Goal: Communication & Community: Answer question/provide support

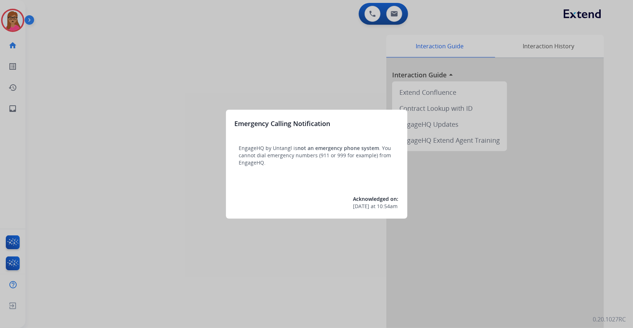
click at [294, 187] on div at bounding box center [316, 164] width 633 height 328
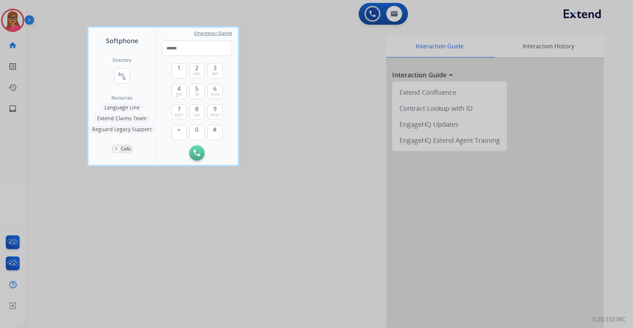
click at [38, 91] on div at bounding box center [316, 164] width 633 height 328
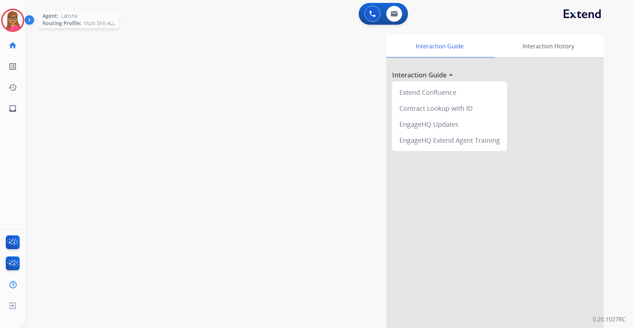
click at [19, 21] on img at bounding box center [13, 20] width 20 height 20
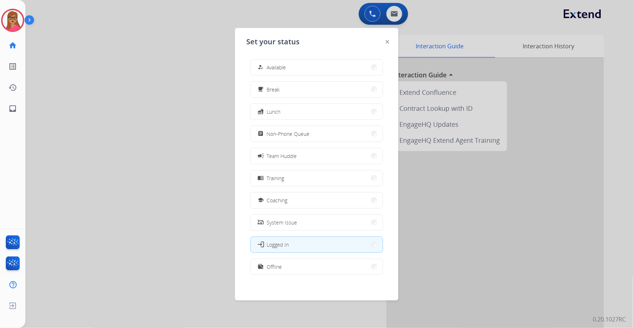
drag, startPoint x: 332, startPoint y: 68, endPoint x: 327, endPoint y: 68, distance: 5.4
click at [332, 68] on button "how_to_reg Available" at bounding box center [317, 68] width 132 height 16
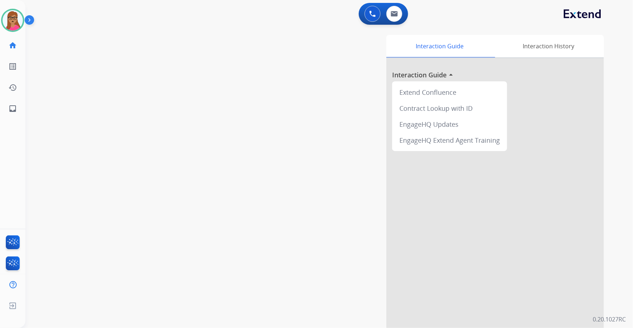
click at [138, 45] on div "swap_horiz Break voice bridge close_fullscreen Connect 3-Way Call merge_type Se…" at bounding box center [320, 177] width 591 height 303
click at [395, 11] on img at bounding box center [394, 14] width 7 height 6
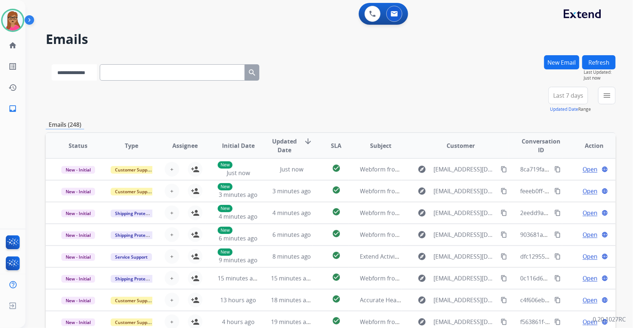
click at [73, 71] on select "**********" at bounding box center [74, 72] width 45 height 16
select select "**********"
click at [52, 64] on select "**********" at bounding box center [74, 72] width 45 height 16
paste input "**********"
type input "**********"
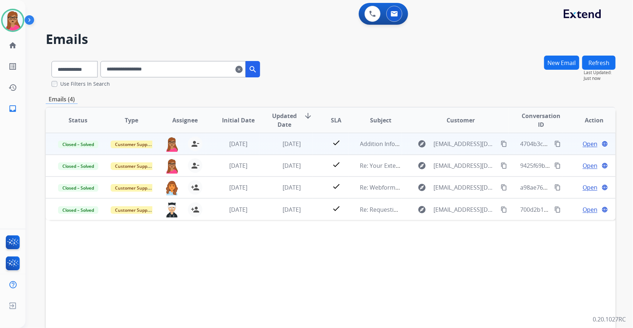
click at [416, 144] on span "Open" at bounding box center [590, 143] width 15 height 9
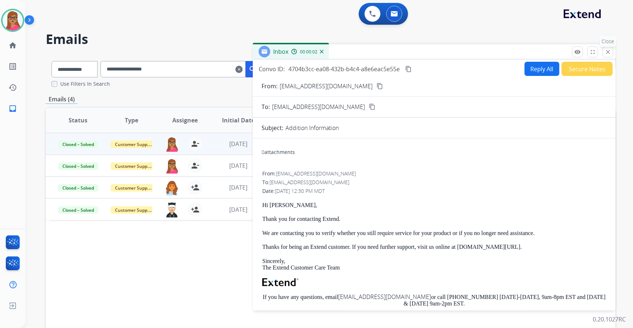
click at [416, 52] on mat-icon "close" at bounding box center [608, 52] width 7 height 7
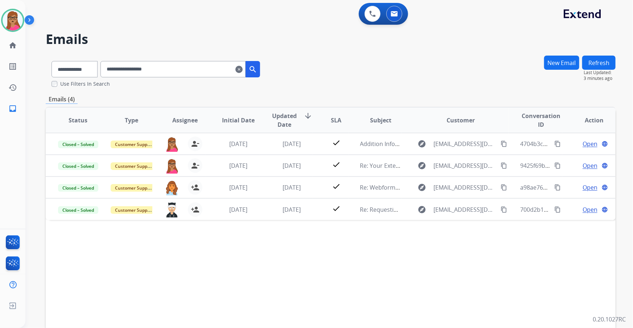
click at [243, 70] on mat-icon "clear" at bounding box center [239, 69] width 7 height 9
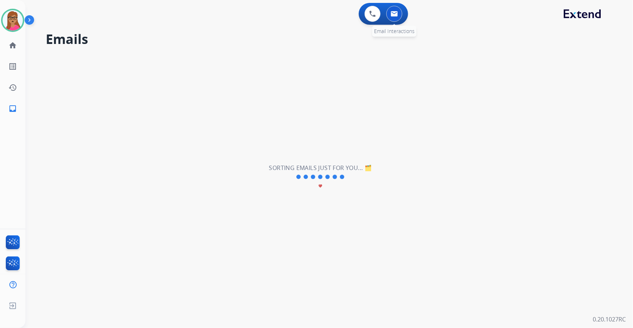
select select "**********"
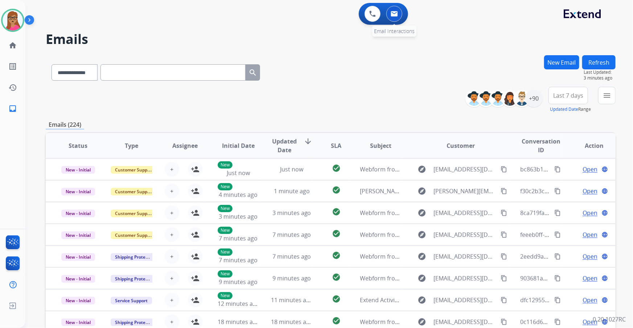
click at [401, 18] on div "0 Email Interactions" at bounding box center [395, 14] width 22 height 16
click at [389, 18] on button at bounding box center [395, 14] width 16 height 16
click at [416, 94] on span "Last 7 days" at bounding box center [569, 95] width 30 height 3
click at [416, 181] on div "Last 90 days" at bounding box center [566, 183] width 40 height 11
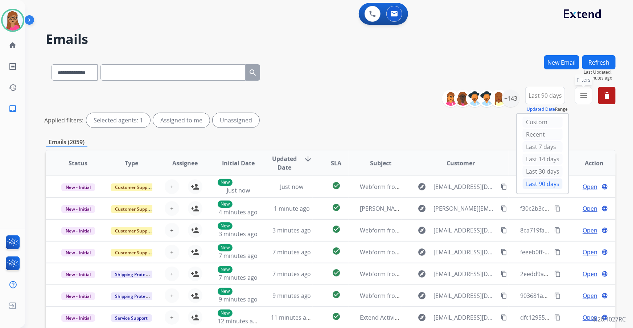
click at [416, 99] on button "menu Filters" at bounding box center [583, 95] width 17 height 17
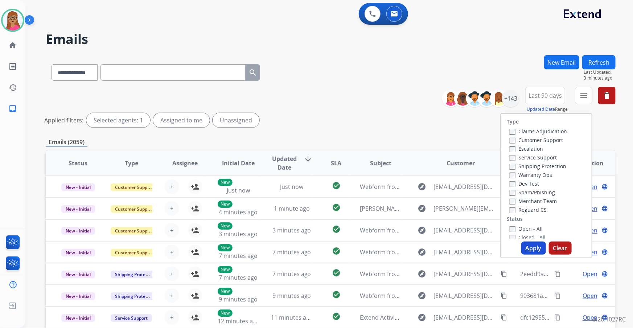
click at [416, 142] on label "Customer Support" at bounding box center [536, 139] width 53 height 7
click at [416, 163] on label "Shipping Protection" at bounding box center [538, 166] width 57 height 7
drag, startPoint x: 526, startPoint y: 209, endPoint x: 529, endPoint y: 226, distance: 16.7
click at [416, 187] on label "Reguard CS" at bounding box center [528, 209] width 37 height 7
click at [416, 187] on label "Open - All" at bounding box center [526, 228] width 33 height 7
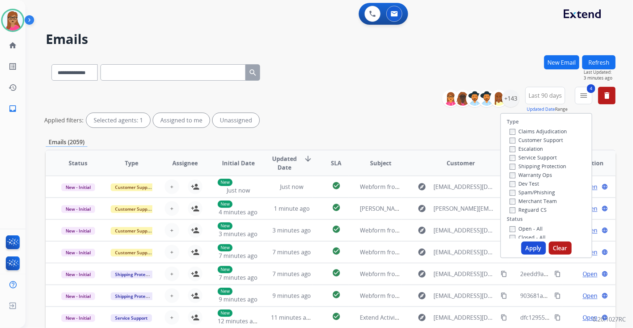
click at [416, 187] on button "Apply" at bounding box center [534, 247] width 25 height 13
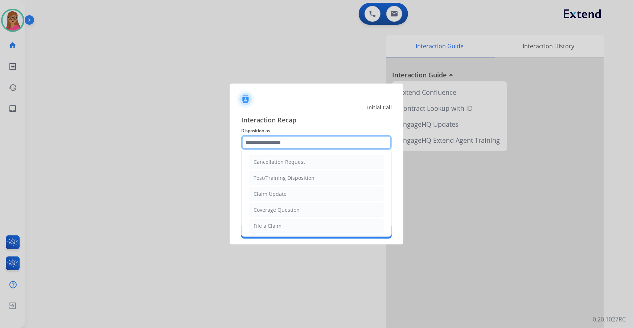
click at [294, 138] on input "text" at bounding box center [316, 142] width 151 height 15
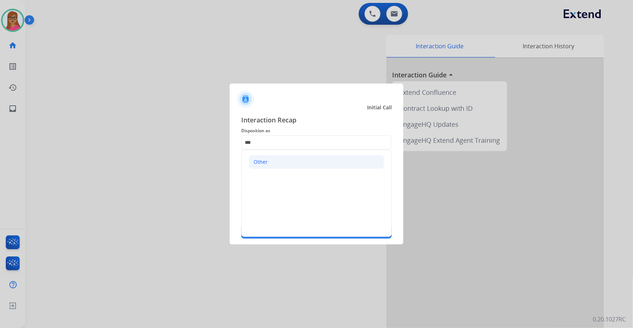
click at [258, 162] on div "Other" at bounding box center [261, 161] width 14 height 7
type input "*****"
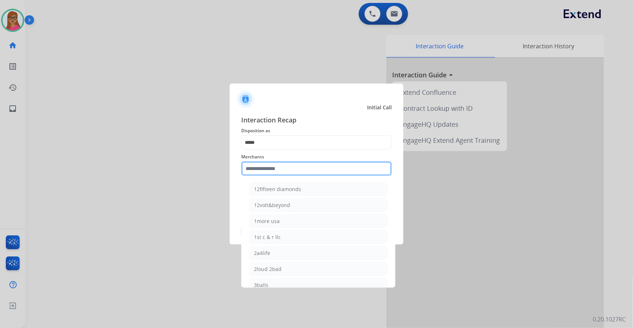
click at [279, 168] on input "text" at bounding box center [316, 168] width 151 height 15
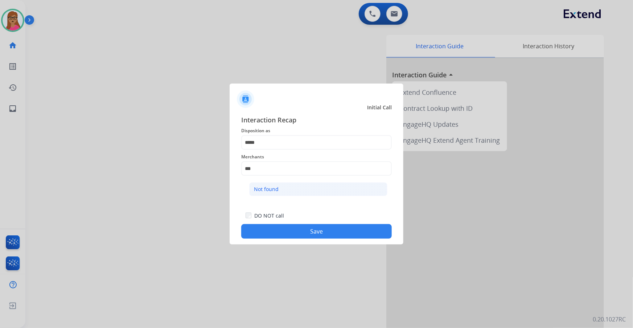
click at [267, 184] on li "Not found" at bounding box center [318, 189] width 138 height 14
type input "*********"
click at [312, 187] on button "Save" at bounding box center [316, 231] width 151 height 15
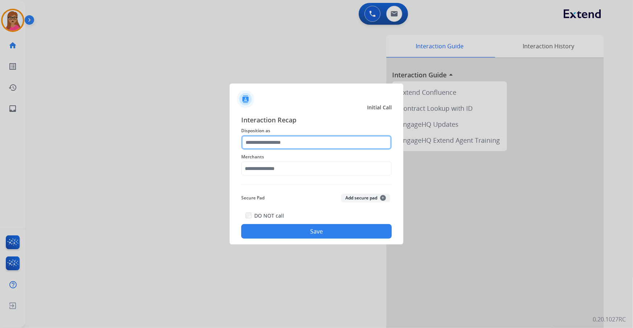
click at [277, 143] on input "text" at bounding box center [316, 142] width 151 height 15
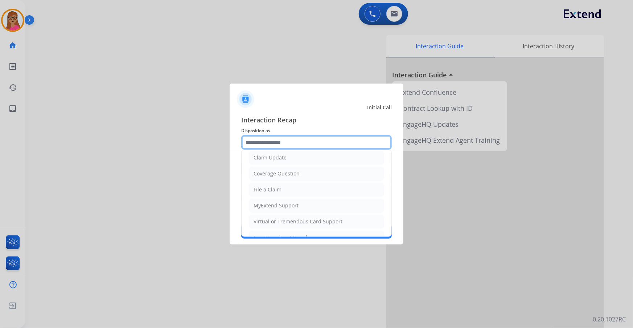
scroll to position [112, 0]
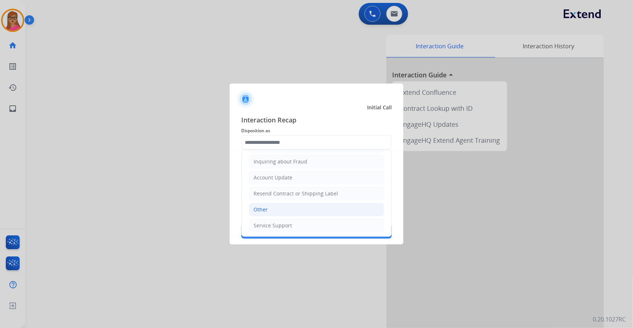
click at [268, 187] on li "Other" at bounding box center [316, 210] width 135 height 14
type input "*****"
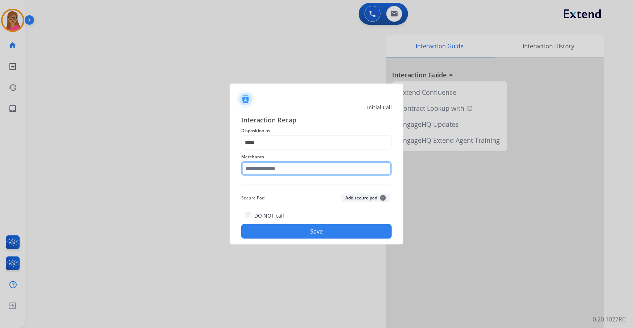
click at [280, 168] on input "text" at bounding box center [316, 168] width 151 height 15
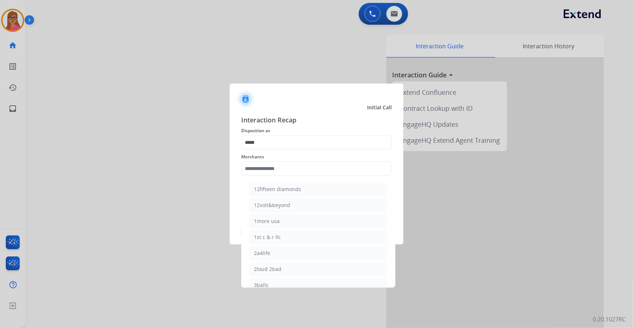
click at [87, 84] on div at bounding box center [316, 164] width 633 height 328
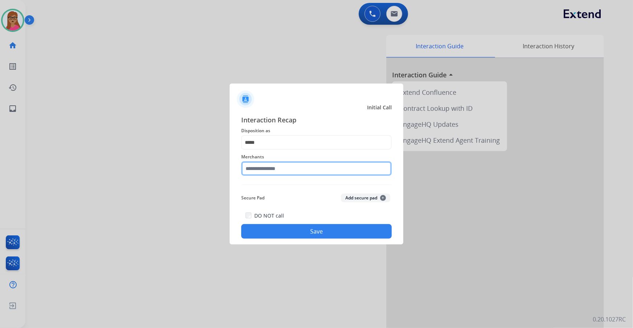
click at [277, 163] on input "text" at bounding box center [316, 168] width 151 height 15
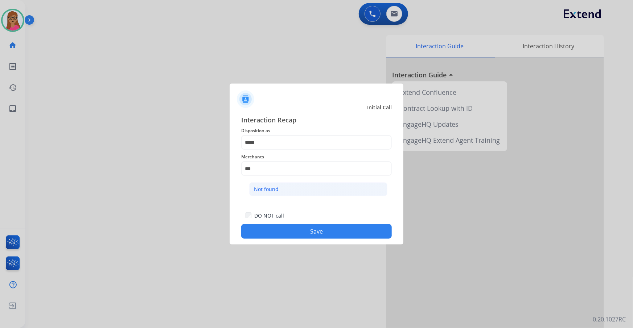
click at [261, 187] on div "Not found" at bounding box center [266, 188] width 25 height 7
type input "*********"
click at [314, 187] on button "Save" at bounding box center [316, 231] width 151 height 15
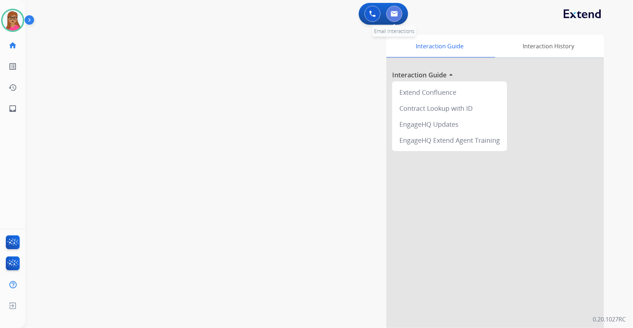
click at [396, 11] on img at bounding box center [394, 14] width 7 height 6
select select "**********"
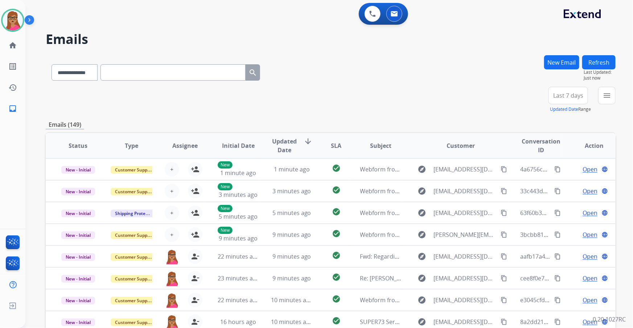
click at [416, 97] on span "Last 7 days" at bounding box center [569, 95] width 30 height 3
click at [416, 184] on div "Last 90 days" at bounding box center [566, 183] width 40 height 11
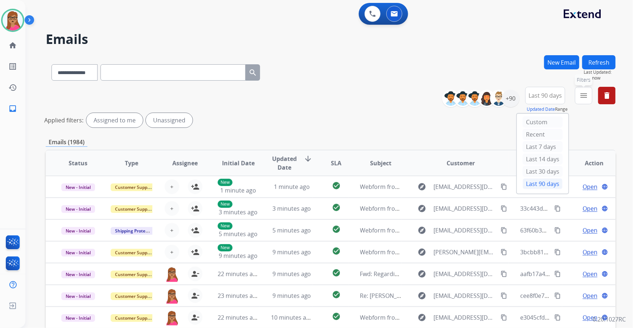
click at [416, 94] on mat-icon "menu" at bounding box center [584, 95] width 9 height 9
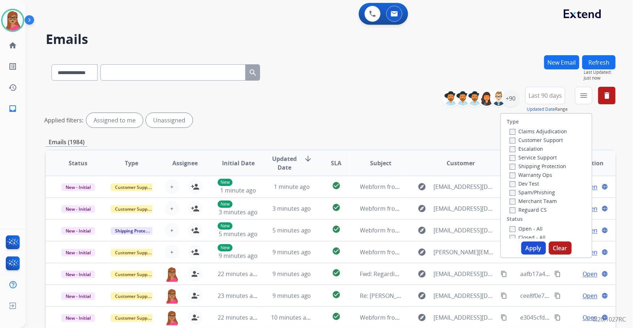
click at [416, 139] on label "Customer Support" at bounding box center [536, 139] width 53 height 7
click at [416, 167] on label "Shipping Protection" at bounding box center [538, 166] width 57 height 7
click at [416, 187] on label "Reguard CS" at bounding box center [528, 209] width 37 height 7
click at [416, 187] on label "Open - All" at bounding box center [526, 228] width 33 height 7
click at [416, 187] on button "Apply" at bounding box center [534, 247] width 25 height 13
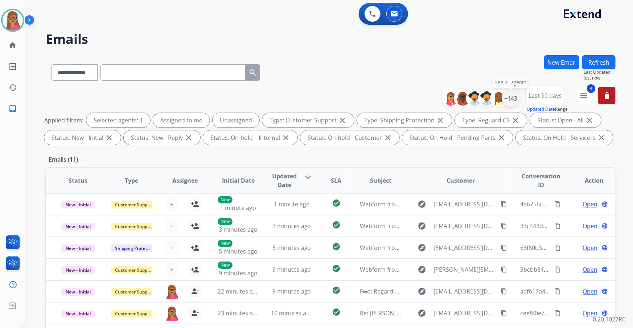
click at [416, 98] on div "+143" at bounding box center [510, 98] width 17 height 17
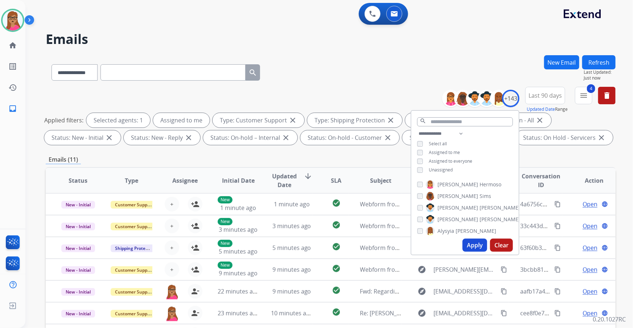
click at [416, 187] on button "Apply" at bounding box center [475, 244] width 25 height 13
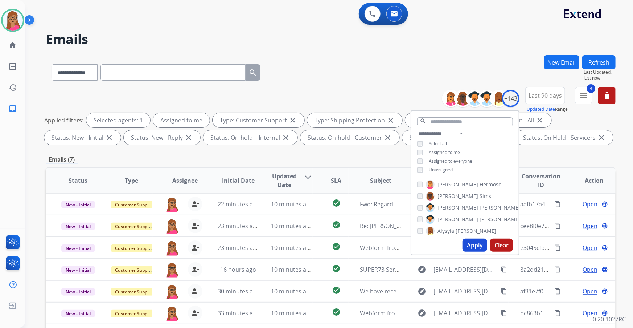
click at [232, 154] on div "**********" at bounding box center [331, 251] width 570 height 393
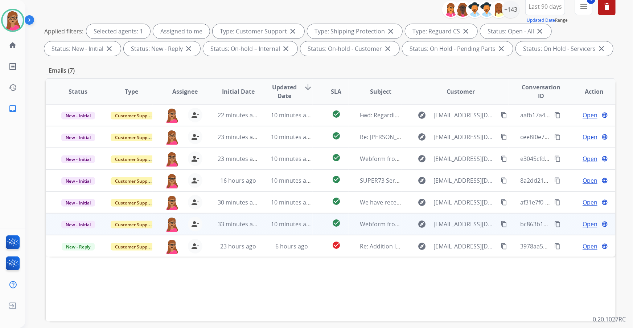
scroll to position [120, 0]
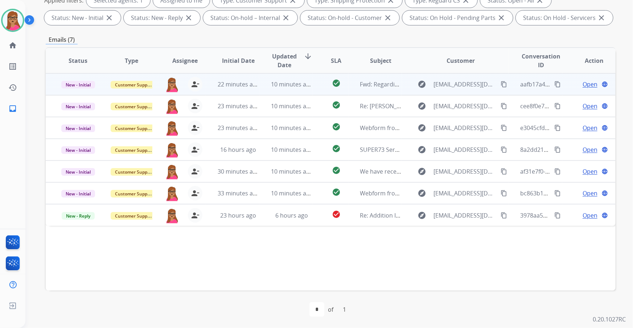
click at [416, 85] on span "Open" at bounding box center [590, 84] width 15 height 9
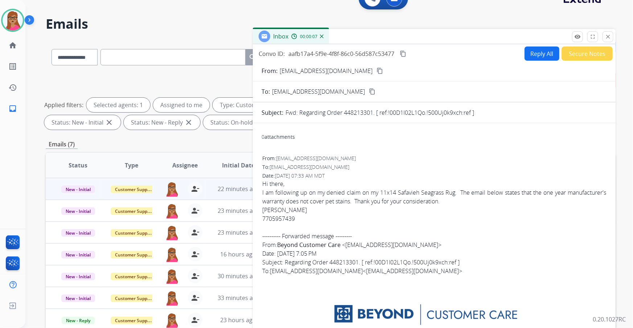
scroll to position [0, 0]
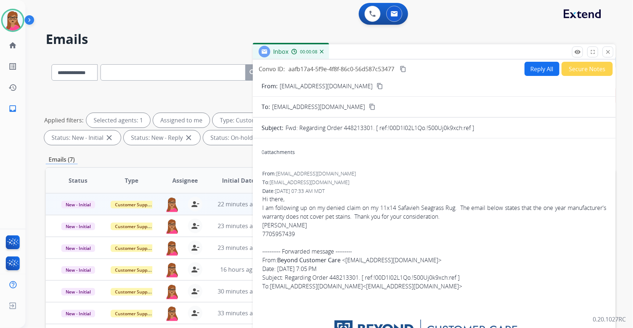
click at [377, 83] on mat-icon "content_copy" at bounding box center [380, 86] width 7 height 7
click at [416, 69] on button "Reply All" at bounding box center [542, 69] width 35 height 14
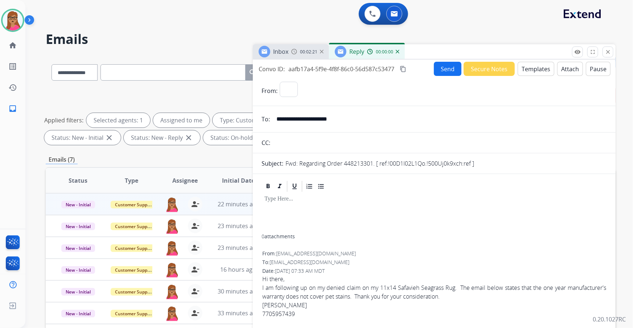
select select "**********"
click at [416, 73] on button "Templates" at bounding box center [536, 69] width 37 height 14
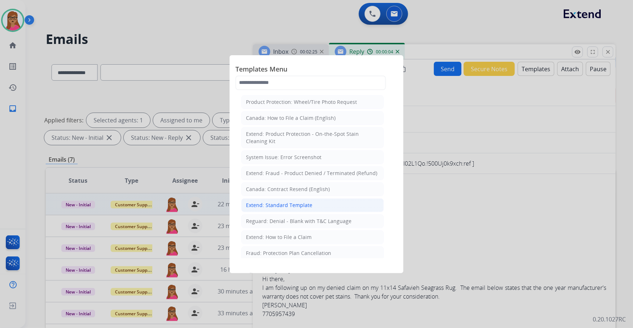
click at [287, 187] on div "Extend: Standard Template" at bounding box center [279, 204] width 66 height 7
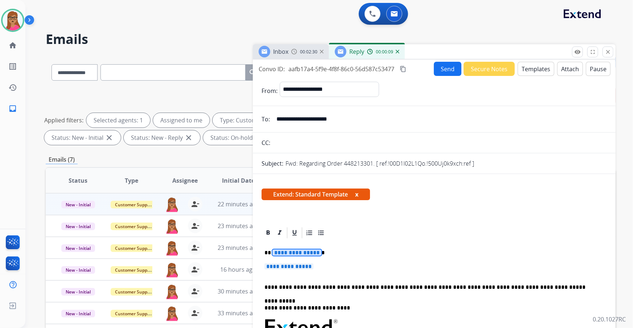
click at [291, 187] on span "**********" at bounding box center [289, 266] width 49 height 6
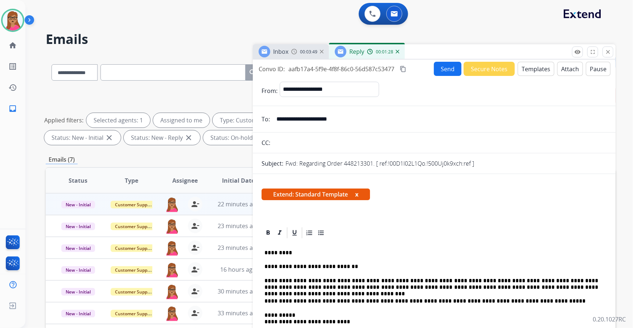
click at [403, 66] on mat-icon "content_copy" at bounding box center [403, 69] width 7 height 7
click at [416, 73] on button "Send" at bounding box center [448, 69] width 28 height 14
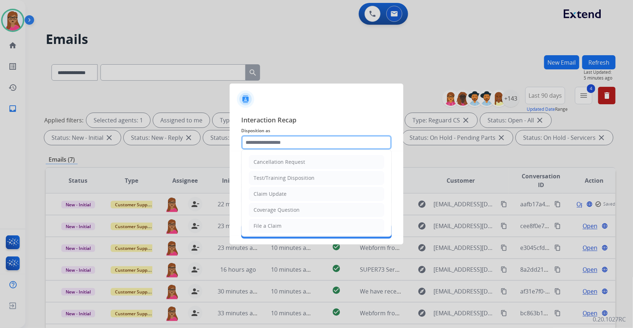
click at [286, 142] on input "text" at bounding box center [316, 142] width 151 height 15
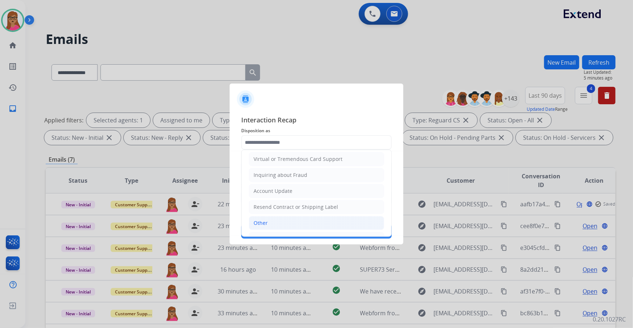
click at [269, 187] on li "Other" at bounding box center [316, 223] width 135 height 14
type input "*****"
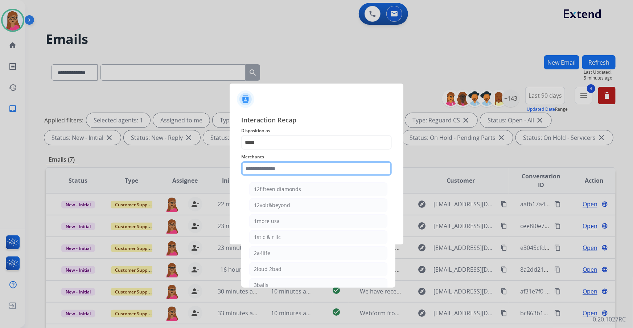
click at [287, 172] on input "text" at bounding box center [316, 168] width 151 height 15
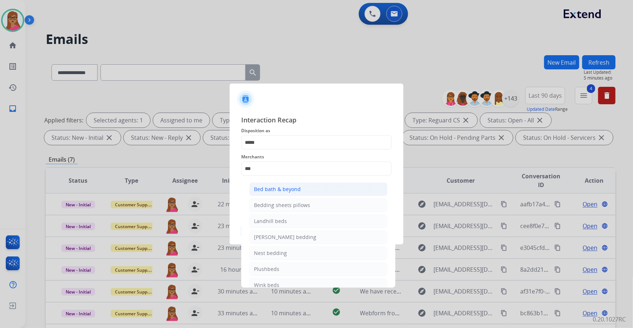
click at [274, 187] on div "Bed bath & beyond" at bounding box center [277, 188] width 47 height 7
type input "**********"
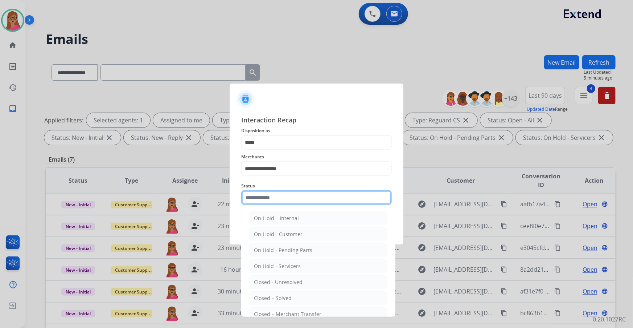
click at [276, 187] on input "text" at bounding box center [316, 197] width 151 height 15
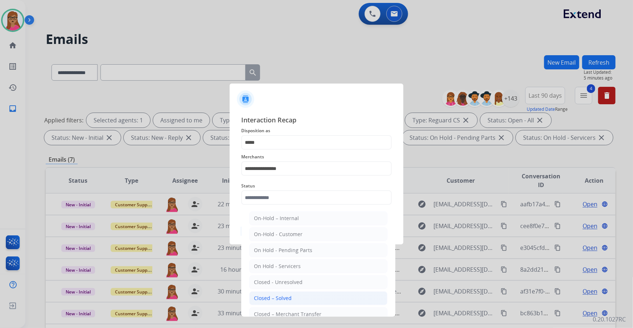
click at [283, 187] on div "Closed – Solved" at bounding box center [273, 297] width 38 height 7
type input "**********"
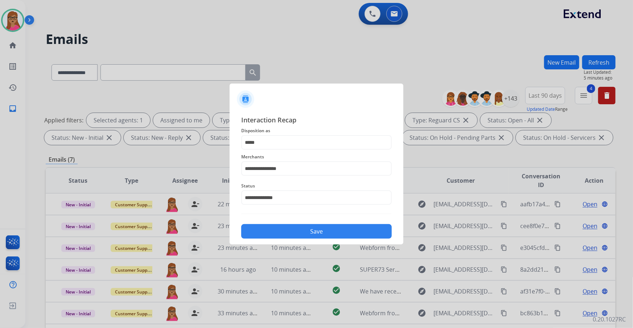
click at [302, 187] on button "Save" at bounding box center [316, 231] width 151 height 15
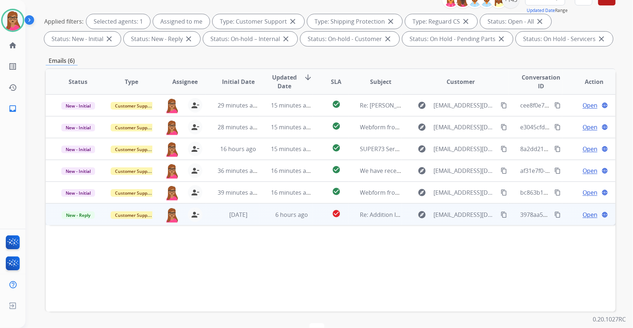
click at [416, 187] on span "Open" at bounding box center [590, 214] width 15 height 9
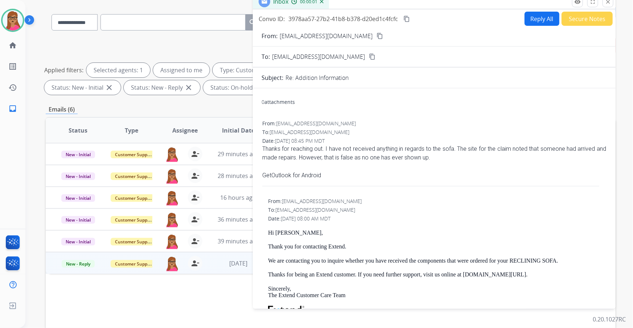
scroll to position [33, 0]
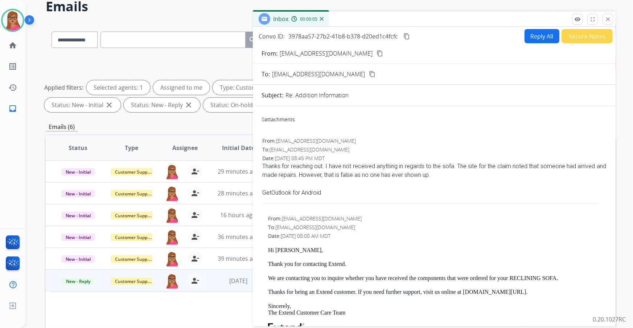
click at [377, 53] on mat-icon "content_copy" at bounding box center [380, 53] width 7 height 7
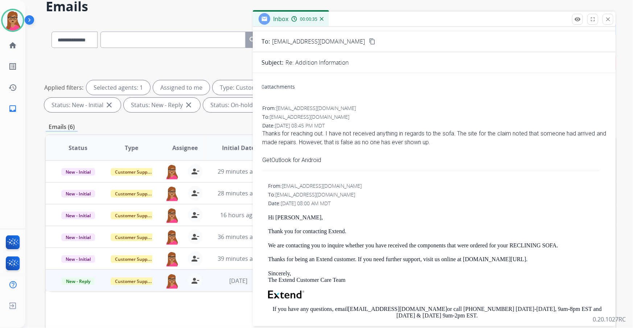
scroll to position [0, 0]
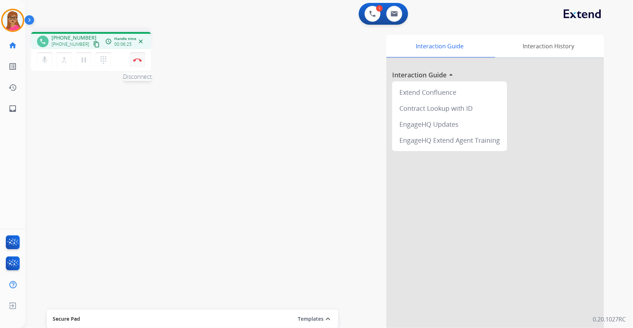
click at [140, 58] on img at bounding box center [137, 60] width 9 height 4
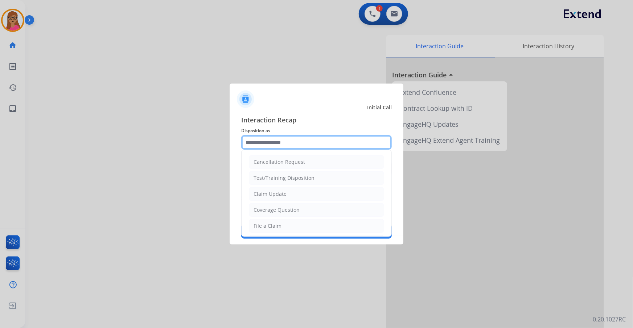
click at [278, 144] on input "text" at bounding box center [316, 142] width 151 height 15
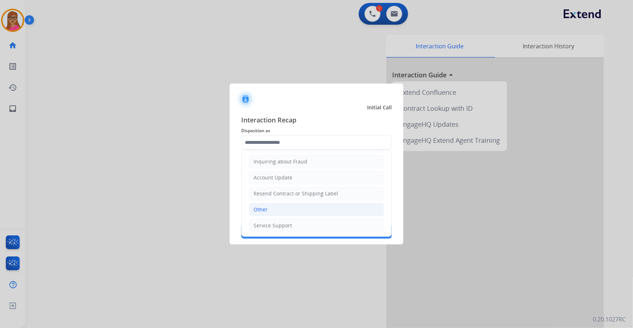
click at [276, 187] on li "Other" at bounding box center [316, 210] width 135 height 14
type input "*****"
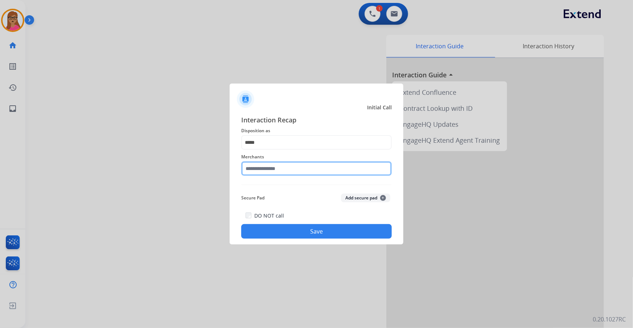
click at [270, 171] on input "text" at bounding box center [316, 168] width 151 height 15
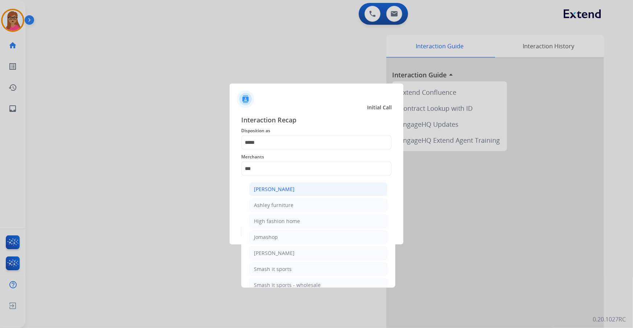
click at [276, 187] on div "[PERSON_NAME]" at bounding box center [274, 188] width 41 height 7
type input "**********"
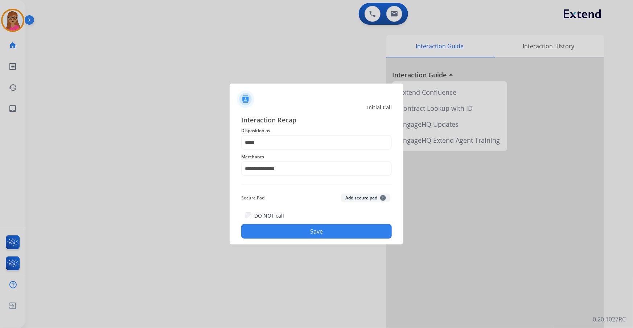
click at [281, 187] on button "Save" at bounding box center [316, 231] width 151 height 15
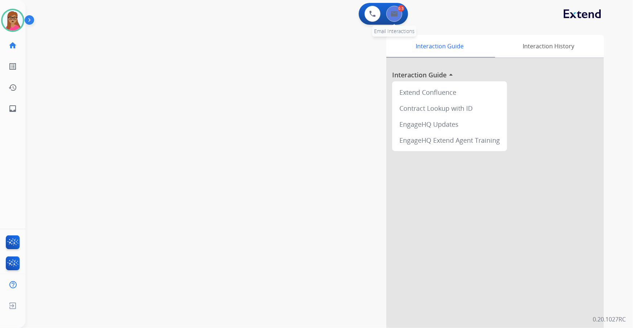
click at [400, 19] on button at bounding box center [395, 14] width 16 height 16
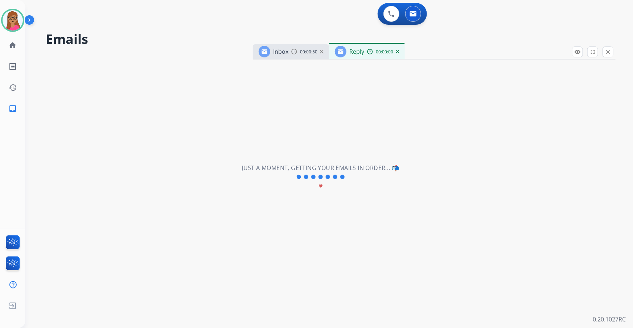
select select "**********"
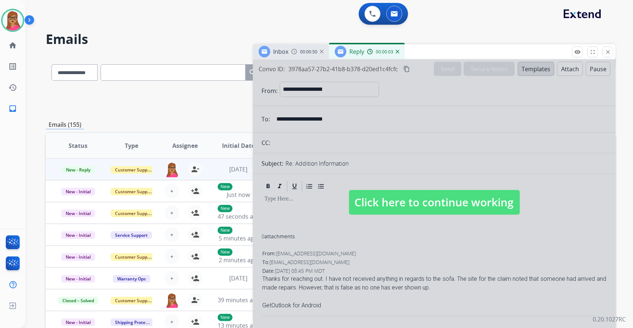
click at [411, 187] on span "Click here to continue working" at bounding box center [434, 202] width 171 height 25
select select
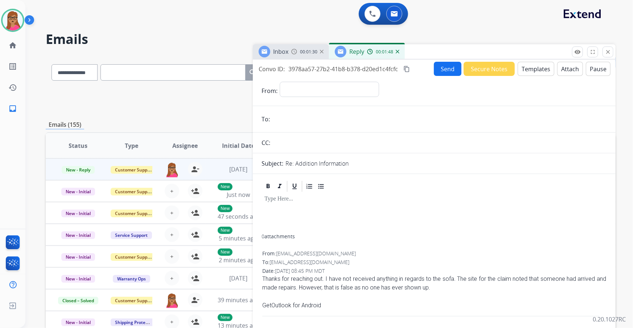
click at [407, 69] on mat-icon "content_copy" at bounding box center [407, 69] width 7 height 7
click at [416, 65] on button "Templates" at bounding box center [536, 69] width 37 height 14
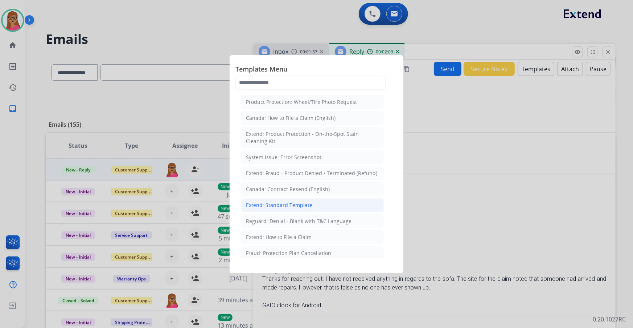
click at [285, 187] on div "Extend: Standard Template" at bounding box center [279, 204] width 66 height 7
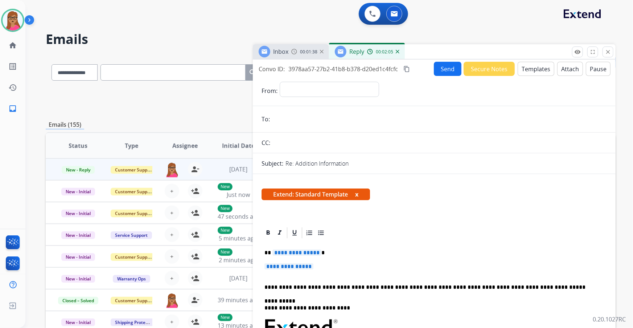
click at [307, 52] on span "00:01:38" at bounding box center [308, 52] width 17 height 6
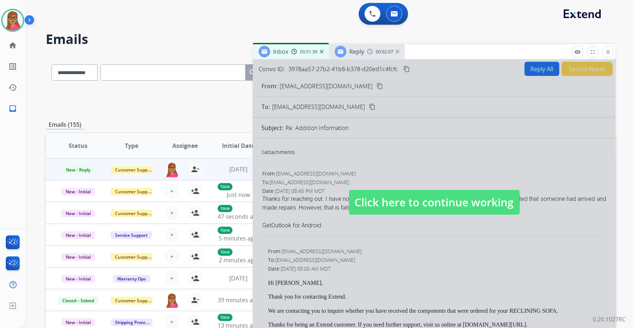
click at [395, 187] on span "Click here to continue working" at bounding box center [434, 202] width 171 height 25
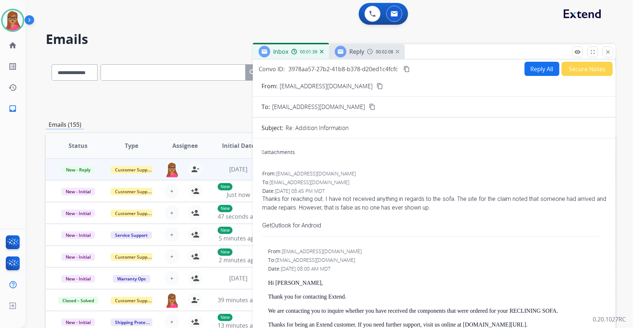
click at [363, 54] on span "Reply" at bounding box center [357, 52] width 15 height 8
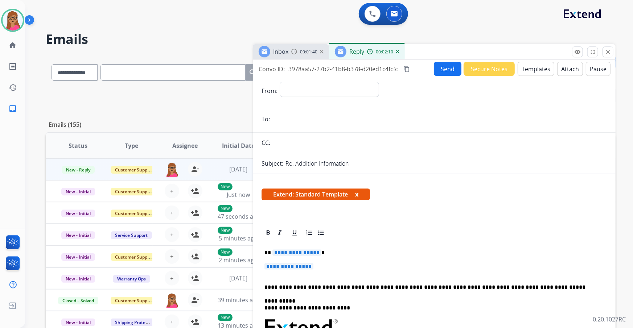
click at [301, 187] on span "**********" at bounding box center [297, 252] width 49 height 6
click at [286, 187] on span "**********" at bounding box center [289, 266] width 49 height 6
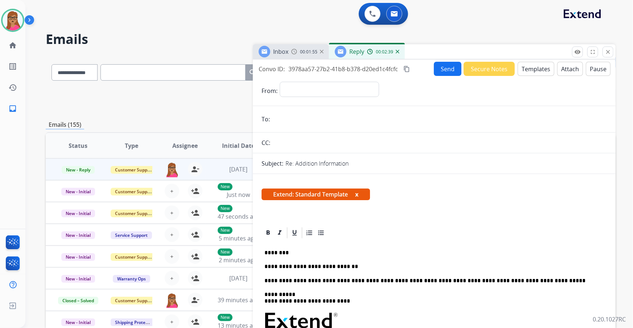
click at [283, 51] on span "Inbox" at bounding box center [280, 52] width 15 height 8
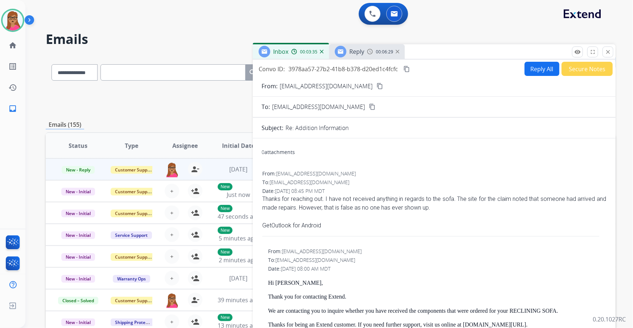
click at [353, 46] on div "Reply" at bounding box center [349, 52] width 29 height 12
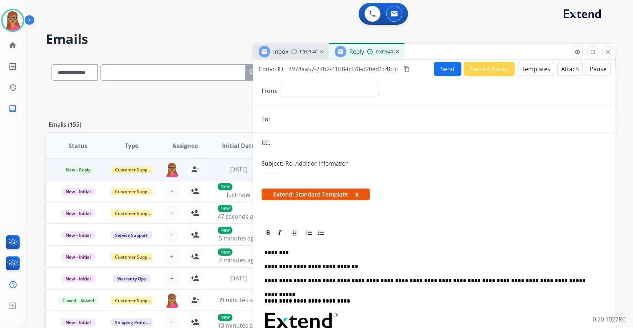
click at [353, 187] on p "**********" at bounding box center [432, 266] width 334 height 7
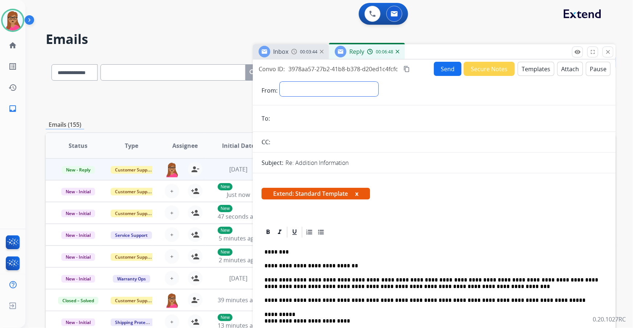
click at [320, 83] on select "**********" at bounding box center [329, 89] width 99 height 15
select select "**********"
click at [280, 82] on select "**********" at bounding box center [329, 89] width 99 height 15
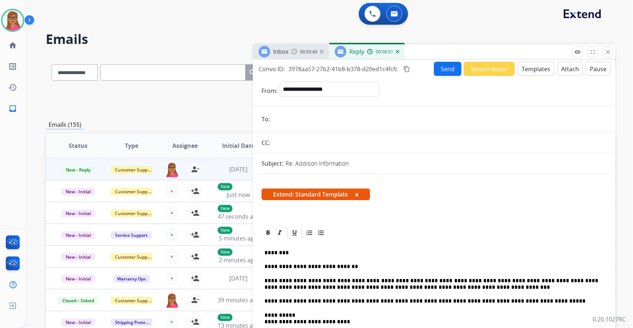
click at [309, 113] on input "email" at bounding box center [439, 119] width 335 height 15
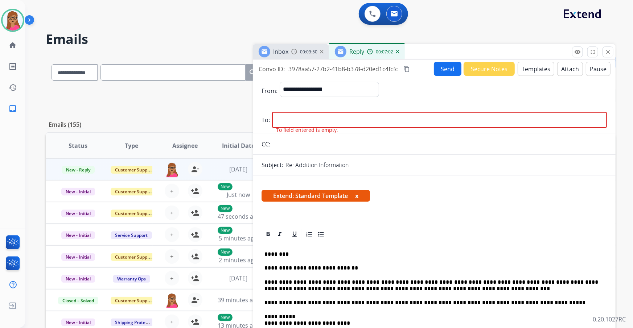
paste input "**********"
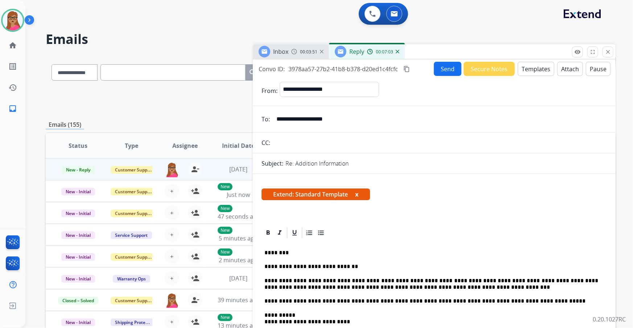
type input "**********"
click at [416, 73] on button "Send" at bounding box center [448, 69] width 28 height 14
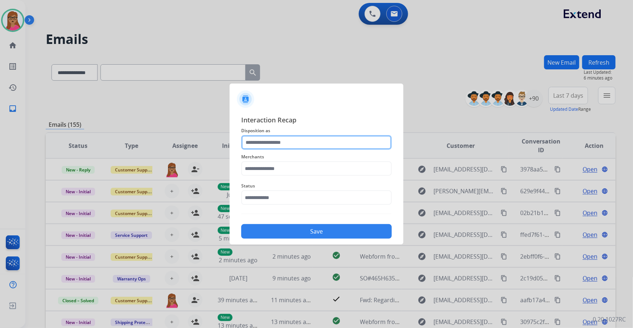
click at [281, 138] on input "text" at bounding box center [316, 142] width 151 height 15
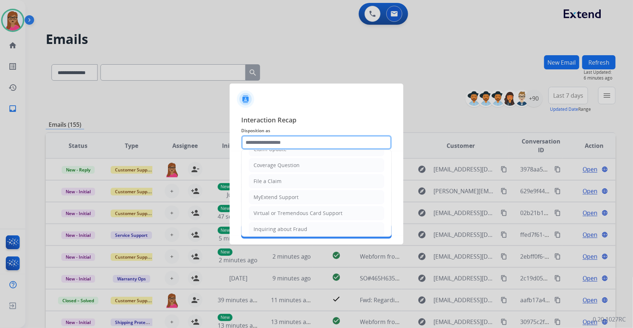
scroll to position [112, 0]
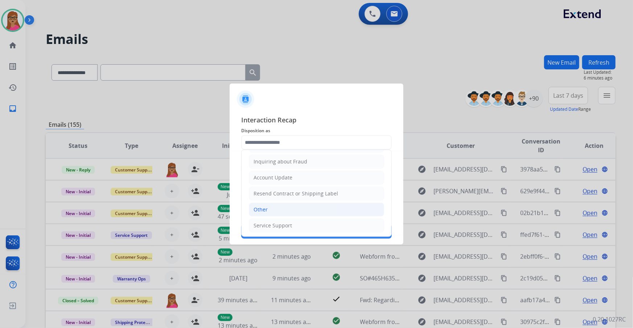
click at [268, 187] on li "Other" at bounding box center [316, 210] width 135 height 14
type input "*****"
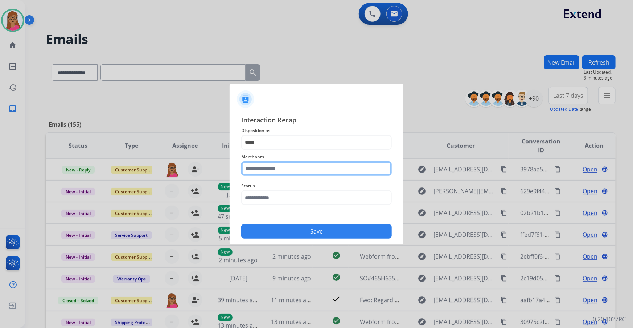
click at [275, 170] on input "text" at bounding box center [316, 168] width 151 height 15
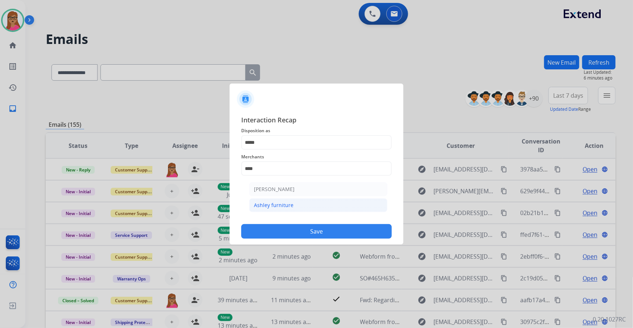
click at [277, 187] on div "Ashley furniture" at bounding box center [274, 204] width 40 height 7
type input "**********"
click at [277, 187] on input "text" at bounding box center [316, 197] width 151 height 15
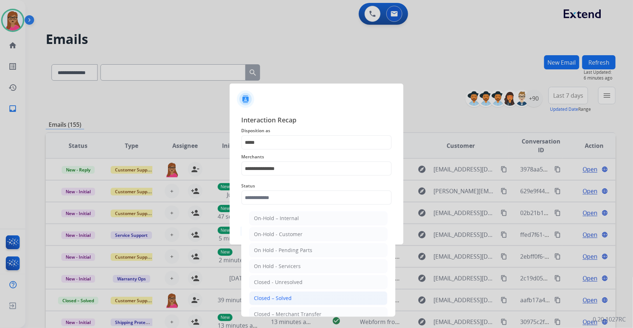
click at [279, 187] on div "Closed – Solved" at bounding box center [273, 297] width 38 height 7
type input "**********"
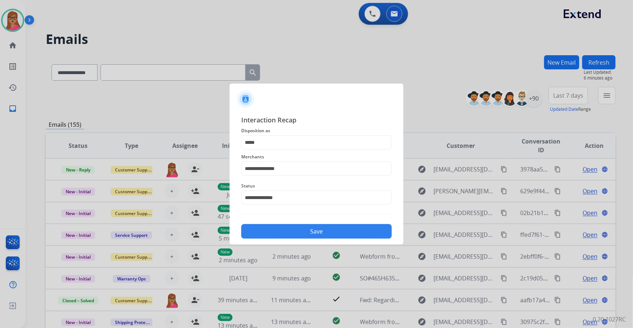
click at [313, 187] on button "Save" at bounding box center [316, 231] width 151 height 15
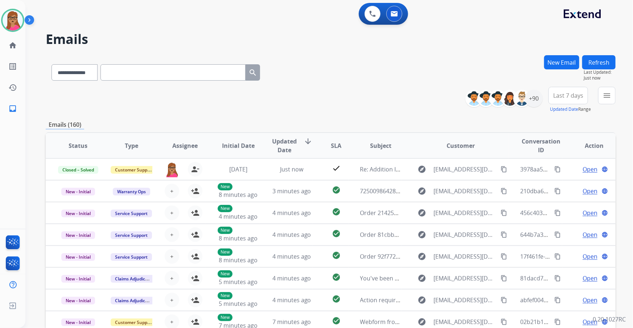
click at [416, 90] on button "Last 7 days" at bounding box center [569, 95] width 40 height 17
click at [416, 187] on div "Last 90 days" at bounding box center [566, 183] width 40 height 11
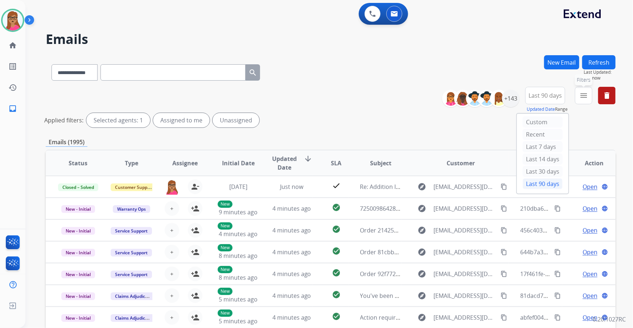
drag, startPoint x: 588, startPoint y: 94, endPoint x: 585, endPoint y: 98, distance: 4.4
click at [416, 94] on button "menu Filters" at bounding box center [583, 95] width 17 height 17
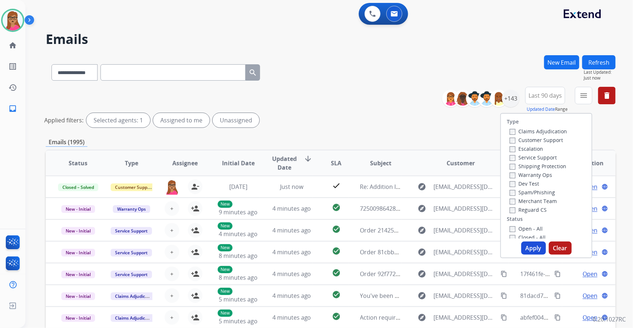
click at [416, 142] on label "Customer Support" at bounding box center [536, 139] width 53 height 7
click at [416, 169] on label "Shipping Protection" at bounding box center [538, 166] width 57 height 7
click at [416, 187] on label "Reguard CS" at bounding box center [528, 209] width 37 height 7
click at [416, 187] on label "Open - All" at bounding box center [526, 228] width 33 height 7
click at [416, 187] on button "Apply" at bounding box center [534, 247] width 25 height 13
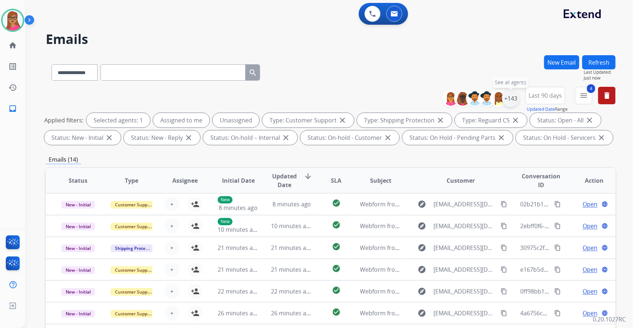
click at [416, 103] on div "+143" at bounding box center [510, 98] width 17 height 17
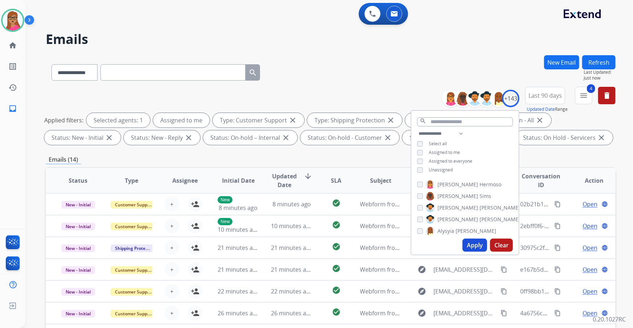
click at [416, 187] on button "Apply" at bounding box center [475, 244] width 25 height 13
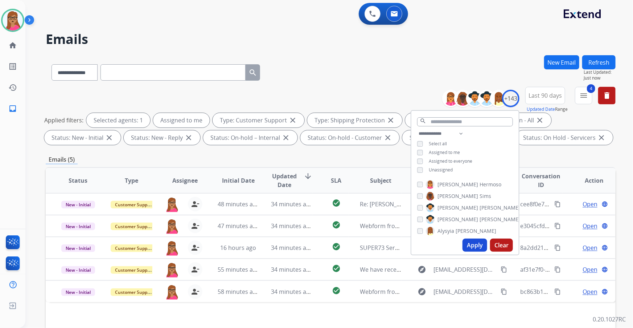
click at [276, 155] on div "Emails (5)" at bounding box center [331, 159] width 570 height 9
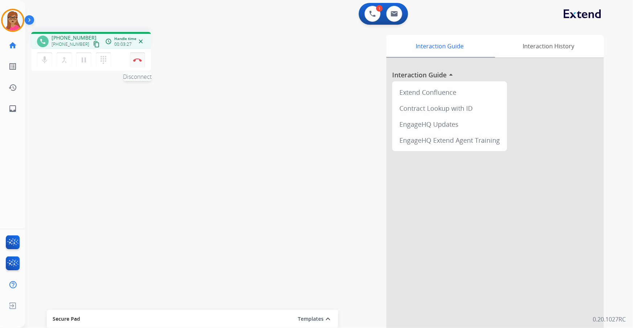
click at [139, 57] on button "Disconnect" at bounding box center [137, 59] width 15 height 15
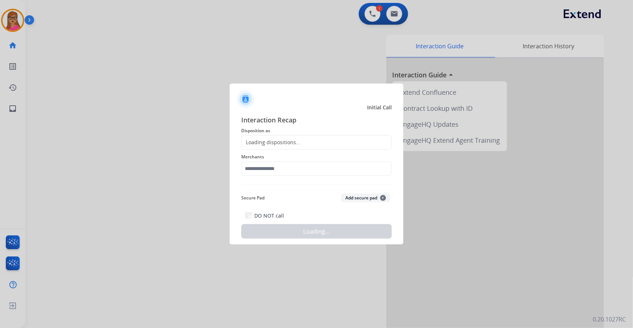
click at [322, 142] on div "Loading dispositions..." at bounding box center [316, 142] width 151 height 15
click at [305, 142] on div "Loading dispositions..." at bounding box center [316, 142] width 151 height 15
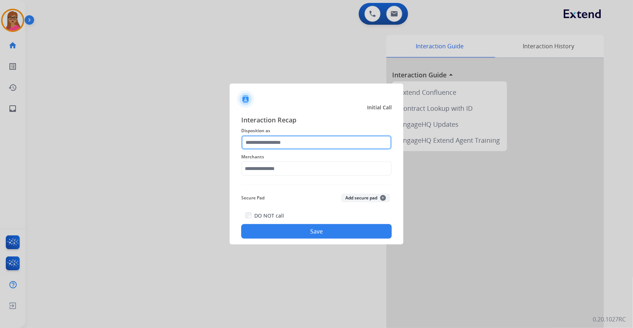
click at [290, 142] on input "text" at bounding box center [316, 142] width 151 height 15
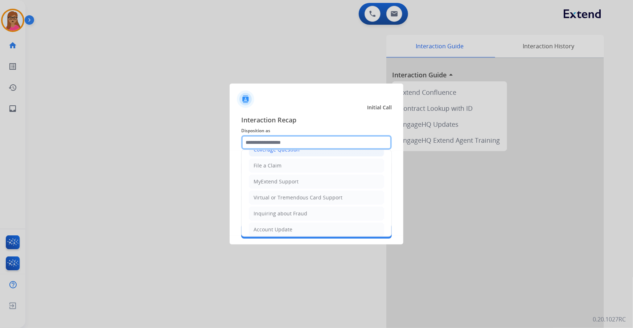
scroll to position [112, 0]
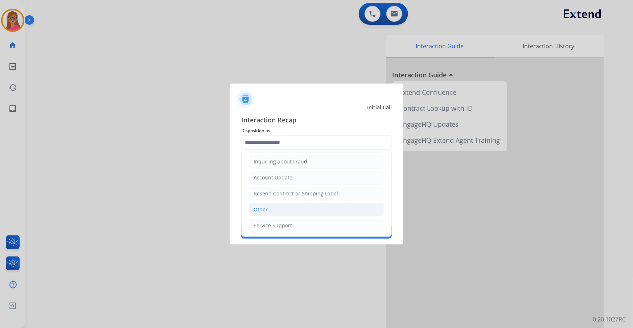
click at [261, 187] on div "Other" at bounding box center [261, 209] width 14 height 7
type input "*****"
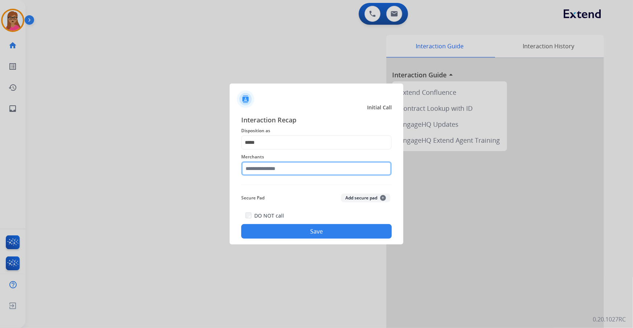
click at [265, 167] on input "text" at bounding box center [316, 168] width 151 height 15
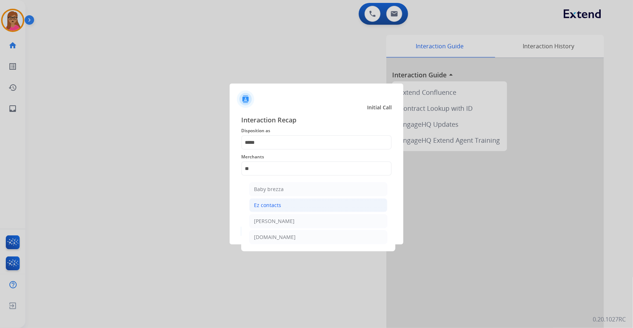
click at [269, 187] on div "Ez contacts" at bounding box center [267, 204] width 27 height 7
type input "**********"
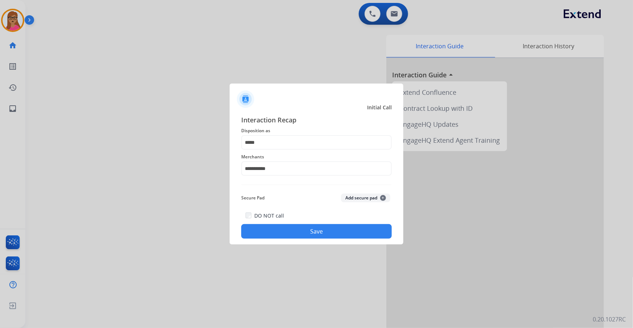
click at [300, 187] on button "Save" at bounding box center [316, 231] width 151 height 15
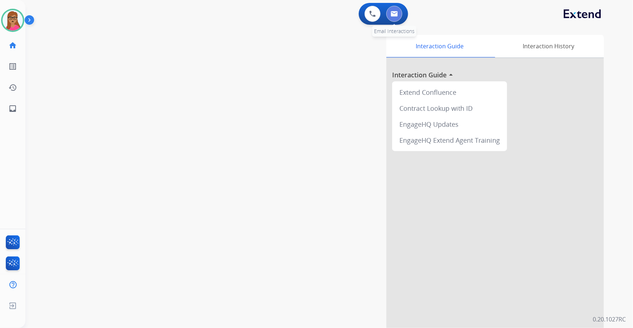
click at [394, 18] on button at bounding box center [395, 14] width 16 height 16
select select "**********"
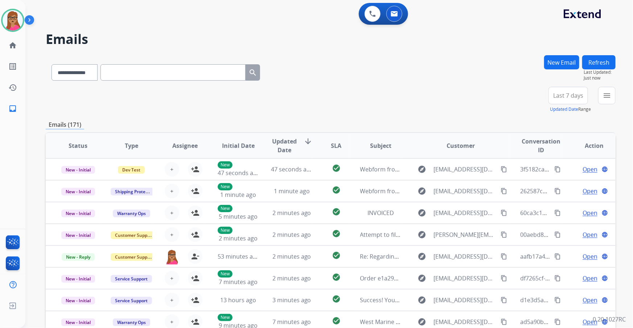
click at [416, 94] on span "Last 7 days" at bounding box center [569, 95] width 30 height 3
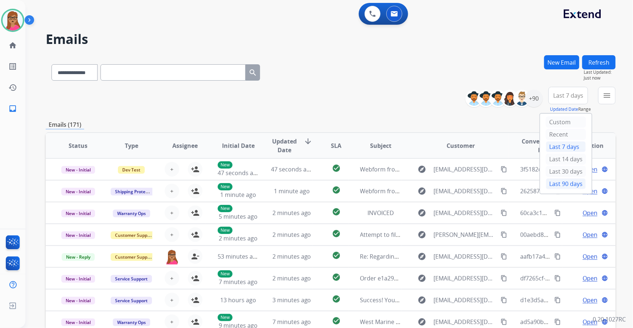
click at [416, 184] on div "Last 90 days" at bounding box center [566, 183] width 40 height 11
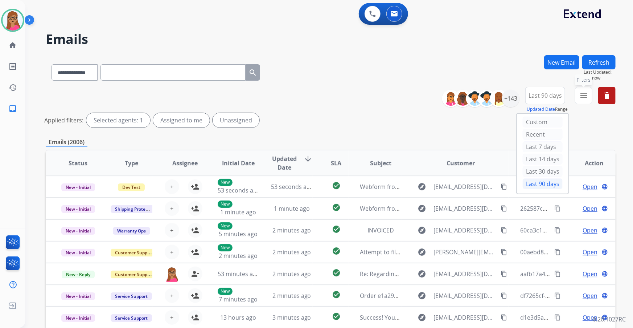
click at [416, 95] on mat-icon "menu" at bounding box center [584, 95] width 9 height 9
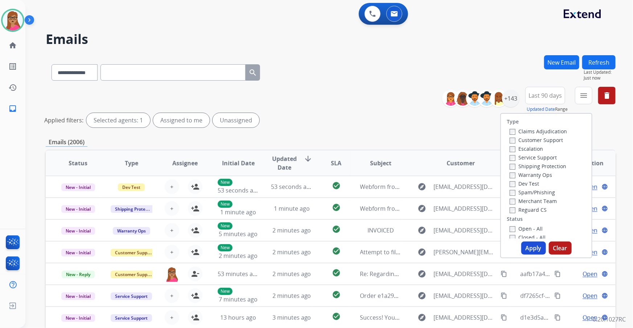
click at [416, 137] on label "Customer Support" at bounding box center [536, 139] width 53 height 7
click at [416, 165] on label "Shipping Protection" at bounding box center [538, 166] width 57 height 7
click at [416, 187] on label "Reguard CS" at bounding box center [528, 209] width 37 height 7
click at [416, 187] on label "Open - All" at bounding box center [526, 228] width 33 height 7
click at [416, 187] on button "Apply" at bounding box center [534, 247] width 25 height 13
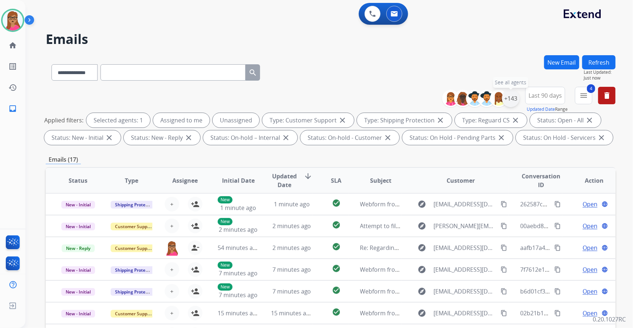
click at [416, 101] on div "+143" at bounding box center [510, 98] width 17 height 17
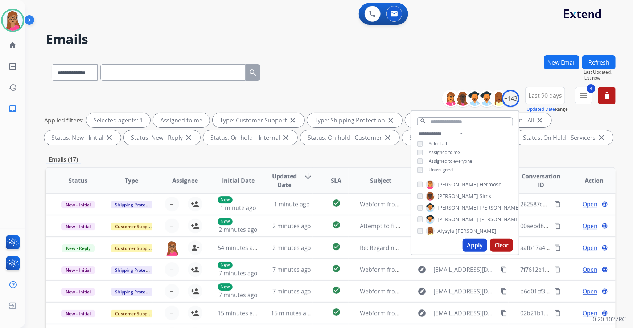
click at [416, 187] on button "Apply" at bounding box center [475, 244] width 25 height 13
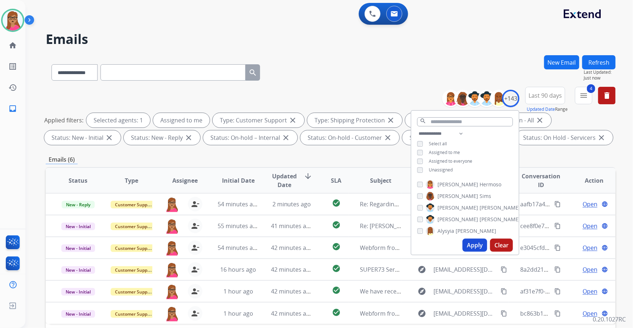
click at [334, 158] on div "Emails (6)" at bounding box center [331, 159] width 570 height 9
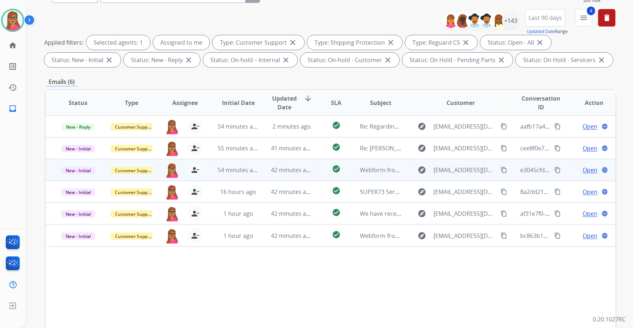
scroll to position [120, 0]
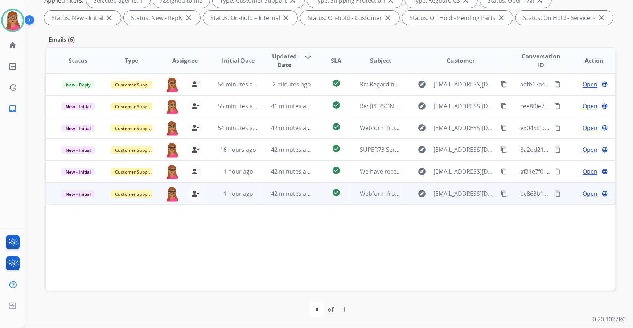
click at [416, 187] on span "Open" at bounding box center [590, 193] width 15 height 9
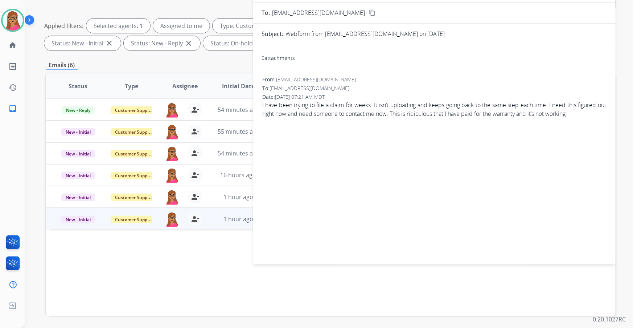
scroll to position [54, 0]
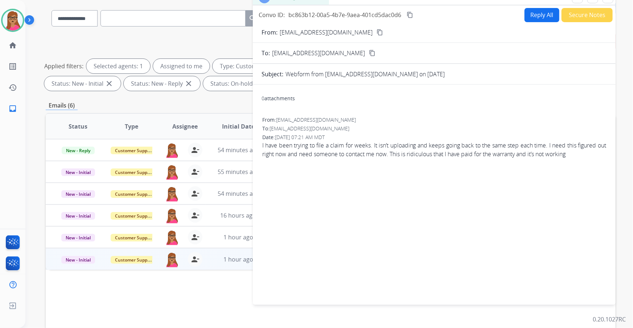
click at [377, 32] on mat-icon "content_copy" at bounding box center [380, 32] width 7 height 7
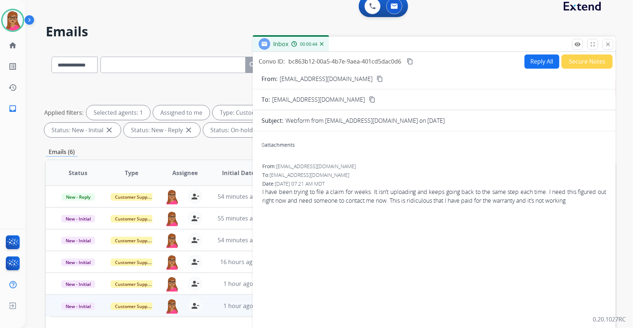
scroll to position [0, 0]
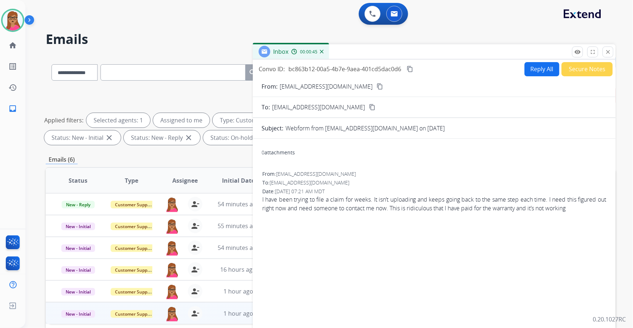
click at [416, 66] on button "Reply All" at bounding box center [542, 69] width 35 height 14
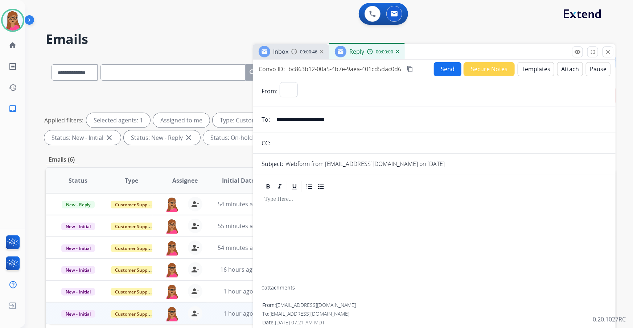
select select "**********"
click at [416, 66] on button "Templates" at bounding box center [536, 69] width 37 height 14
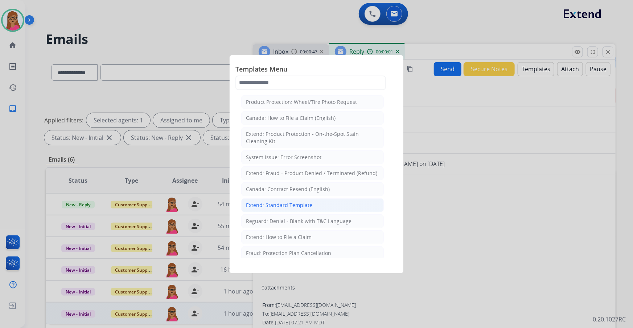
click at [291, 187] on div "Extend: Standard Template" at bounding box center [279, 204] width 66 height 7
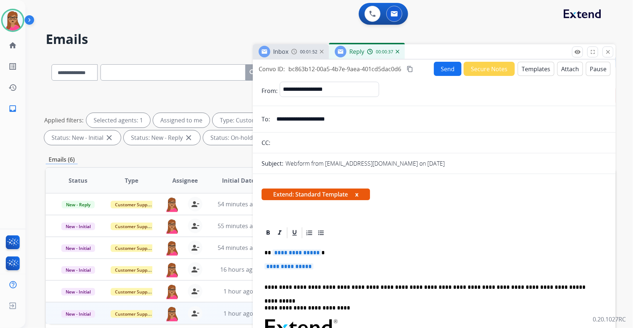
click at [290, 58] on div "Inbox 00:01:52" at bounding box center [291, 51] width 76 height 15
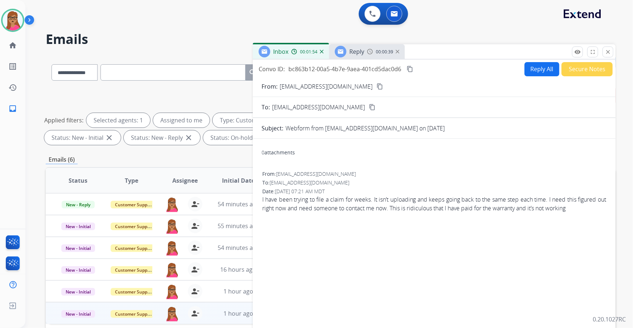
click at [371, 56] on div "Reply 00:00:39" at bounding box center [367, 51] width 76 height 15
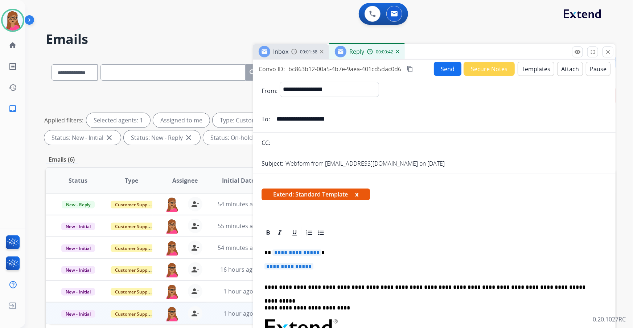
click at [293, 187] on span "**********" at bounding box center [297, 252] width 49 height 6
click at [285, 187] on span "**********" at bounding box center [289, 266] width 49 height 6
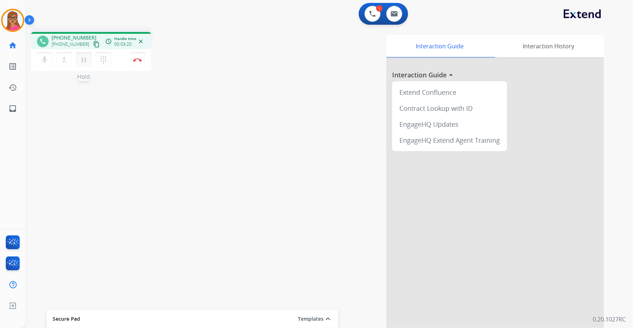
click at [84, 62] on mat-icon "pause" at bounding box center [83, 60] width 9 height 9
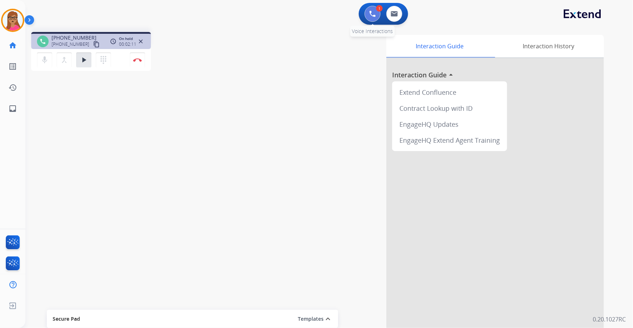
click at [372, 13] on img at bounding box center [372, 14] width 7 height 7
click at [371, 11] on img at bounding box center [372, 14] width 7 height 7
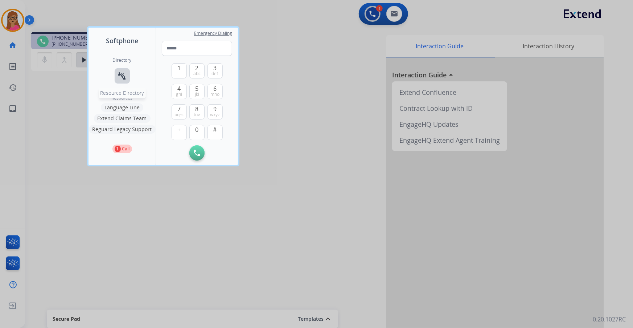
click at [123, 73] on mat-icon "connect_without_contact" at bounding box center [122, 76] width 9 height 9
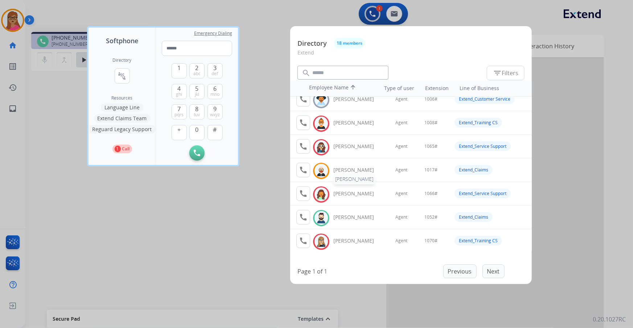
scroll to position [66, 0]
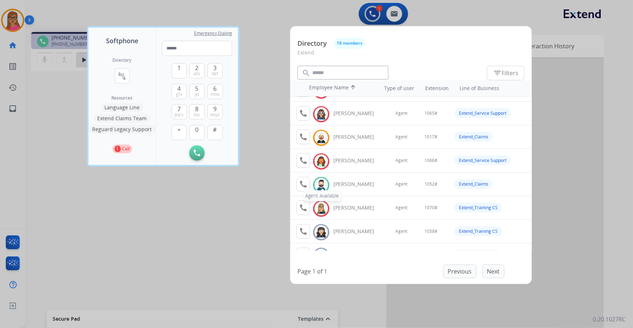
click at [305, 184] on mat-icon "call" at bounding box center [303, 184] width 9 height 9
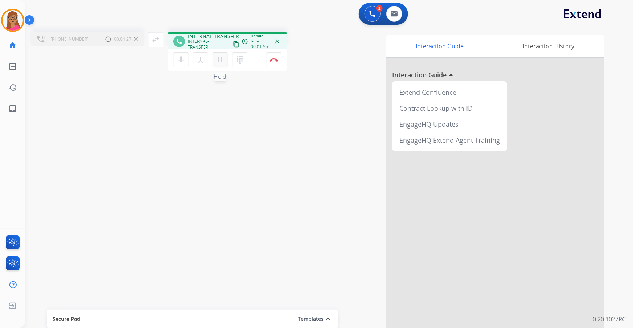
click at [221, 63] on mat-icon "pause" at bounding box center [220, 60] width 9 height 9
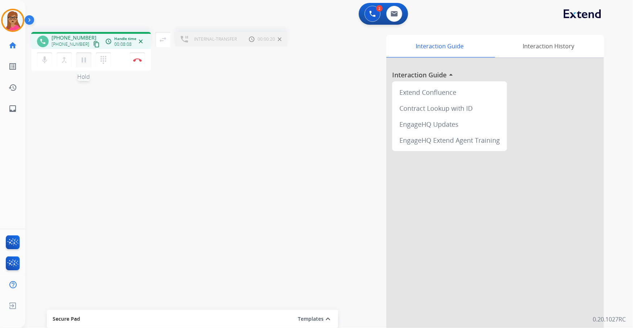
click at [85, 63] on mat-icon "pause" at bounding box center [83, 60] width 9 height 9
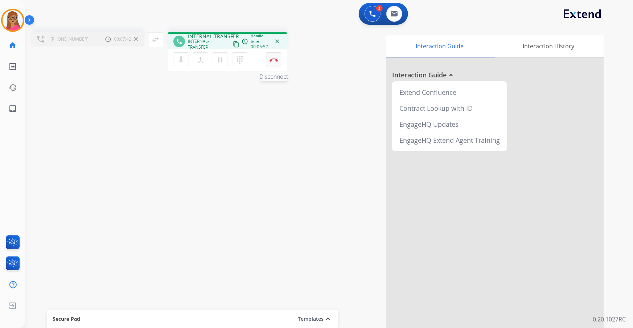
click at [275, 62] on button "Disconnect" at bounding box center [273, 59] width 15 height 15
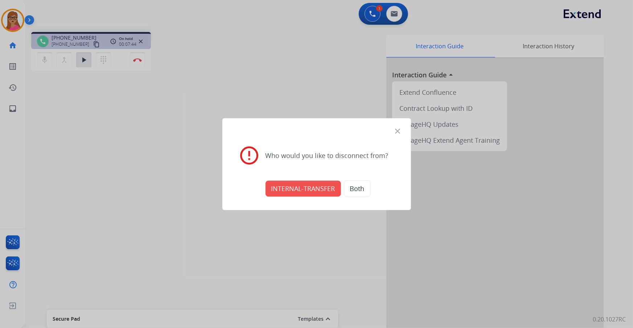
click at [375, 114] on div at bounding box center [316, 164] width 633 height 328
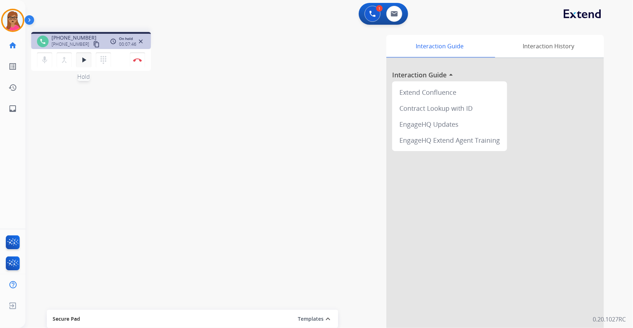
click at [84, 65] on button "play_arrow Hold" at bounding box center [83, 59] width 15 height 15
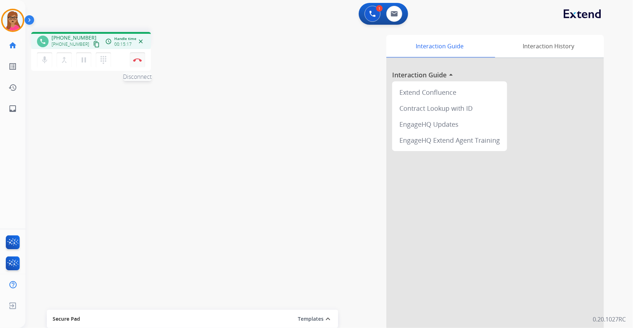
click at [140, 57] on button "Disconnect" at bounding box center [137, 59] width 15 height 15
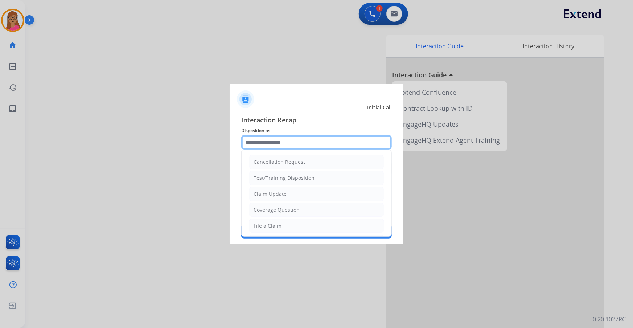
click at [275, 136] on input "text" at bounding box center [316, 142] width 151 height 15
click at [272, 187] on li "Other" at bounding box center [316, 210] width 135 height 14
type input "*****"
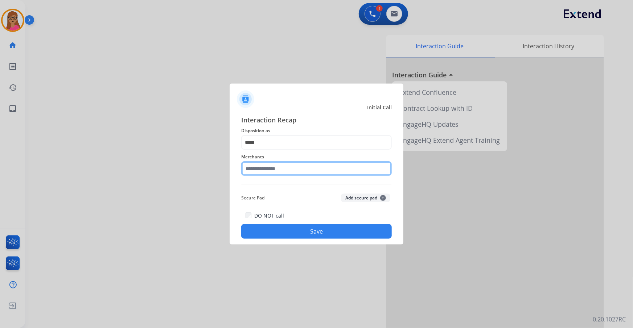
click at [278, 169] on input "text" at bounding box center [316, 168] width 151 height 15
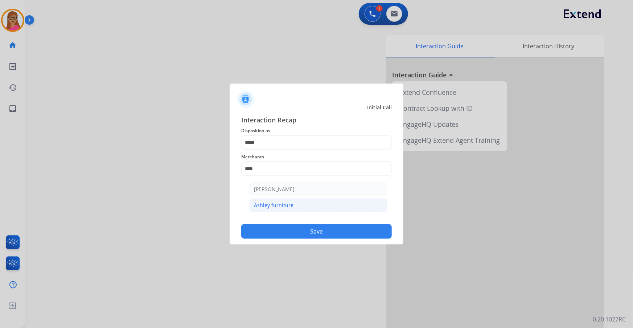
click at [284, 187] on div "Ashley furniture" at bounding box center [274, 204] width 40 height 7
type input "**********"
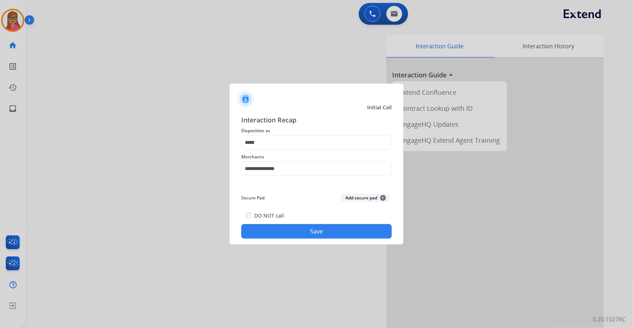
click at [316, 187] on button "Save" at bounding box center [316, 231] width 151 height 15
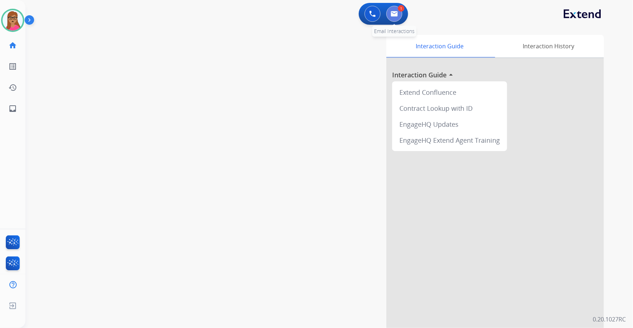
click at [397, 17] on button at bounding box center [395, 14] width 16 height 16
select select "**********"
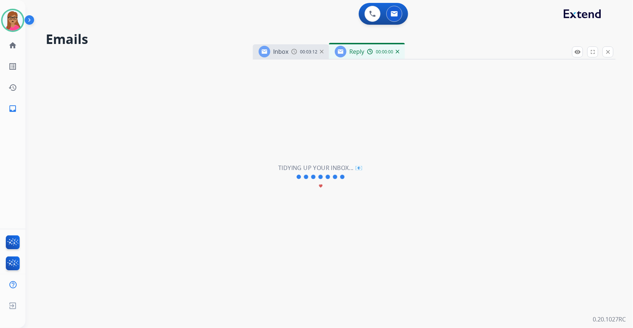
select select "**********"
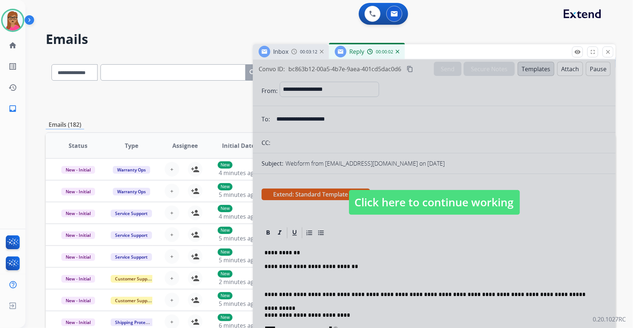
click at [398, 187] on span "Click here to continue working" at bounding box center [434, 202] width 171 height 25
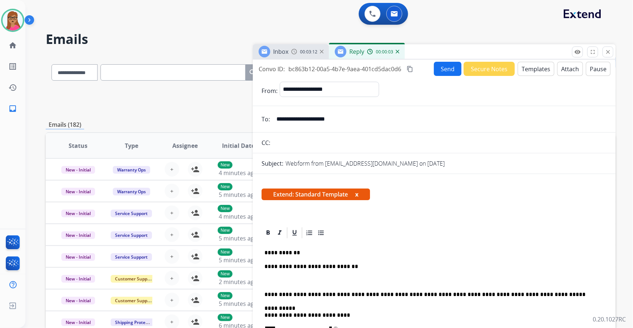
click at [295, 48] on div "00:03:12" at bounding box center [307, 51] width 32 height 7
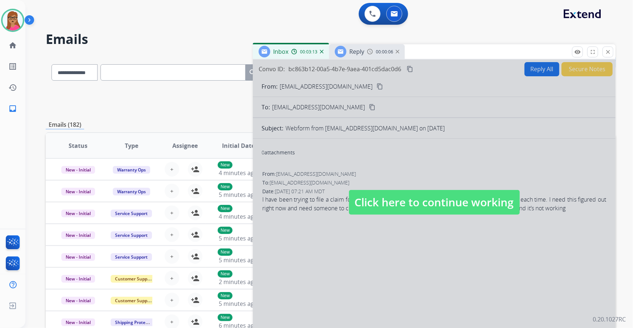
click at [397, 187] on span "Click here to continue working" at bounding box center [434, 202] width 171 height 25
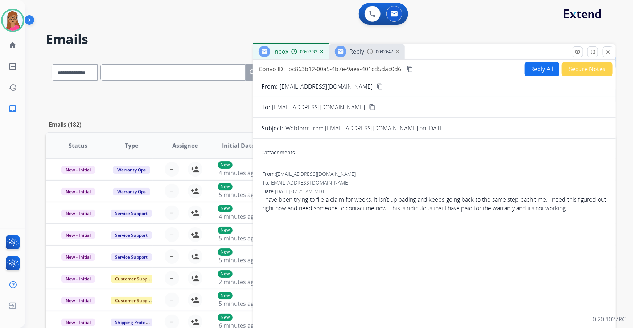
click at [352, 54] on span "Reply" at bounding box center [357, 52] width 15 height 8
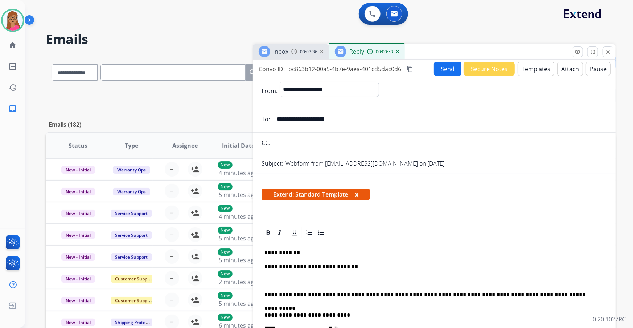
drag, startPoint x: 408, startPoint y: 69, endPoint x: 414, endPoint y: 24, distance: 45.1
click at [408, 68] on mat-icon "content_copy" at bounding box center [410, 69] width 7 height 7
click at [363, 187] on p "**********" at bounding box center [432, 266] width 334 height 7
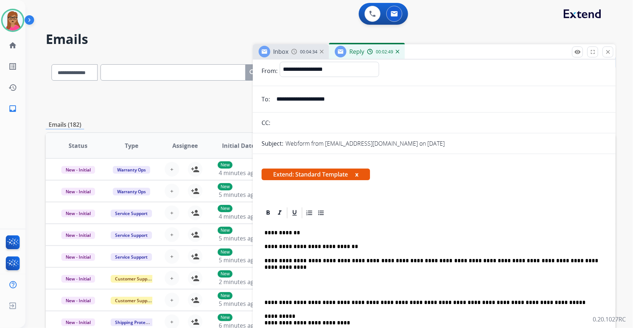
scroll to position [66, 0]
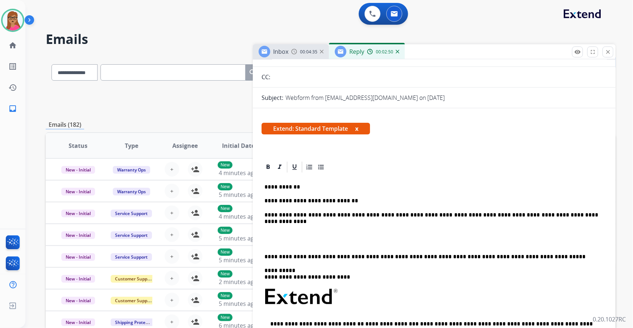
click at [265, 187] on p "**********" at bounding box center [432, 256] width 334 height 7
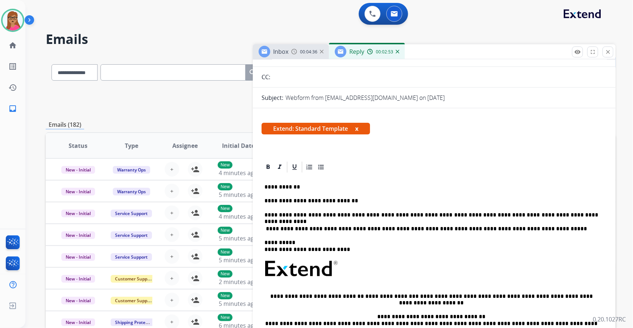
scroll to position [0, 0]
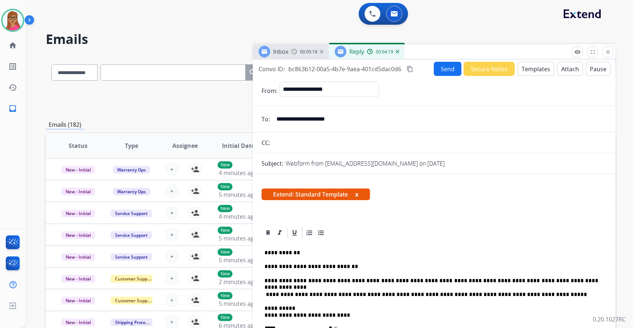
click at [416, 72] on button "Send" at bounding box center [448, 69] width 28 height 14
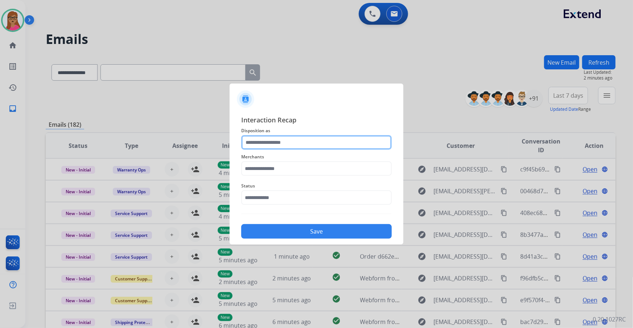
click at [266, 149] on div at bounding box center [316, 142] width 151 height 15
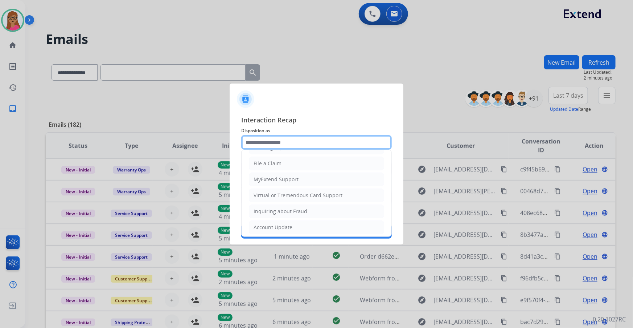
scroll to position [99, 0]
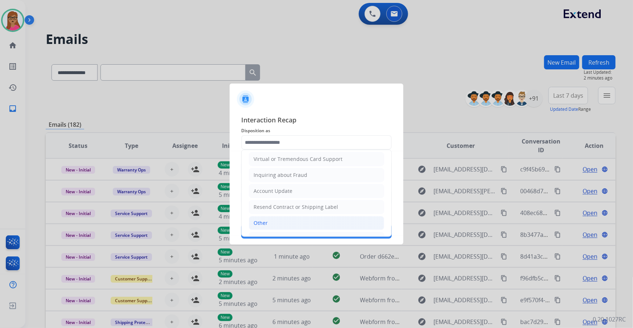
click at [264, 187] on div "Other" at bounding box center [261, 222] width 14 height 7
type input "*****"
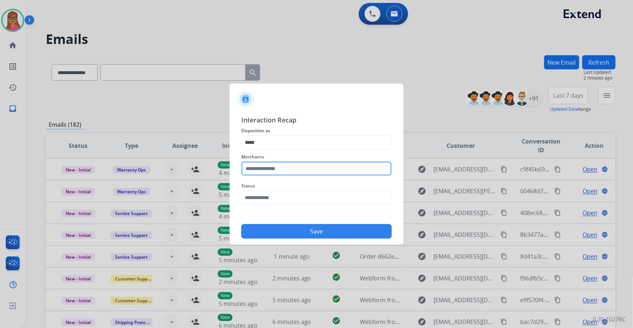
click at [280, 168] on input "text" at bounding box center [316, 168] width 151 height 15
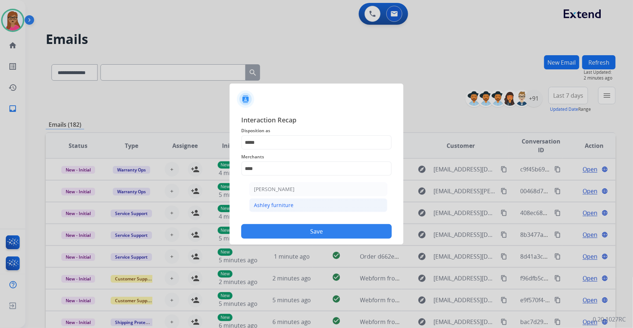
click at [281, 187] on div "Ashley furniture" at bounding box center [274, 204] width 40 height 7
type input "**********"
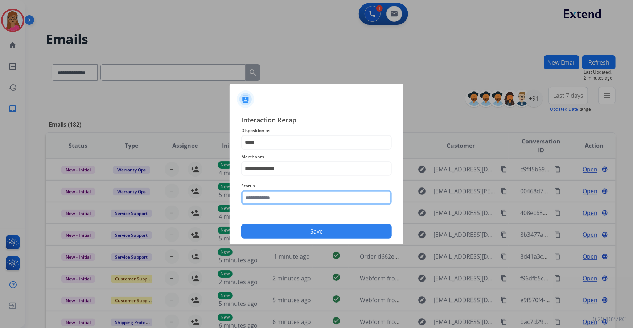
click at [280, 187] on input "text" at bounding box center [316, 197] width 151 height 15
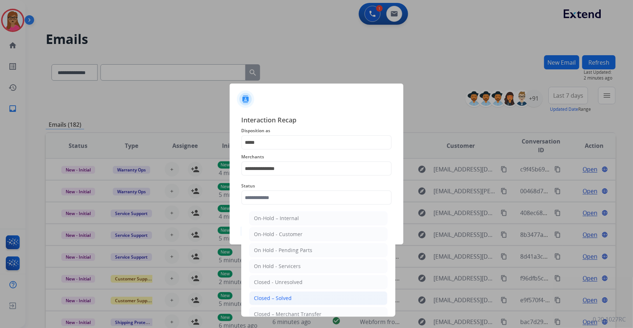
click at [281, 187] on div "Closed – Solved" at bounding box center [273, 297] width 38 height 7
type input "**********"
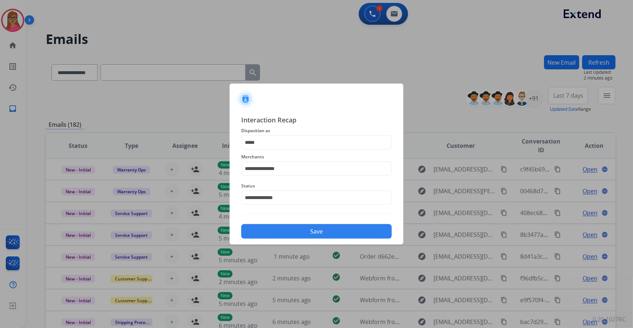
click at [299, 187] on button "Save" at bounding box center [316, 231] width 151 height 15
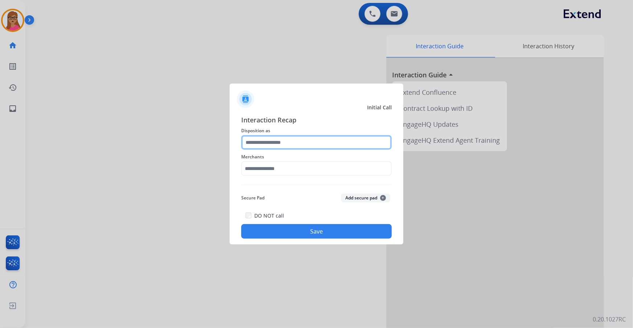
click at [276, 145] on input "text" at bounding box center [316, 142] width 151 height 15
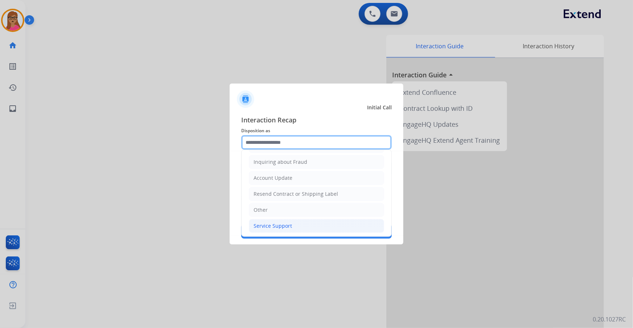
scroll to position [112, 0]
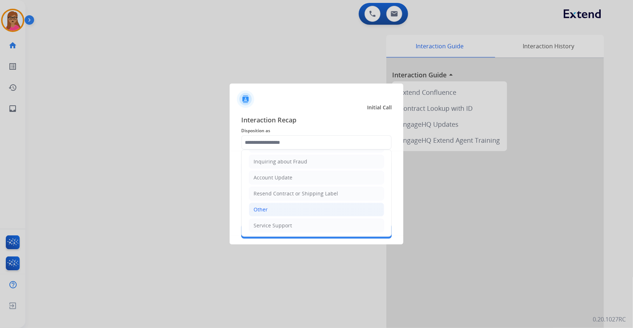
click at [269, 187] on li "Other" at bounding box center [316, 210] width 135 height 14
type input "*****"
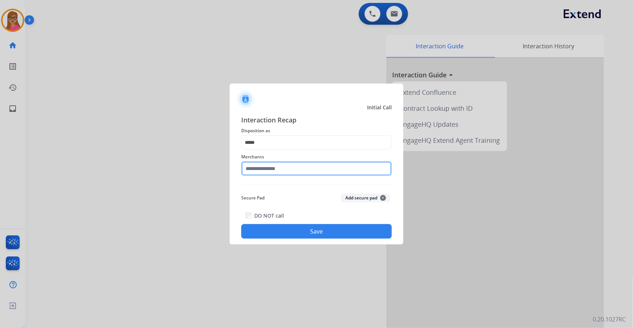
click at [290, 169] on input "text" at bounding box center [316, 168] width 151 height 15
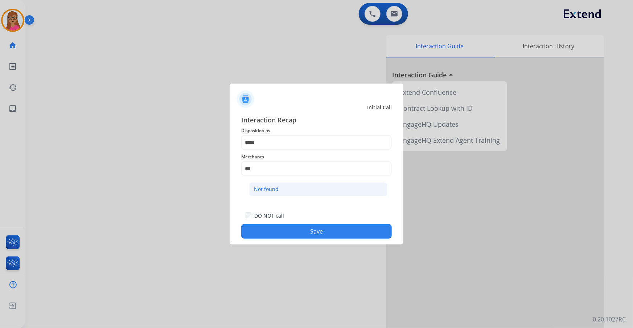
click at [274, 187] on div "Not found" at bounding box center [266, 188] width 25 height 7
type input "*********"
click at [298, 187] on button "Save" at bounding box center [316, 231] width 151 height 15
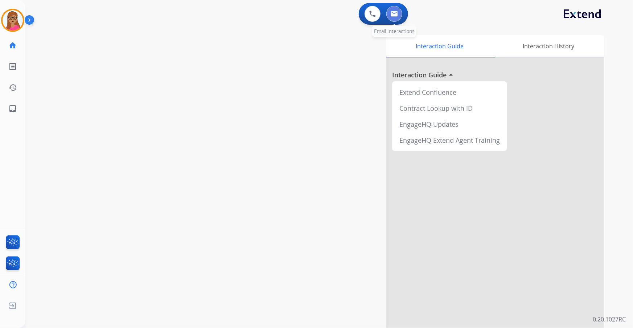
click at [399, 15] on button at bounding box center [395, 14] width 16 height 16
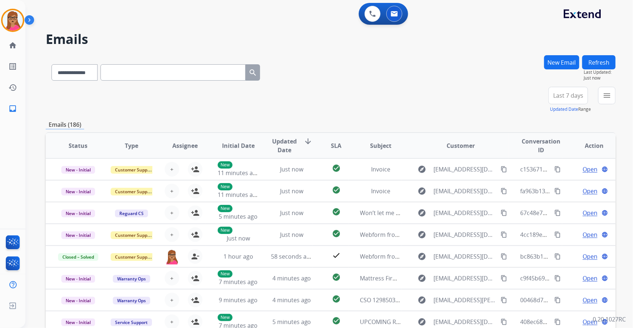
click at [416, 102] on button "Last 7 days" at bounding box center [569, 95] width 40 height 17
click at [416, 187] on div "Last 90 days" at bounding box center [566, 183] width 40 height 11
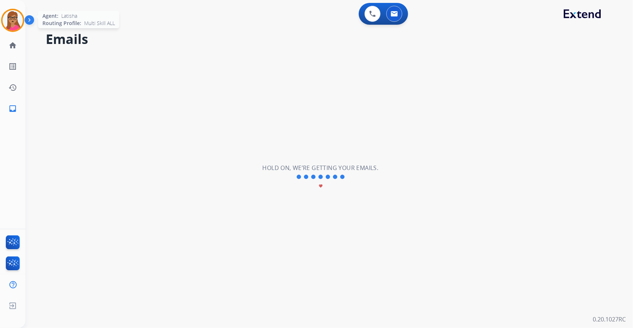
click at [15, 25] on img at bounding box center [13, 20] width 20 height 20
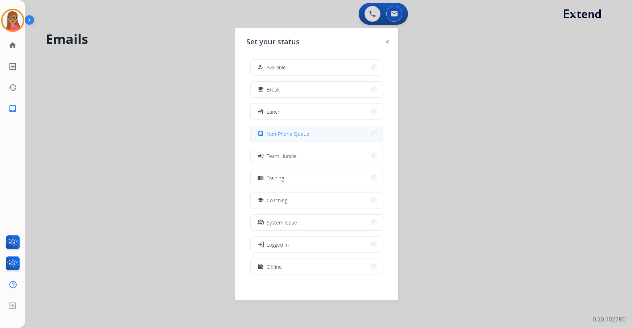
click at [291, 136] on span "Non-Phone Queue" at bounding box center [288, 134] width 43 height 8
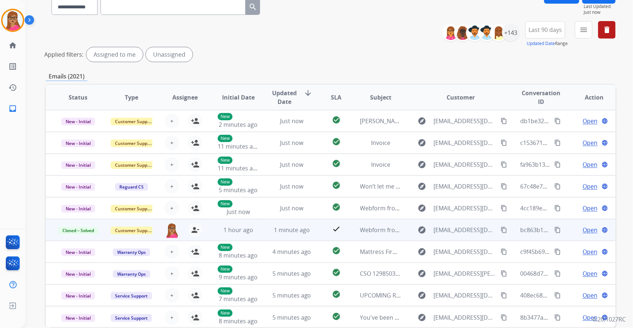
click at [416, 187] on mat-icon "content_copy" at bounding box center [558, 229] width 7 height 7
click at [416, 187] on mat-icon "content_copy" at bounding box center [504, 229] width 7 height 7
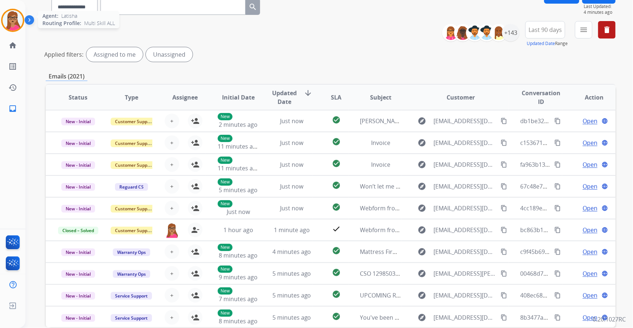
click at [16, 19] on img at bounding box center [13, 20] width 20 height 20
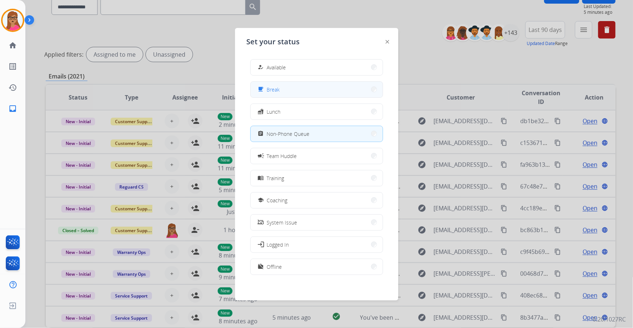
click at [311, 94] on button "free_breakfast Break" at bounding box center [317, 90] width 132 height 16
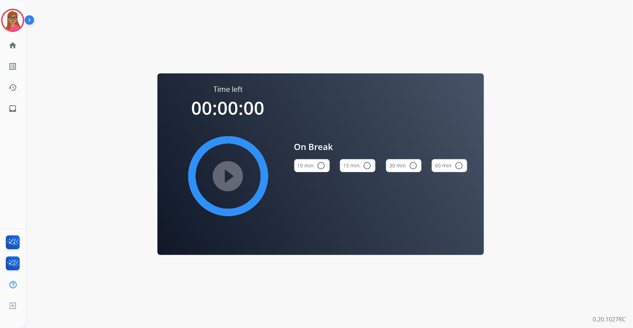
click at [361, 164] on button "15 min radio_button_unchecked" at bounding box center [358, 165] width 36 height 13
click at [17, 22] on img at bounding box center [13, 20] width 20 height 20
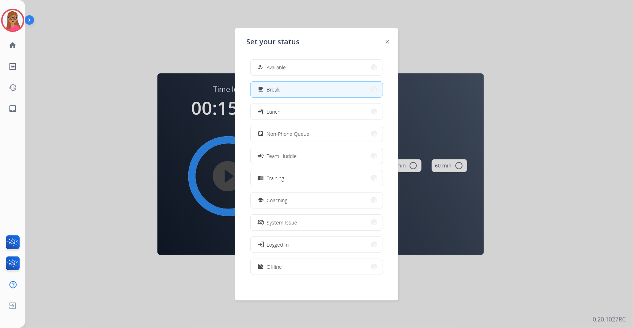
click at [86, 51] on div at bounding box center [316, 164] width 633 height 328
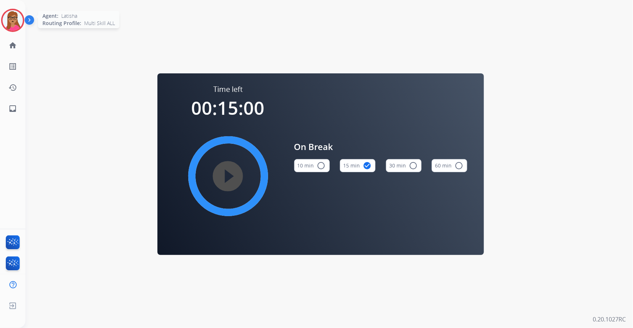
click at [18, 17] on img at bounding box center [13, 20] width 20 height 20
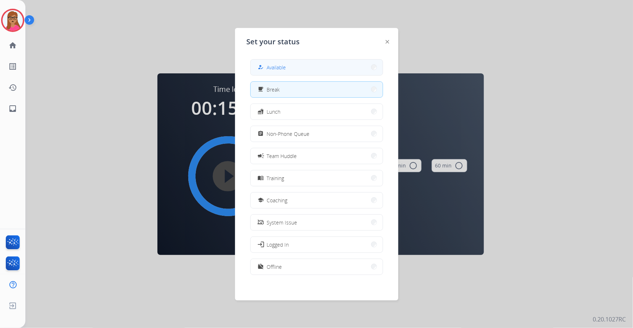
click at [292, 63] on button "how_to_reg Available" at bounding box center [317, 68] width 132 height 16
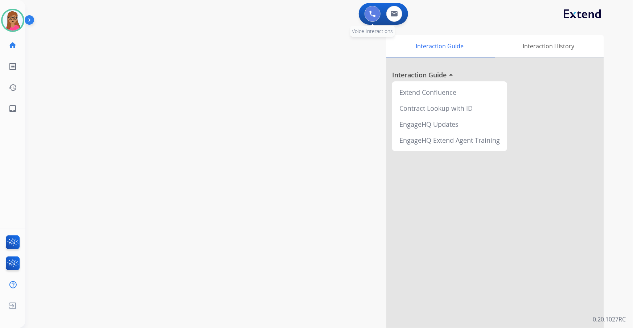
click at [370, 14] on img at bounding box center [372, 14] width 7 height 7
click at [370, 15] on img at bounding box center [372, 14] width 7 height 7
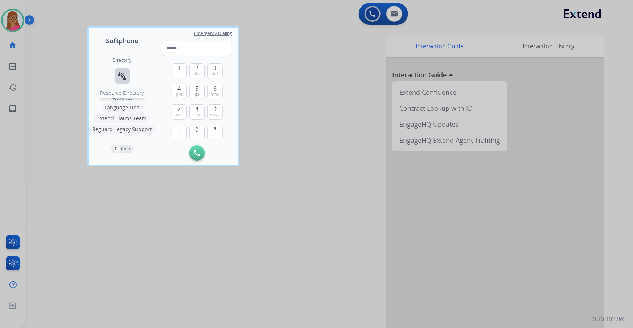
click at [122, 78] on mat-icon "connect_without_contact" at bounding box center [122, 76] width 9 height 9
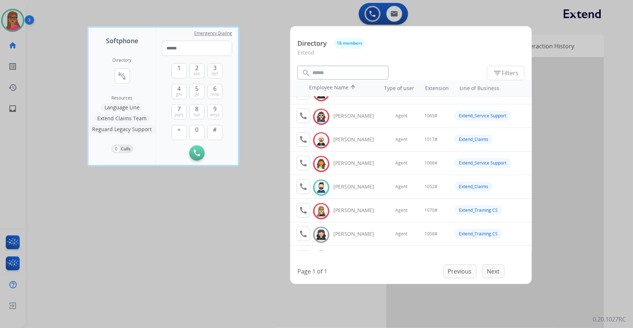
scroll to position [66, 0]
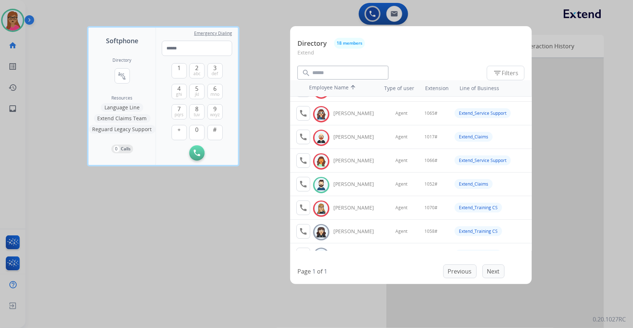
click at [66, 24] on div at bounding box center [316, 164] width 633 height 328
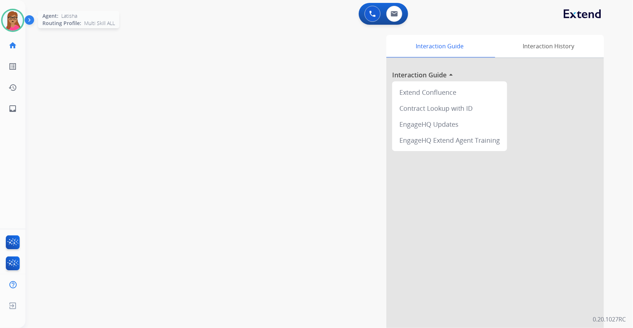
click at [11, 20] on img at bounding box center [13, 20] width 20 height 20
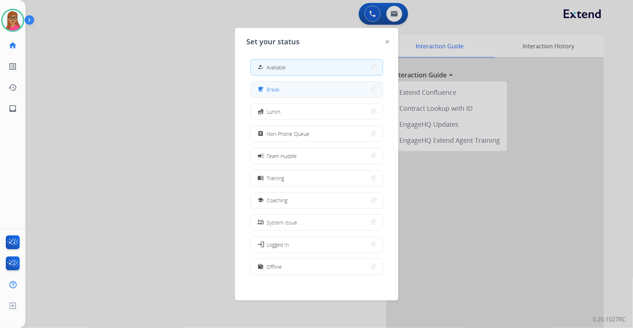
click at [290, 89] on button "free_breakfast Break" at bounding box center [317, 90] width 132 height 16
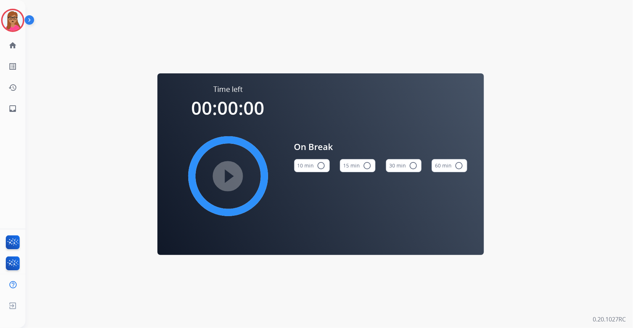
click at [353, 166] on button "15 min radio_button_unchecked" at bounding box center [358, 165] width 36 height 13
click at [226, 180] on mat-icon "play_circle_filled" at bounding box center [228, 176] width 9 height 9
click at [13, 23] on img at bounding box center [13, 20] width 20 height 20
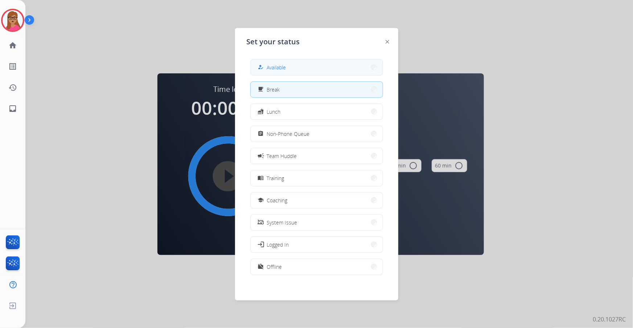
click at [304, 70] on button "how_to_reg Available" at bounding box center [317, 68] width 132 height 16
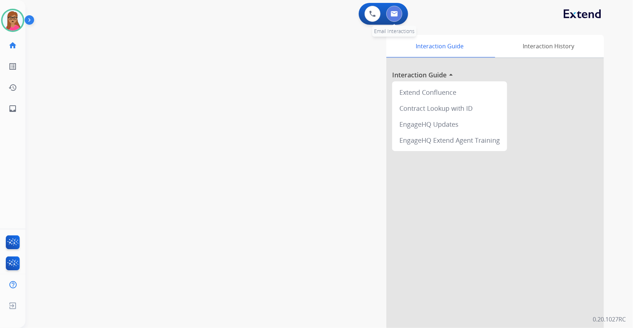
click at [399, 16] on button at bounding box center [395, 14] width 16 height 16
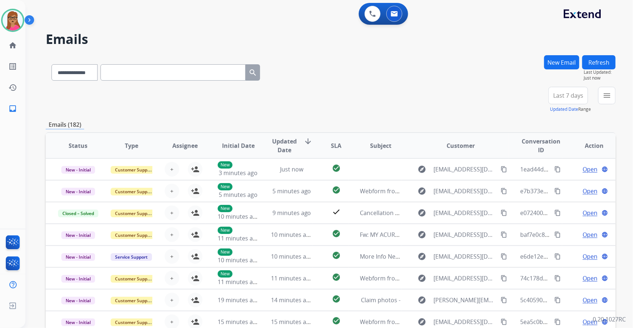
click at [416, 94] on span "Last 7 days" at bounding box center [569, 95] width 30 height 3
click at [416, 185] on div "Last 90 days" at bounding box center [566, 183] width 40 height 11
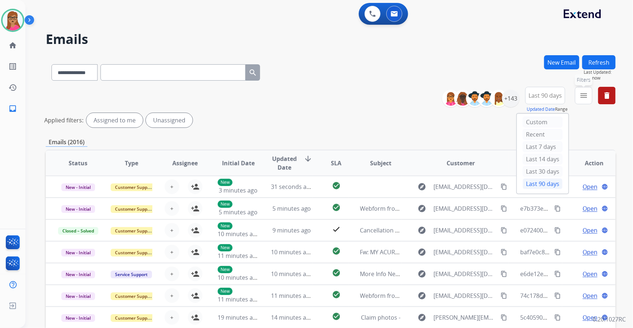
click at [416, 98] on mat-icon "menu" at bounding box center [584, 95] width 9 height 9
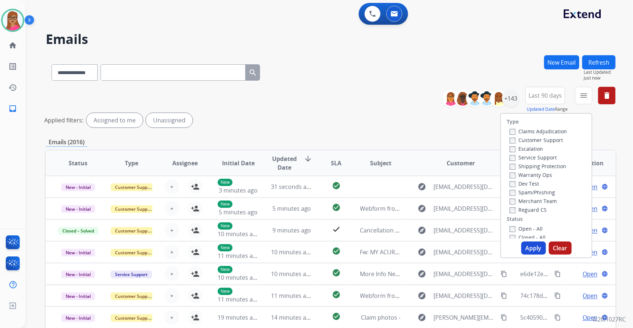
click at [416, 139] on label "Customer Support" at bounding box center [536, 139] width 53 height 7
click at [416, 162] on div "Shipping Protection" at bounding box center [538, 166] width 57 height 9
click at [416, 164] on label "Shipping Protection" at bounding box center [538, 166] width 57 height 7
click at [416, 187] on label "Reguard CS" at bounding box center [528, 209] width 37 height 7
click at [416, 187] on label "Open - All" at bounding box center [526, 228] width 33 height 7
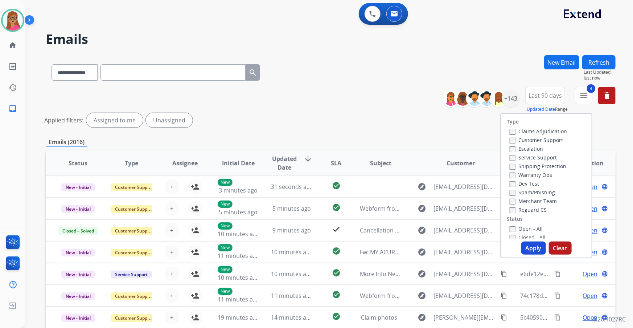
click at [416, 187] on button "Apply" at bounding box center [534, 247] width 25 height 13
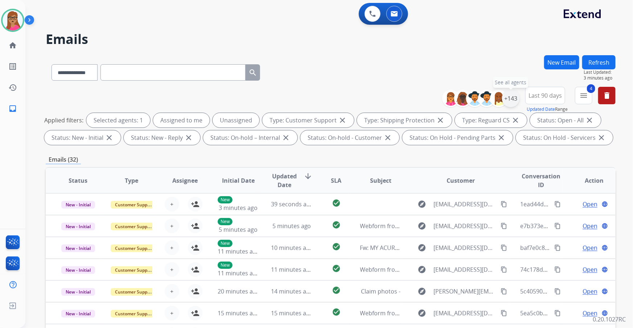
click at [416, 98] on div "+143" at bounding box center [510, 98] width 17 height 17
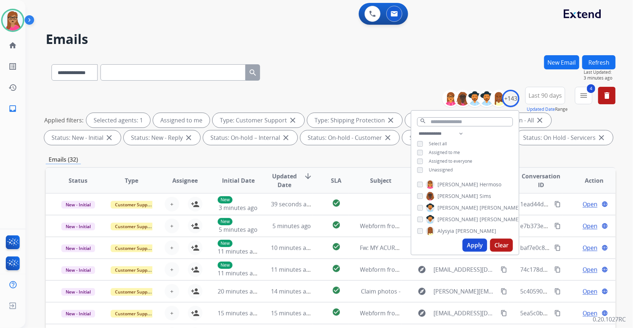
click at [416, 187] on button "Apply" at bounding box center [475, 244] width 25 height 13
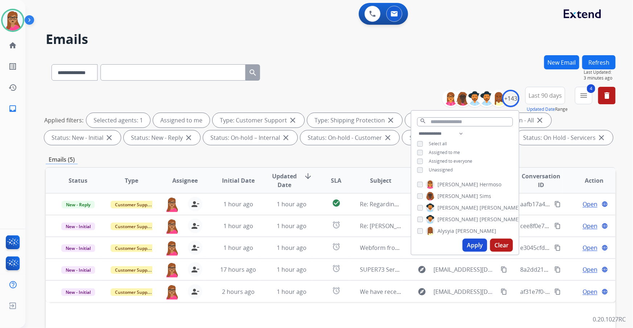
scroll to position [33, 0]
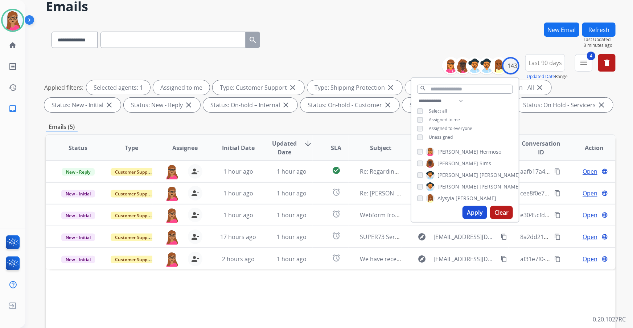
click at [299, 187] on div "Status Type Assignee Initial Date Updated Date arrow_downward SLA Subject Custo…" at bounding box center [331, 255] width 570 height 243
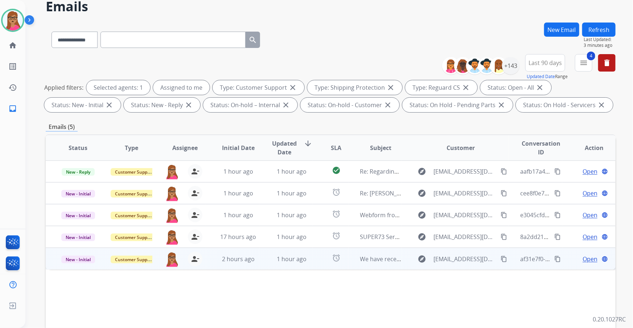
click at [416, 187] on span "Open" at bounding box center [590, 258] width 15 height 9
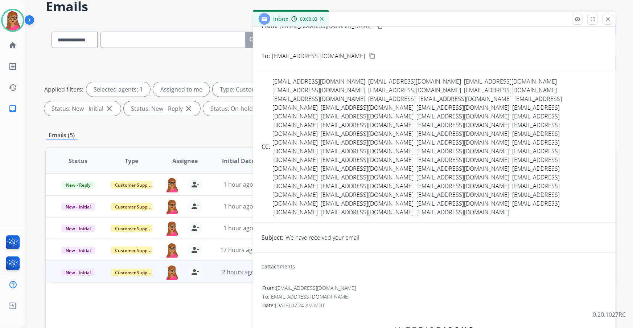
click at [416, 187] on div "0 attachments" at bounding box center [435, 266] width 346 height 17
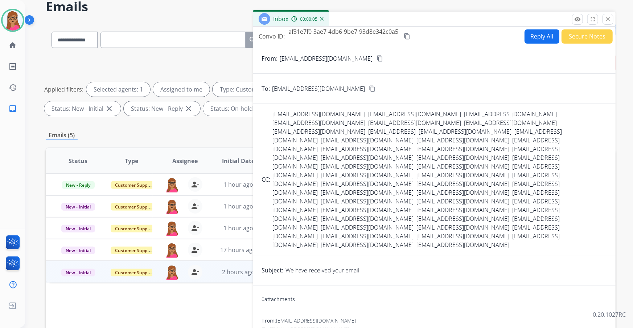
scroll to position [0, 0]
click at [416, 42] on div "Reply All Secure Notes" at bounding box center [568, 36] width 90 height 14
click at [416, 38] on button "Secure Notes" at bounding box center [587, 36] width 51 height 14
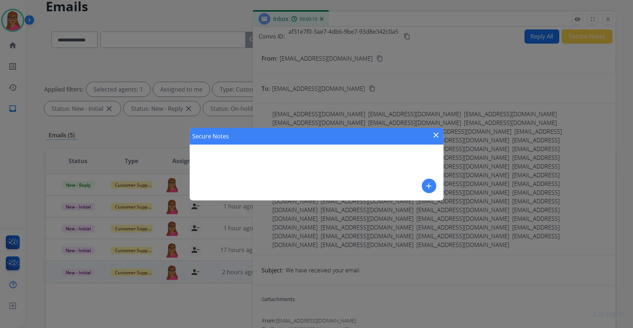
click at [416, 184] on mat-icon "add" at bounding box center [429, 185] width 9 height 9
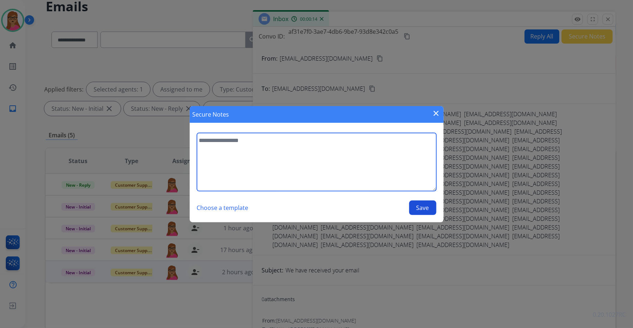
click at [381, 155] on textarea at bounding box center [317, 162] width 240 height 58
type textarea "**********"
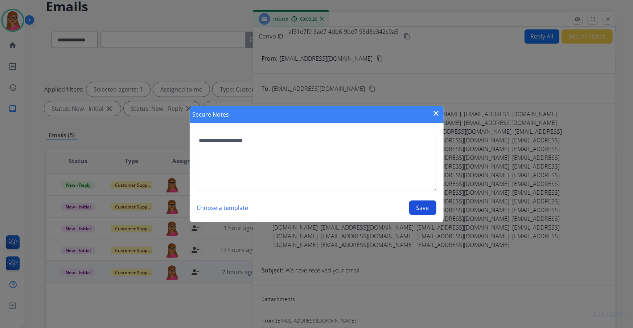
click at [413, 187] on button "Save" at bounding box center [422, 207] width 27 height 15
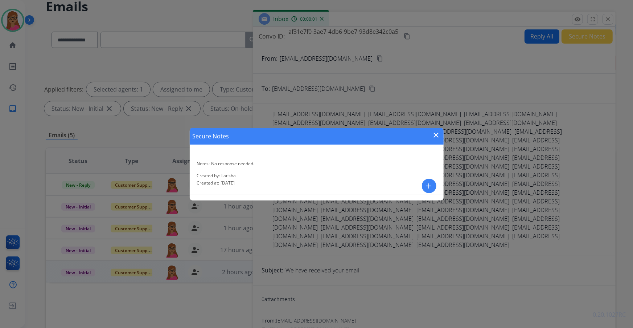
click at [416, 131] on mat-icon "close" at bounding box center [436, 135] width 9 height 9
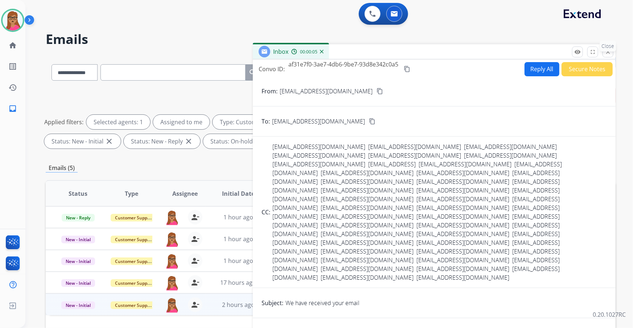
click at [416, 53] on mat-icon "close" at bounding box center [608, 52] width 7 height 7
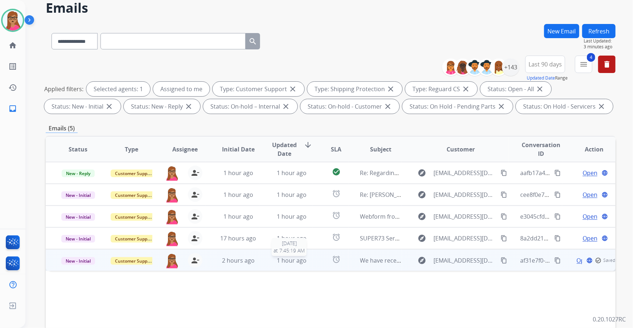
scroll to position [33, 0]
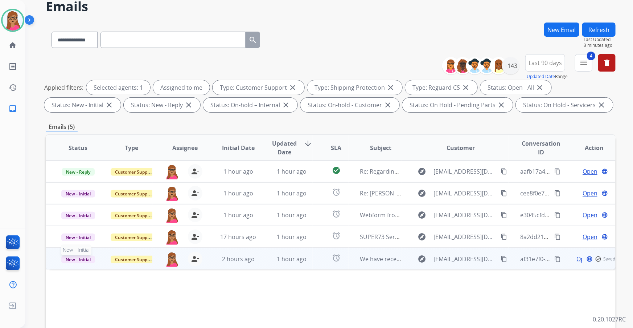
click at [75, 187] on span "New - Initial" at bounding box center [78, 260] width 34 height 8
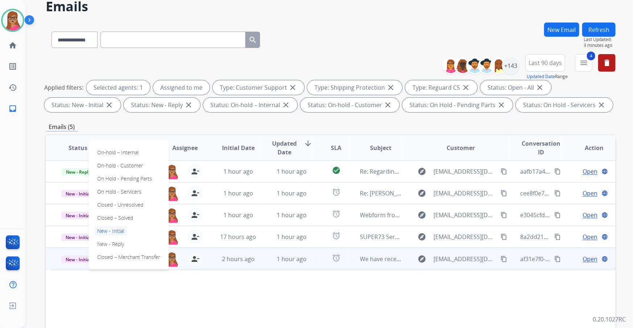
click at [120, 187] on div "Status Type Assignee Initial Date Updated Date arrow_downward SLA Subject Custo…" at bounding box center [331, 255] width 570 height 243
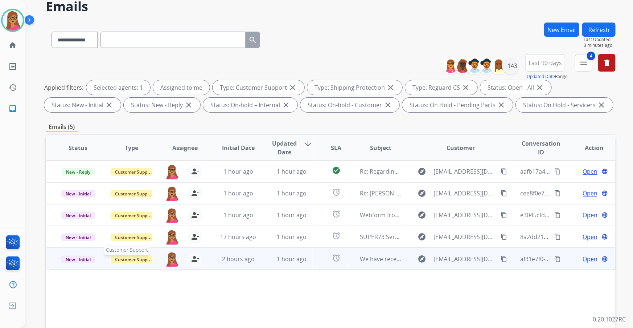
click at [132, 187] on div "Customer Support" at bounding box center [131, 258] width 41 height 9
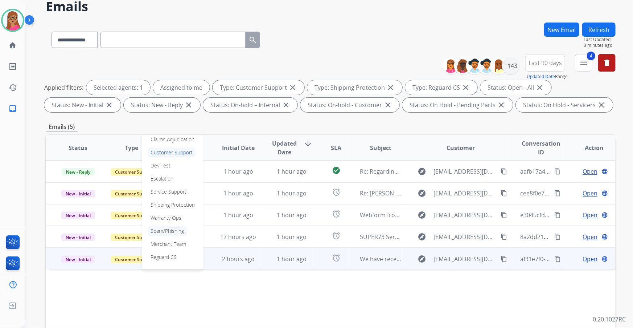
click at [164, 187] on p "Spam/Phishing" at bounding box center [167, 231] width 39 height 10
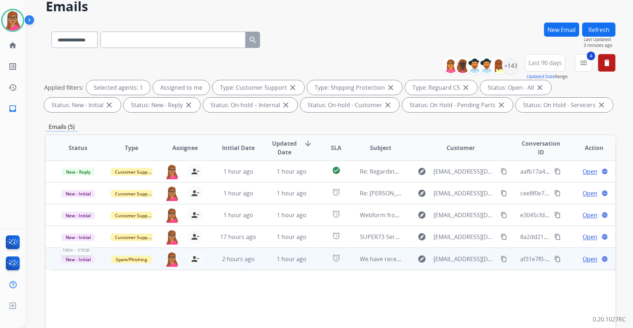
click at [82, 187] on span "New - Initial" at bounding box center [78, 260] width 34 height 8
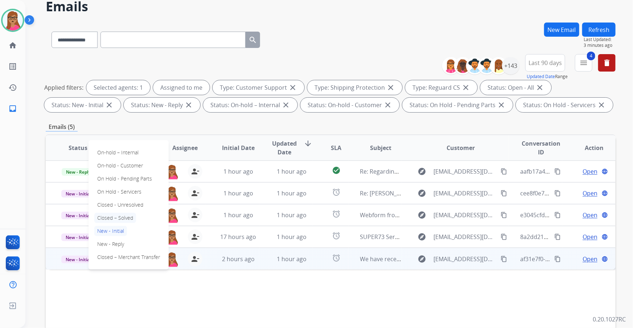
click at [120, 187] on p "Closed – Solved" at bounding box center [115, 218] width 42 height 10
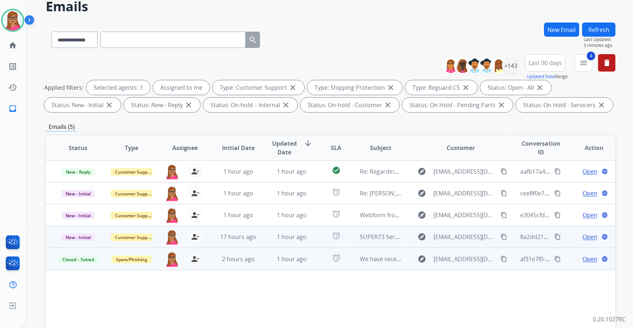
click at [416, 187] on span "Open" at bounding box center [590, 236] width 15 height 9
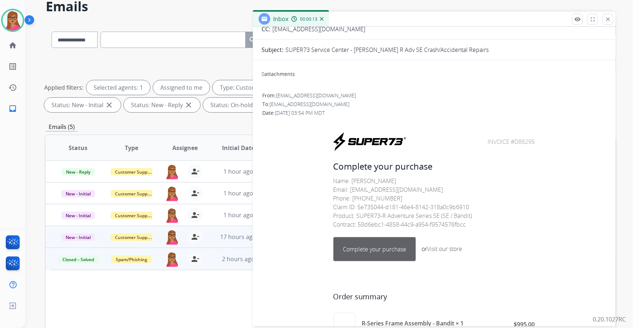
scroll to position [0, 0]
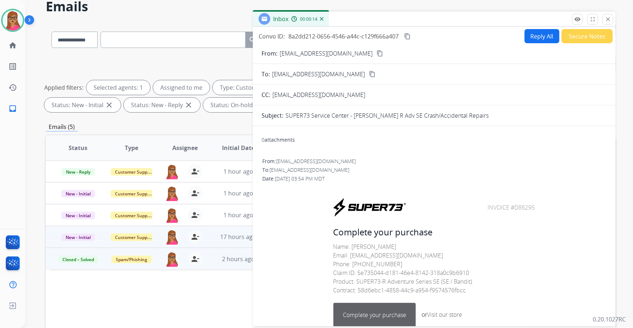
click at [377, 53] on mat-icon "content_copy" at bounding box center [380, 53] width 7 height 7
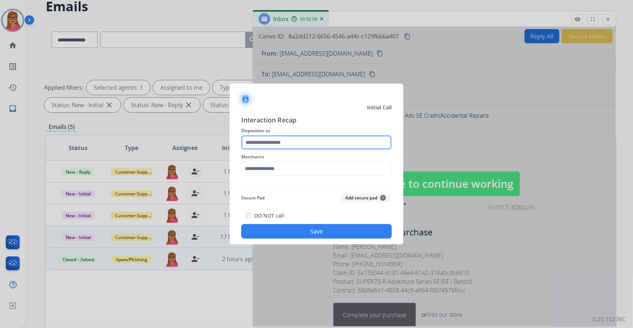
click at [273, 138] on input "text" at bounding box center [316, 142] width 151 height 15
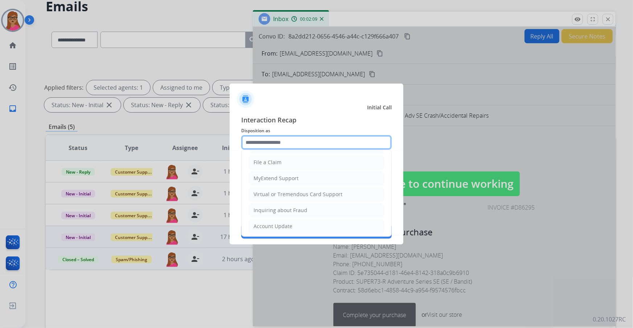
scroll to position [112, 0]
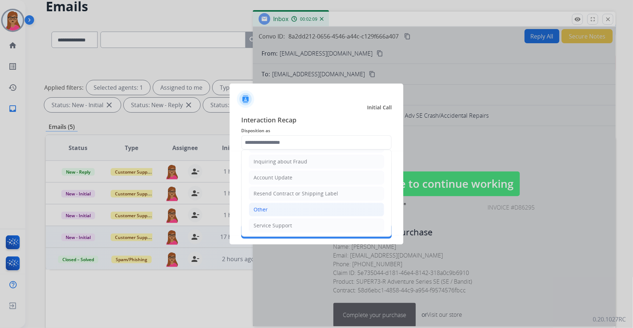
click at [275, 187] on li "Other" at bounding box center [316, 210] width 135 height 14
type input "*****"
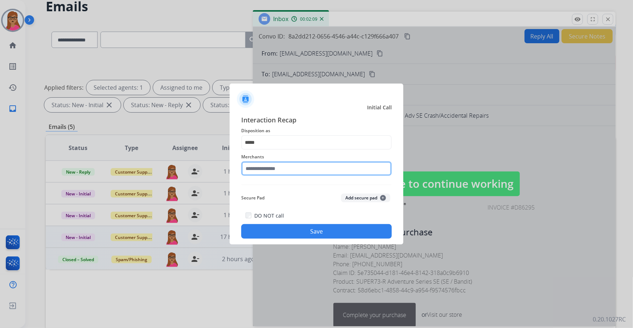
click at [298, 164] on input "text" at bounding box center [316, 168] width 151 height 15
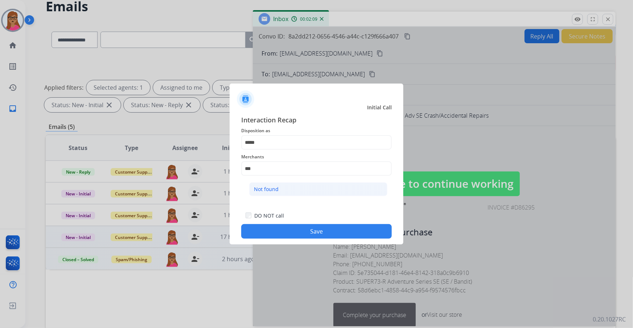
click at [292, 187] on li "Not found" at bounding box center [318, 189] width 138 height 14
type input "*********"
click at [308, 187] on button "Save" at bounding box center [316, 231] width 151 height 15
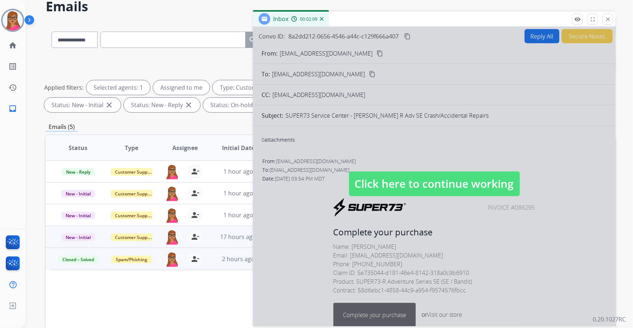
click at [416, 182] on span "Click here to continue working" at bounding box center [434, 183] width 171 height 25
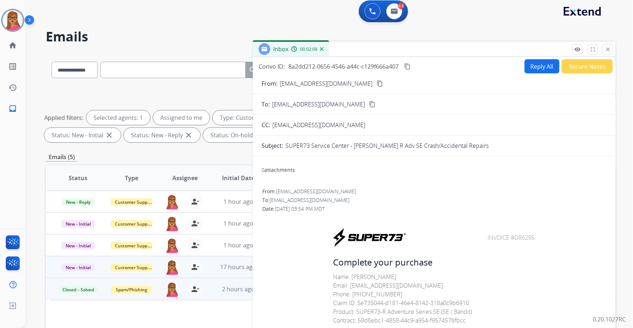
scroll to position [0, 0]
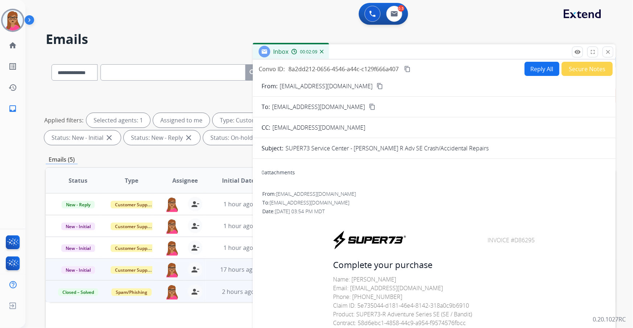
drag, startPoint x: 362, startPoint y: 84, endPoint x: 363, endPoint y: 79, distance: 4.7
click at [377, 84] on mat-icon "content_copy" at bounding box center [380, 86] width 7 height 7
click at [377, 88] on mat-icon "content_copy" at bounding box center [380, 86] width 7 height 7
click at [416, 69] on button "Secure Notes" at bounding box center [587, 69] width 51 height 14
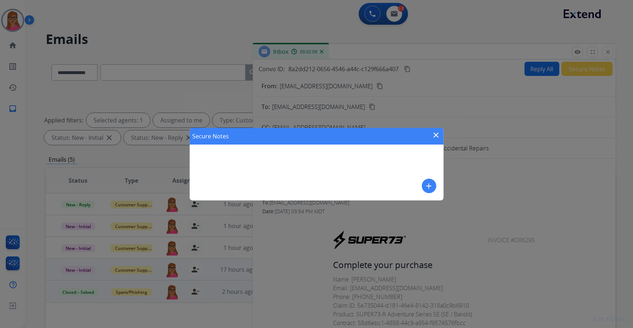
click at [416, 185] on mat-icon "add" at bounding box center [429, 185] width 9 height 9
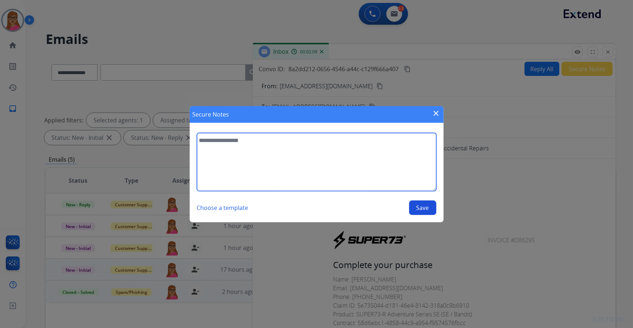
click at [404, 157] on textarea at bounding box center [317, 162] width 240 height 58
type textarea "*"
type textarea "**********"
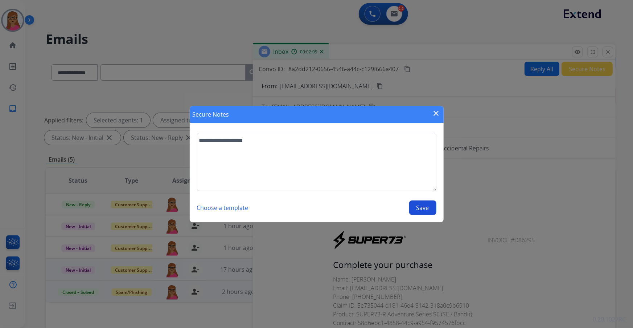
click at [416, 187] on button "Save" at bounding box center [422, 207] width 27 height 15
select select "**********"
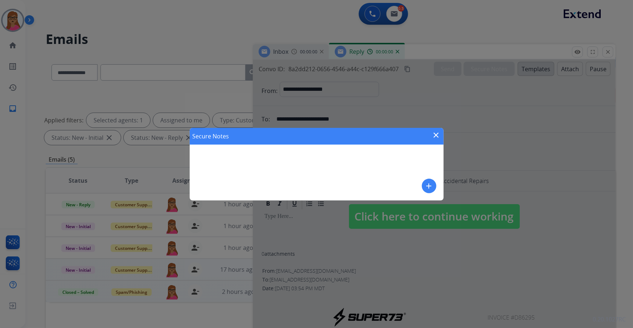
click at [416, 132] on mat-icon "close" at bounding box center [436, 135] width 9 height 9
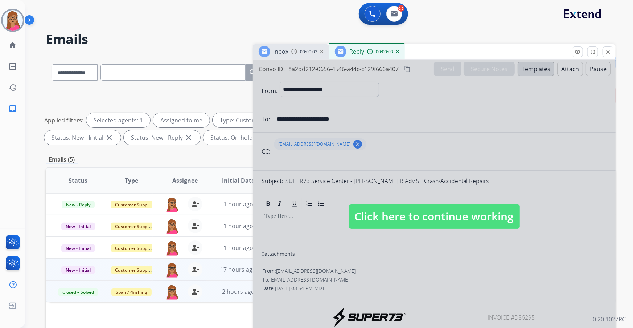
click at [287, 53] on span "Inbox" at bounding box center [280, 52] width 15 height 8
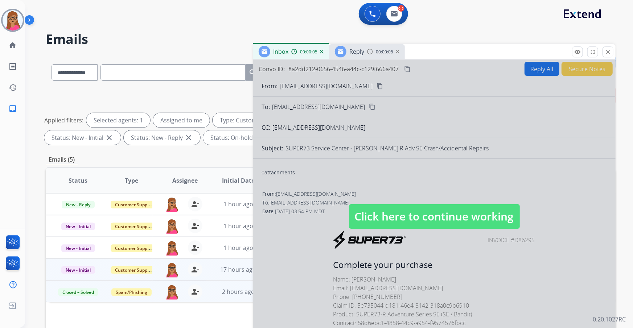
click at [413, 187] on span "Click here to continue working" at bounding box center [434, 216] width 171 height 25
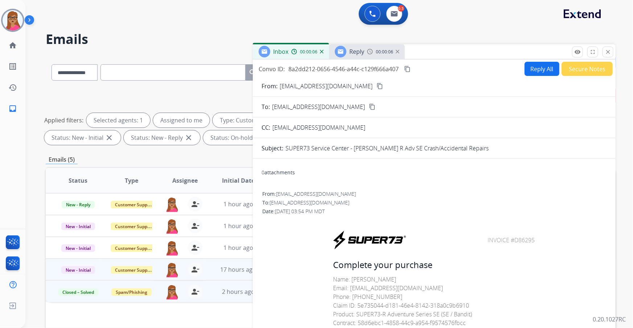
click at [369, 56] on div "Reply 00:00:06" at bounding box center [367, 51] width 76 height 15
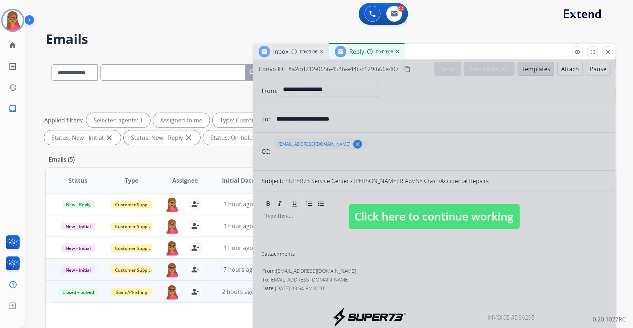
click at [397, 52] on img at bounding box center [398, 52] width 4 height 4
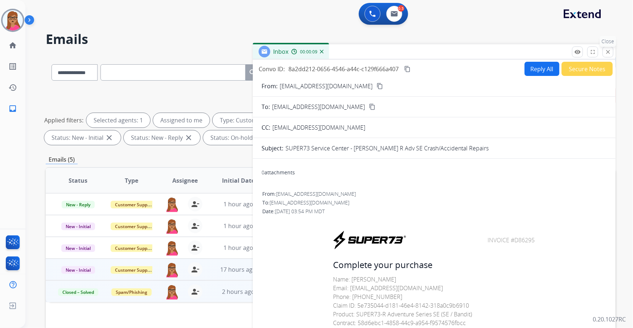
click at [416, 51] on mat-icon "close" at bounding box center [608, 52] width 7 height 7
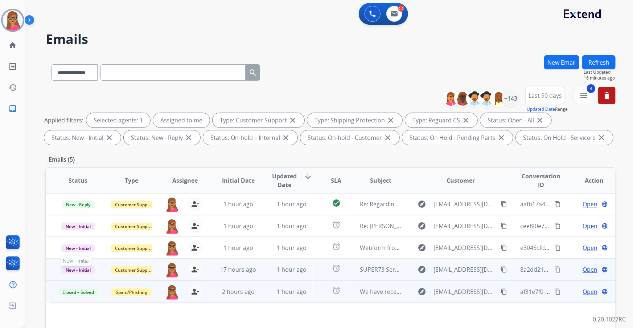
click at [83, 187] on span "New - Initial" at bounding box center [78, 270] width 34 height 8
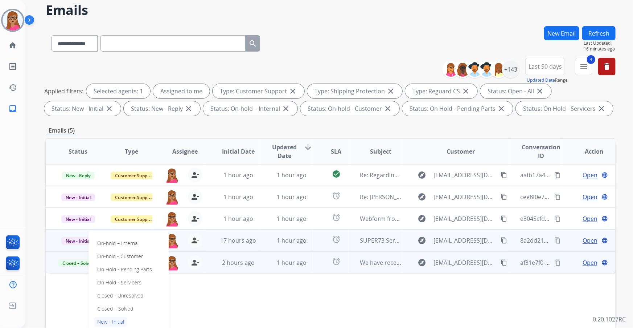
scroll to position [33, 0]
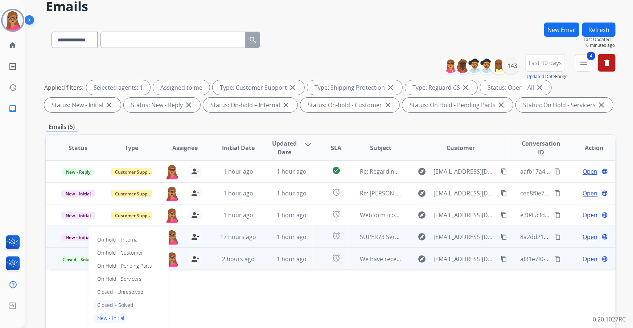
click at [117, 187] on p "Closed – Solved" at bounding box center [115, 305] width 42 height 10
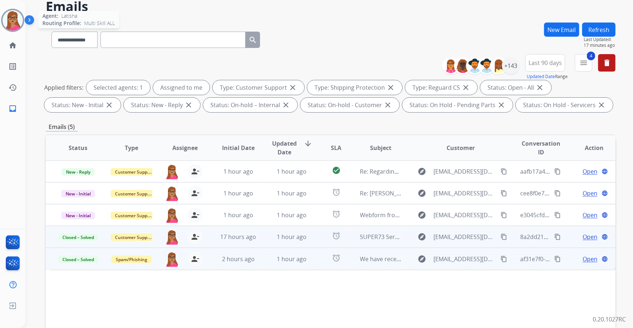
click at [19, 14] on img at bounding box center [13, 20] width 20 height 20
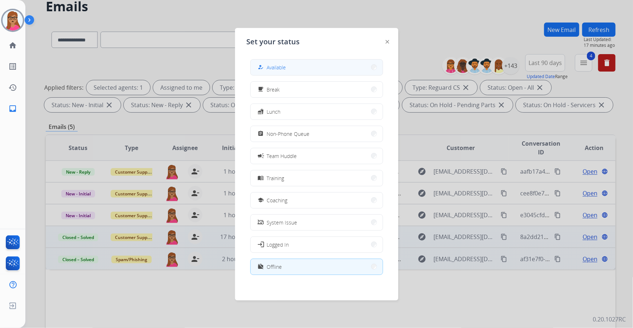
click at [283, 69] on span "Available" at bounding box center [276, 68] width 19 height 8
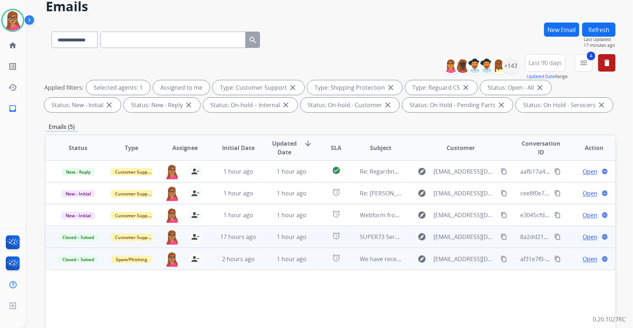
click at [416, 32] on button "Refresh" at bounding box center [599, 30] width 33 height 14
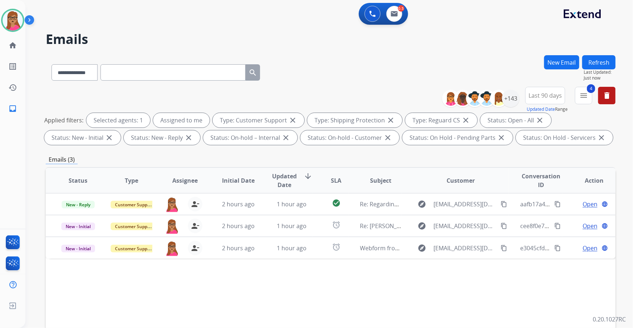
click at [299, 187] on div "Status Type Assignee Initial Date Updated Date arrow_downward SLA Subject Custo…" at bounding box center [331, 288] width 570 height 243
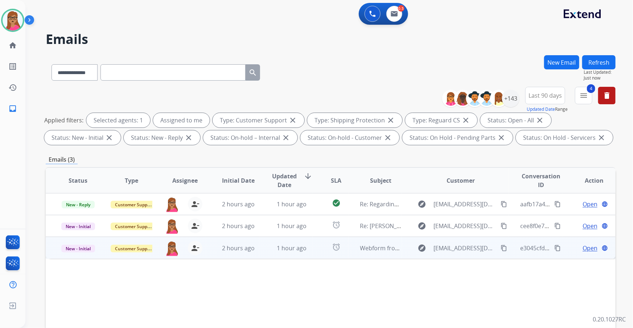
click at [416, 187] on span "Open" at bounding box center [590, 248] width 15 height 9
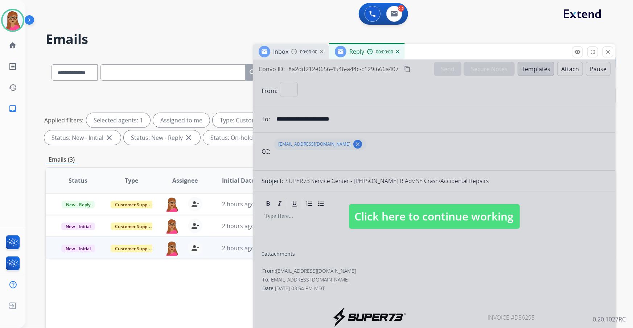
select select "**********"
click at [416, 187] on span "Click here to continue working" at bounding box center [434, 216] width 171 height 25
select select
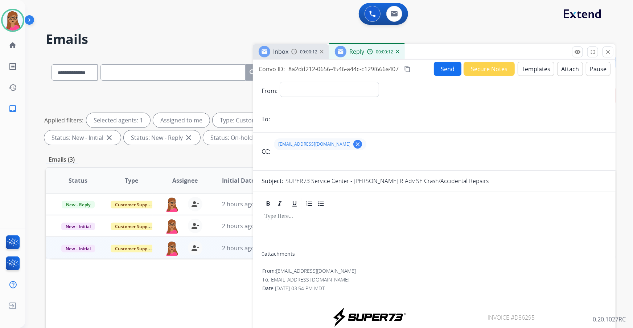
click at [399, 52] on img at bounding box center [398, 52] width 4 height 4
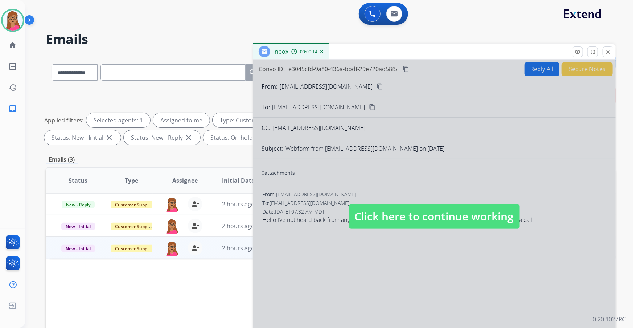
click at [372, 187] on span "Click here to continue working" at bounding box center [434, 216] width 171 height 25
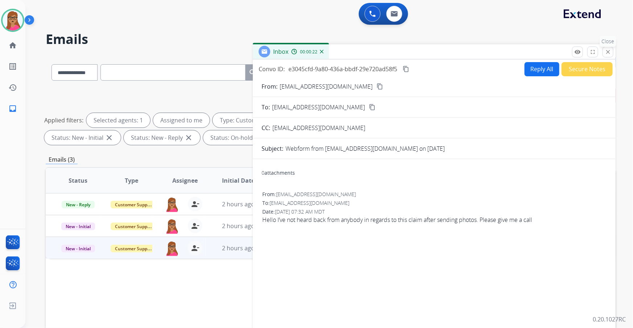
click at [416, 51] on mat-icon "close" at bounding box center [608, 52] width 7 height 7
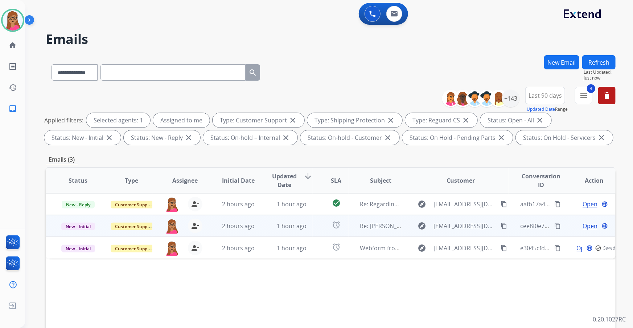
click at [416, 187] on span "Open" at bounding box center [590, 225] width 15 height 9
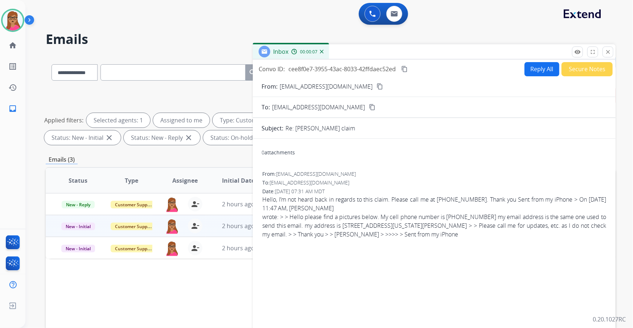
click at [416, 70] on button "Secure Notes" at bounding box center [587, 69] width 51 height 14
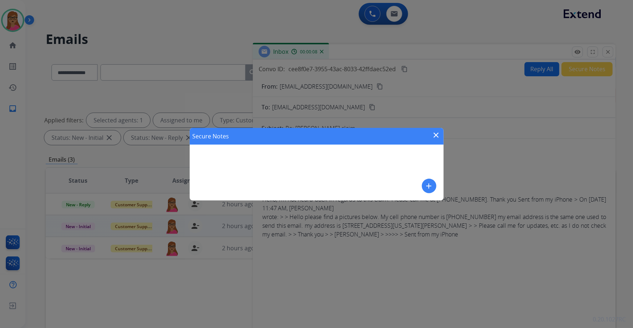
click at [416, 187] on mat-icon "add" at bounding box center [429, 185] width 9 height 9
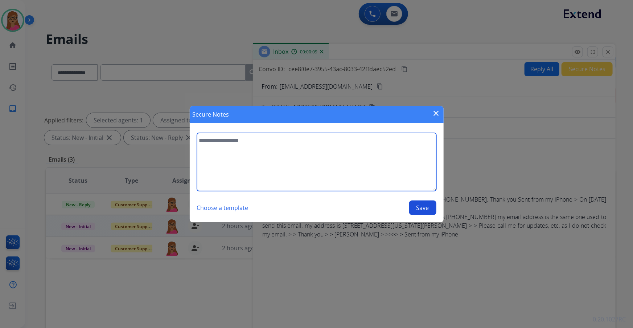
click at [290, 164] on textarea at bounding box center [317, 162] width 240 height 58
type textarea "**********"
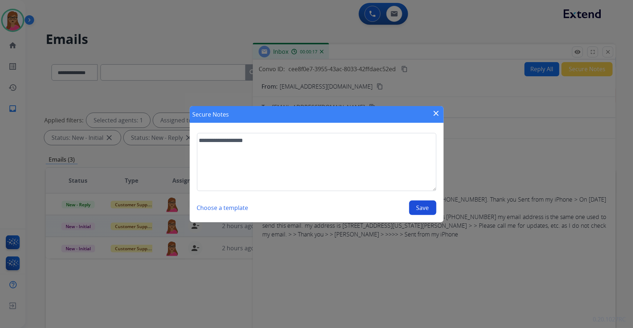
click at [416, 112] on mat-icon "close" at bounding box center [436, 113] width 9 height 9
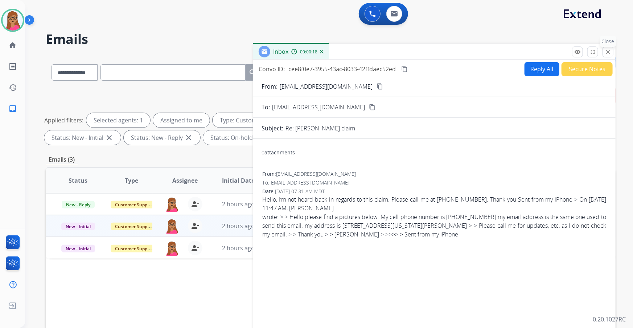
click at [416, 54] on mat-icon "close" at bounding box center [608, 52] width 7 height 7
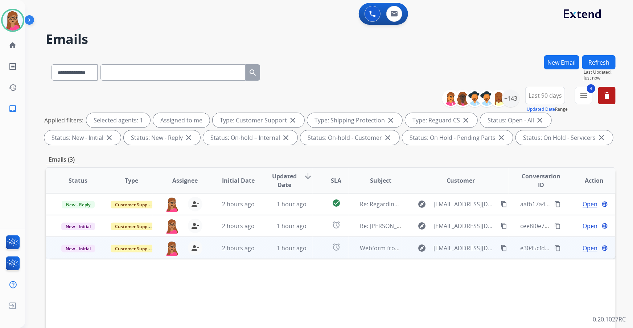
click at [416, 187] on mat-icon "content_copy" at bounding box center [558, 248] width 7 height 7
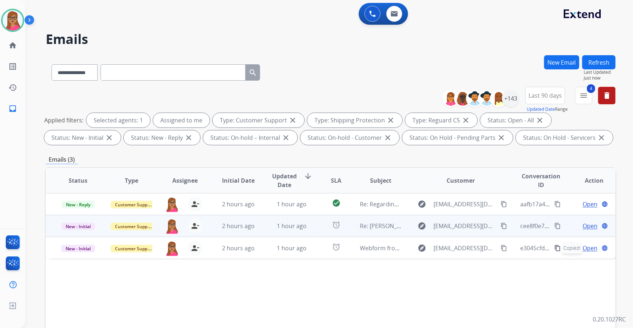
click at [416, 187] on span "Open" at bounding box center [590, 225] width 15 height 9
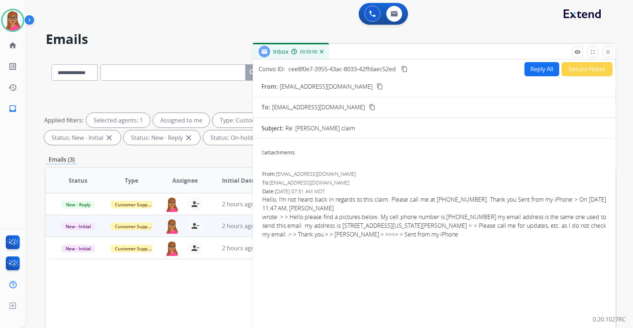
click at [416, 69] on button "Secure Notes" at bounding box center [587, 69] width 51 height 14
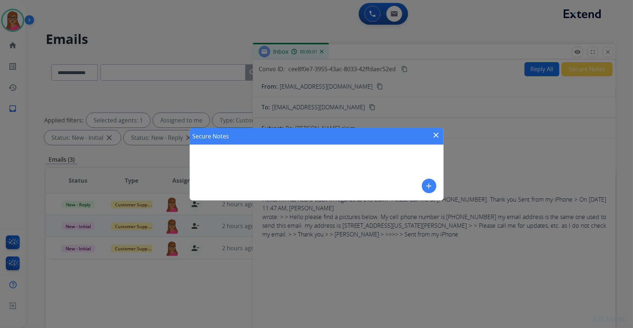
click at [416, 185] on div "Secure Notes close add" at bounding box center [317, 164] width 254 height 73
click at [416, 187] on mat-icon "add" at bounding box center [429, 185] width 9 height 9
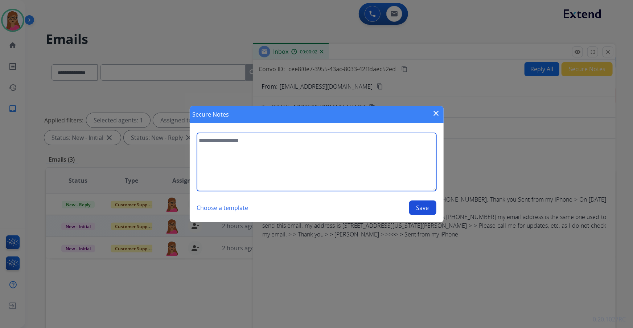
click at [340, 166] on textarea at bounding box center [317, 162] width 240 height 58
paste textarea "**********"
type textarea "**********"
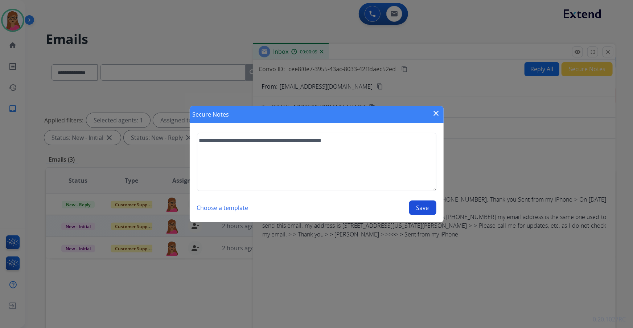
click at [416, 187] on button "Save" at bounding box center [422, 207] width 27 height 15
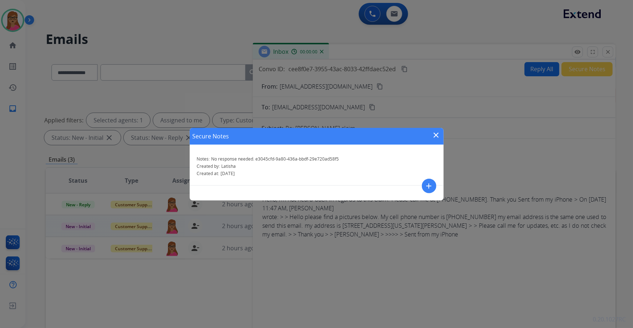
click at [416, 137] on mat-icon "close" at bounding box center [436, 135] width 9 height 9
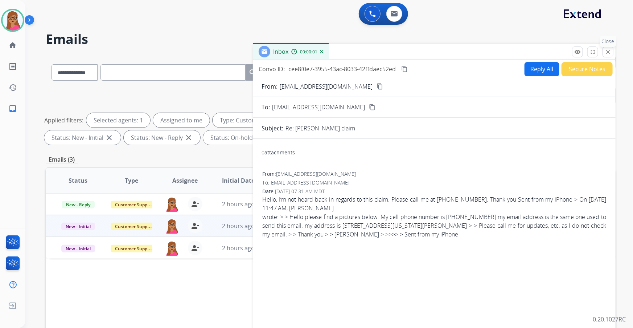
click at [416, 52] on mat-icon "close" at bounding box center [608, 52] width 7 height 7
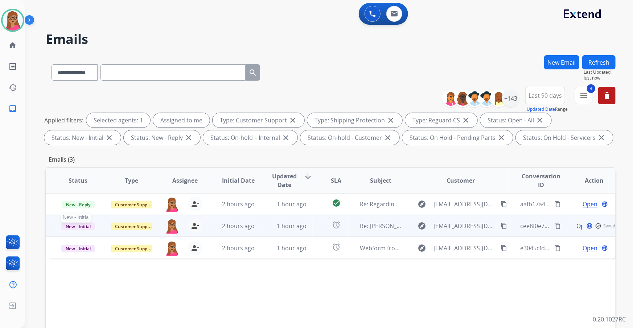
click at [79, 187] on span "New - Initial" at bounding box center [78, 226] width 34 height 8
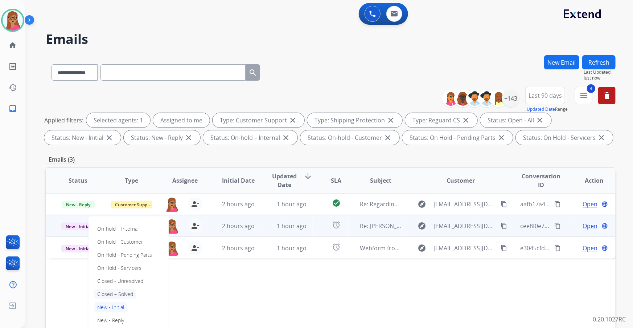
click at [117, 187] on p "Closed – Solved" at bounding box center [115, 294] width 42 height 10
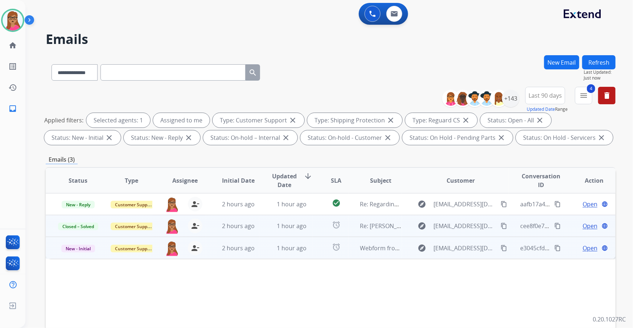
click at [416, 187] on span "Open" at bounding box center [590, 248] width 15 height 9
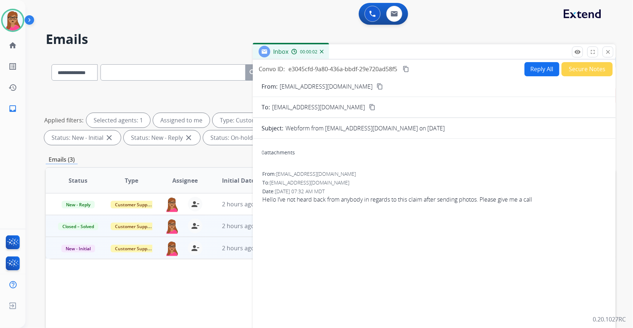
click at [377, 87] on mat-icon "content_copy" at bounding box center [380, 86] width 7 height 7
click at [416, 73] on button "Reply All" at bounding box center [542, 69] width 35 height 14
select select "**********"
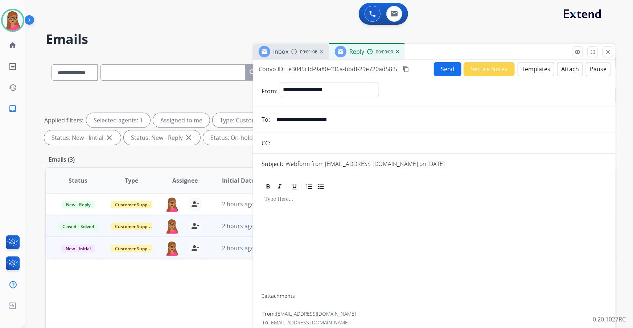
click at [416, 68] on button "Templates" at bounding box center [536, 69] width 37 height 14
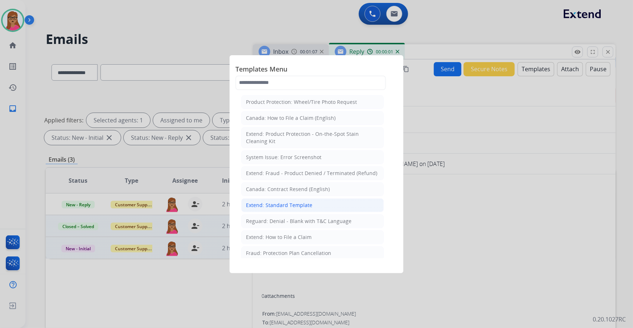
click at [298, 187] on div "Extend: Standard Template" at bounding box center [279, 204] width 66 height 7
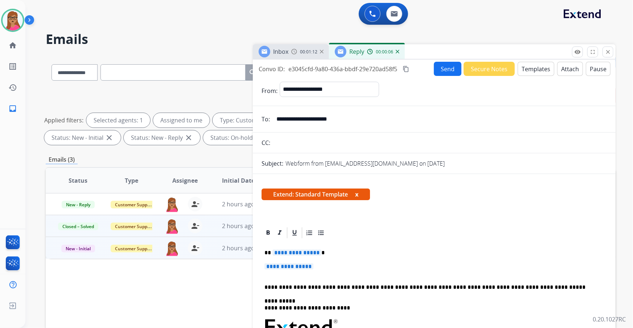
click at [298, 187] on span "**********" at bounding box center [297, 252] width 49 height 6
click at [289, 187] on span "**********" at bounding box center [289, 266] width 49 height 6
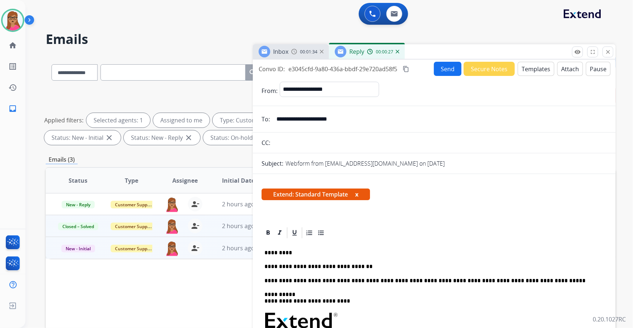
click at [283, 47] on div "Inbox" at bounding box center [280, 51] width 15 height 9
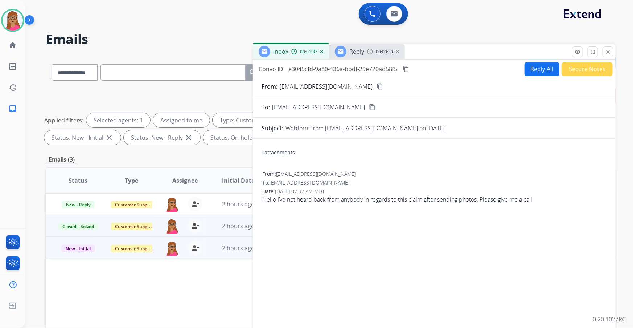
click at [370, 54] on div "00:00:30" at bounding box center [383, 51] width 32 height 7
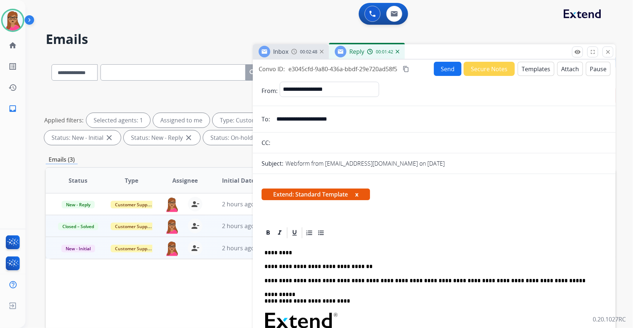
click at [405, 69] on mat-icon "content_copy" at bounding box center [406, 69] width 7 height 7
click at [366, 187] on p "**********" at bounding box center [432, 266] width 334 height 7
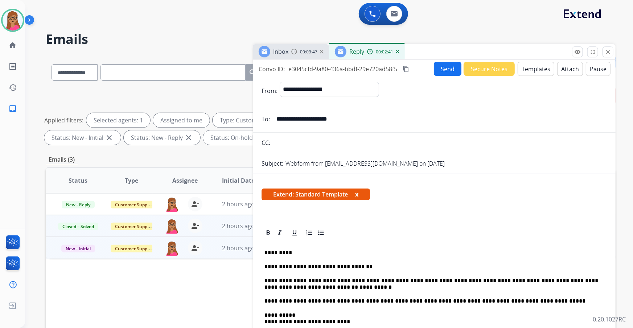
click at [416, 69] on button "Send" at bounding box center [448, 69] width 28 height 14
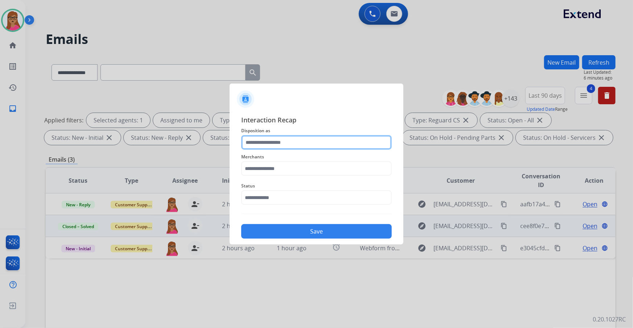
click at [274, 140] on input "text" at bounding box center [316, 142] width 151 height 15
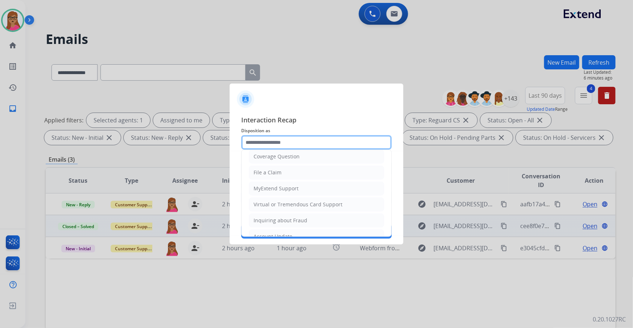
scroll to position [112, 0]
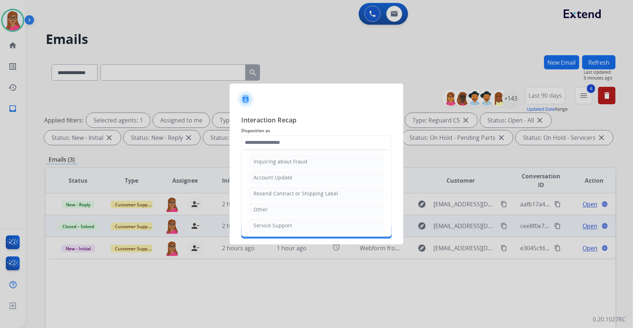
drag, startPoint x: 267, startPoint y: 211, endPoint x: 271, endPoint y: 186, distance: 25.3
click at [267, 187] on div "Other" at bounding box center [261, 209] width 14 height 7
type input "*****"
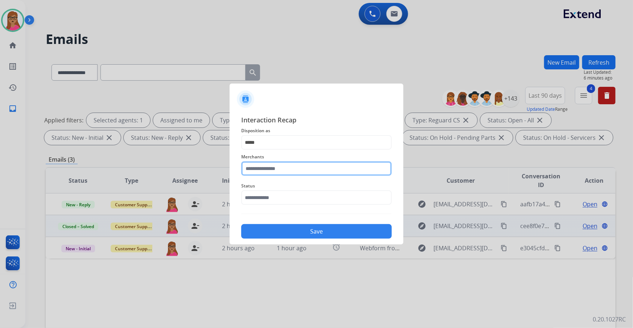
click at [272, 168] on input "text" at bounding box center [316, 168] width 151 height 15
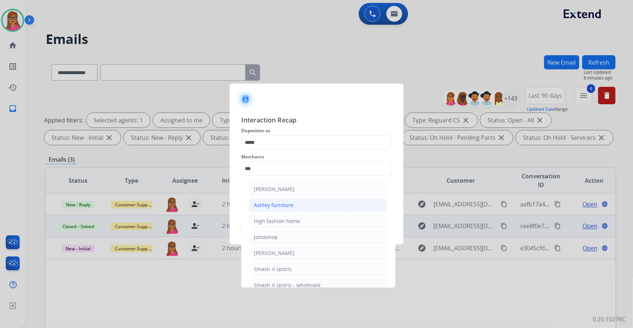
click at [281, 187] on div "Ashley furniture" at bounding box center [274, 204] width 40 height 7
type input "**********"
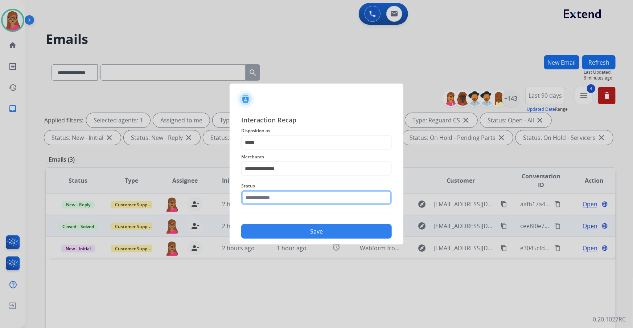
click at [266, 187] on input "text" at bounding box center [316, 197] width 151 height 15
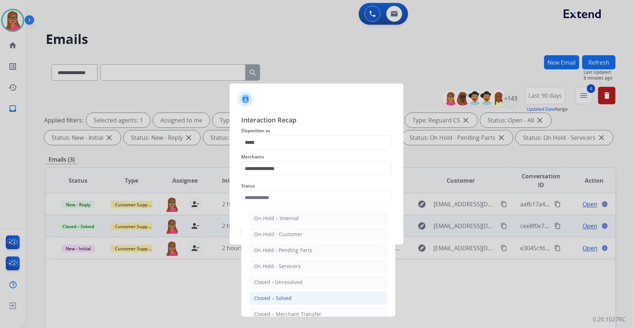
click at [274, 187] on div "Closed – Solved" at bounding box center [273, 297] width 38 height 7
type input "**********"
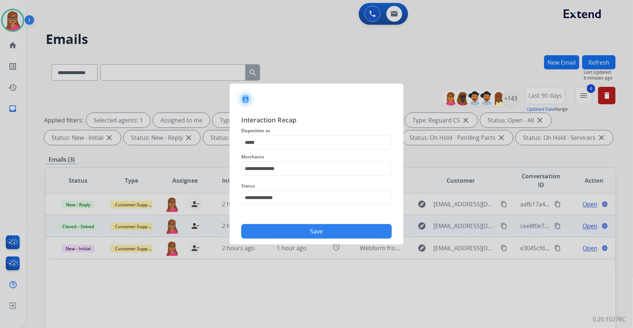
click at [291, 187] on button "Save" at bounding box center [316, 231] width 151 height 15
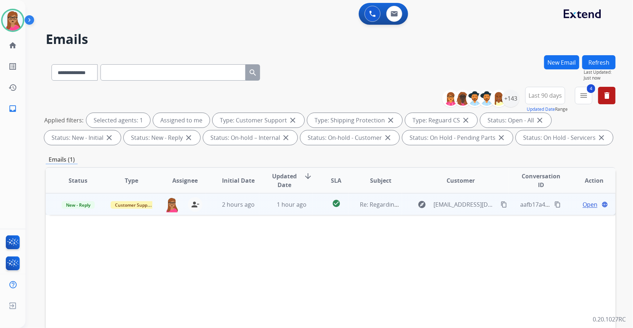
click at [416, 187] on span "Open" at bounding box center [590, 204] width 15 height 9
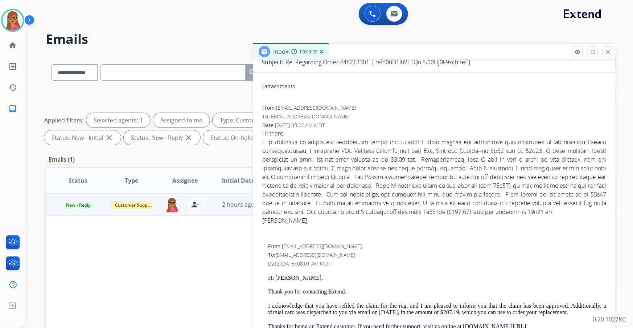
scroll to position [0, 0]
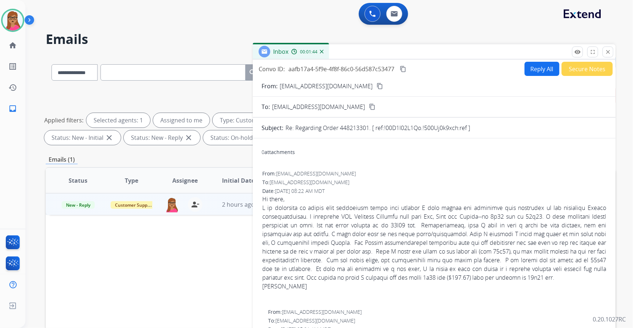
click at [377, 86] on mat-icon "content_copy" at bounding box center [380, 86] width 7 height 7
click at [189, 187] on div "Status Type Assignee Initial Date Updated Date arrow_downward SLA Subject Custo…" at bounding box center [331, 288] width 570 height 243
click at [416, 53] on mat-icon "close" at bounding box center [608, 52] width 7 height 7
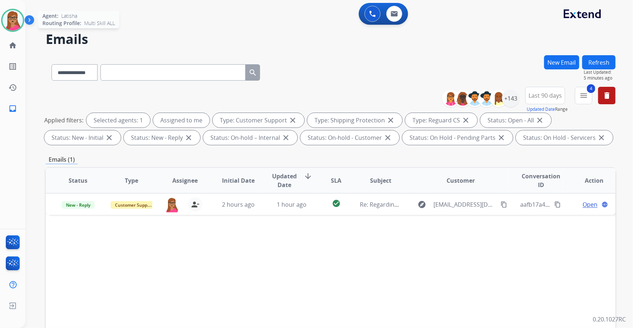
click at [12, 26] on img at bounding box center [13, 20] width 20 height 20
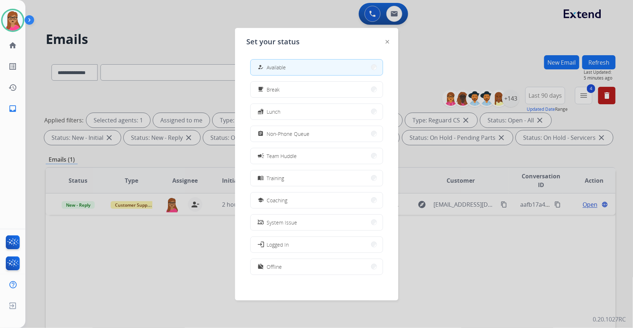
click at [179, 44] on div at bounding box center [316, 164] width 633 height 328
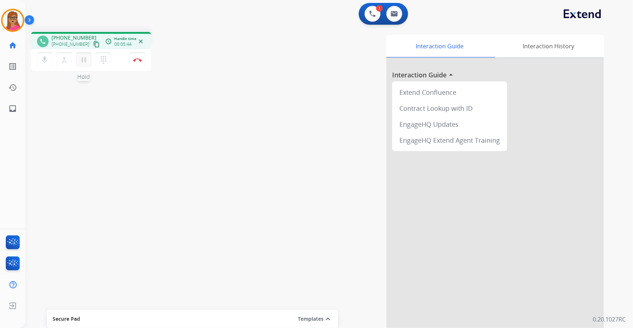
click at [80, 57] on mat-icon "pause" at bounding box center [83, 60] width 9 height 9
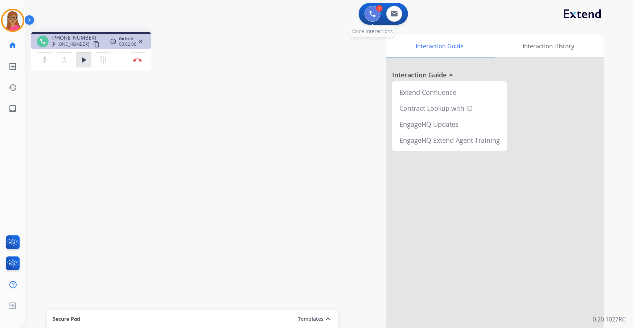
click at [373, 13] on img at bounding box center [372, 14] width 7 height 7
click at [372, 19] on button at bounding box center [373, 14] width 16 height 16
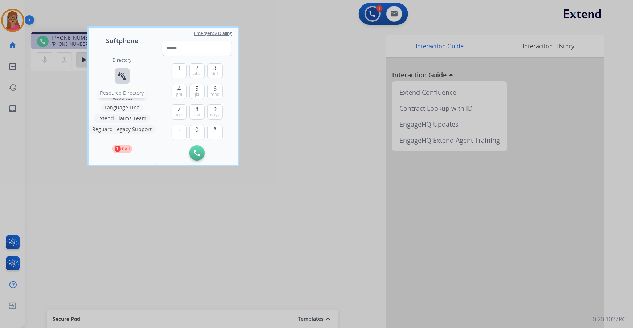
click at [118, 79] on mat-icon "connect_without_contact" at bounding box center [122, 76] width 9 height 9
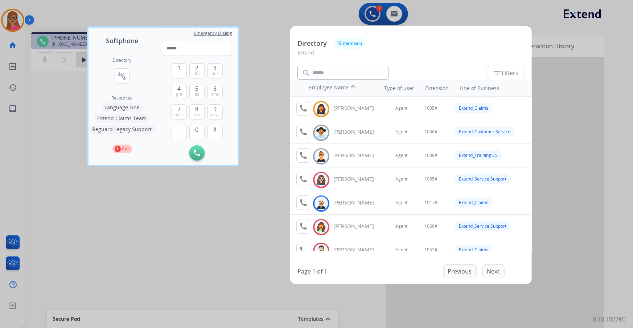
click at [254, 54] on div at bounding box center [316, 164] width 633 height 328
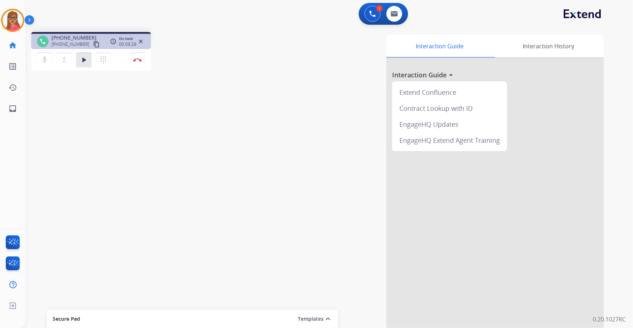
click at [85, 68] on div "mic Mute merge_type Bridge play_arrow Hold dialpad Dialpad Disconnect" at bounding box center [91, 60] width 120 height 22
click at [85, 63] on mat-icon "play_arrow" at bounding box center [83, 60] width 9 height 9
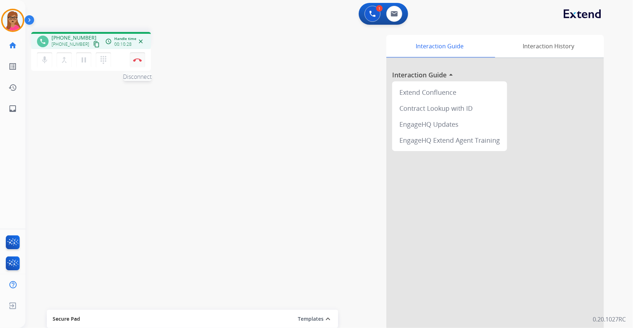
click at [139, 61] on img at bounding box center [137, 60] width 9 height 4
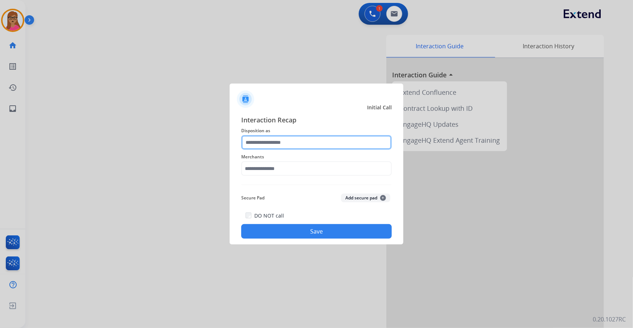
click at [265, 139] on input "text" at bounding box center [316, 142] width 151 height 15
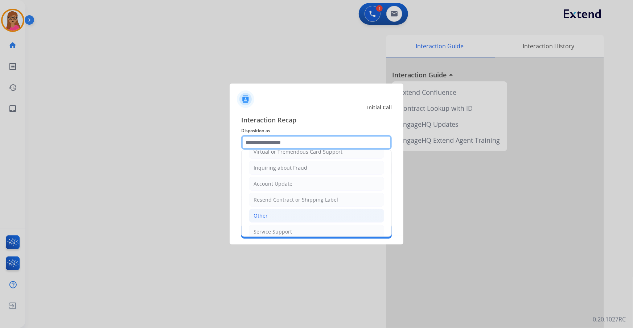
scroll to position [112, 0]
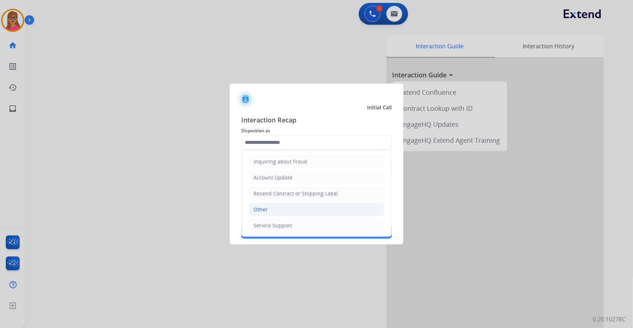
click at [263, 187] on div "Other" at bounding box center [261, 209] width 14 height 7
type input "*****"
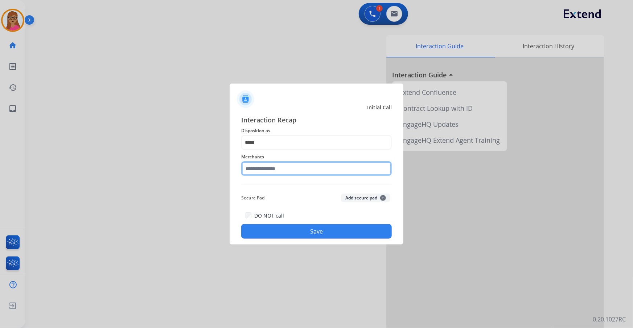
click at [272, 172] on input "text" at bounding box center [316, 168] width 151 height 15
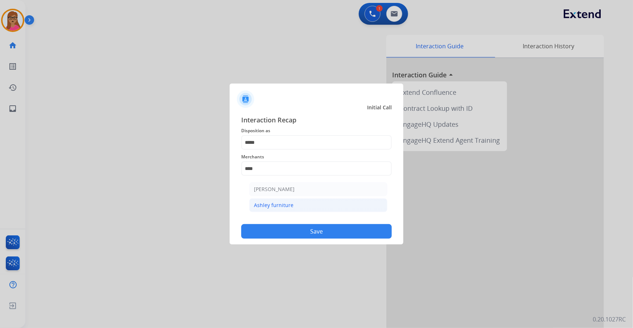
click at [274, 187] on div "Ashley furniture" at bounding box center [274, 204] width 40 height 7
type input "**********"
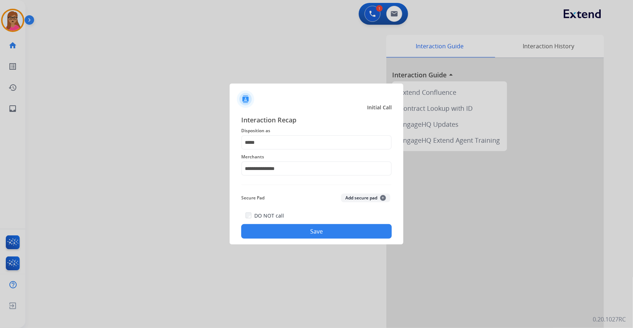
click at [309, 187] on div "DO NOT call Save" at bounding box center [316, 225] width 151 height 28
click at [311, 187] on button "Save" at bounding box center [316, 231] width 151 height 15
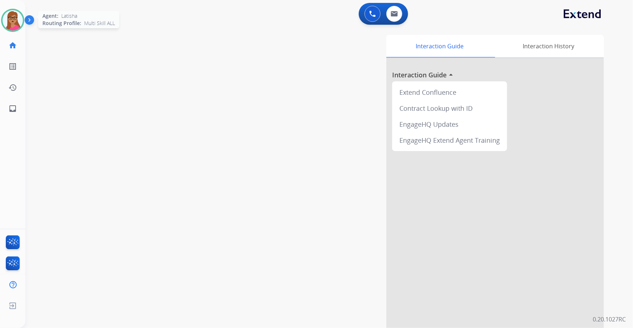
click at [21, 21] on img at bounding box center [13, 20] width 20 height 20
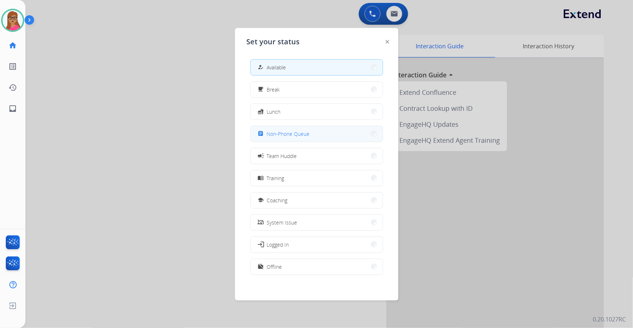
click at [292, 131] on span "Non-Phone Queue" at bounding box center [288, 134] width 43 height 8
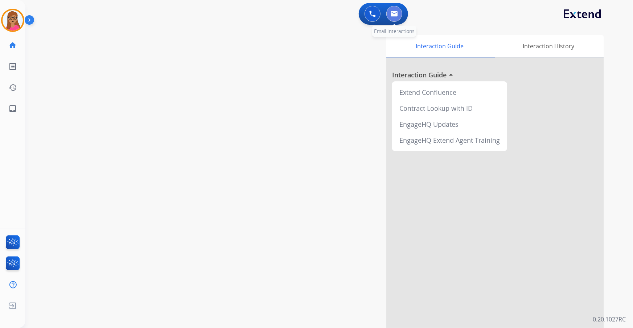
click at [397, 12] on img at bounding box center [394, 14] width 7 height 6
select select "**********"
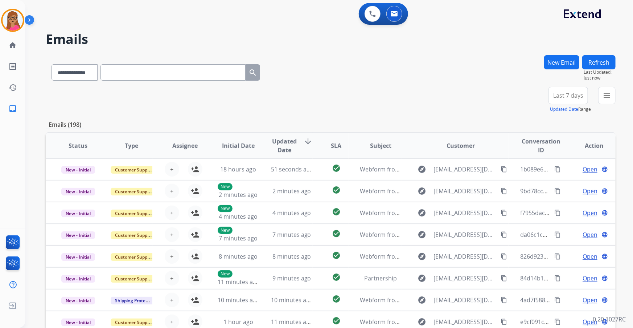
click at [416, 94] on button "Last 7 days" at bounding box center [569, 95] width 40 height 17
click at [416, 182] on div "Last 90 days" at bounding box center [566, 183] width 40 height 11
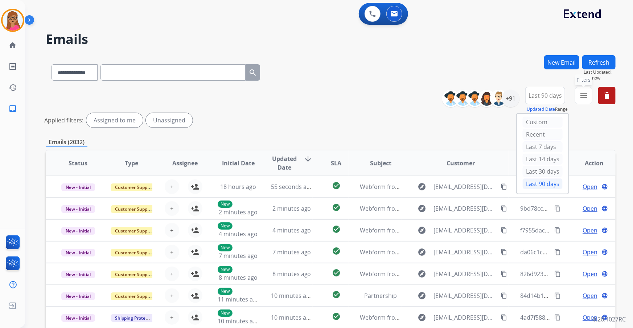
click at [416, 95] on button "menu Filters" at bounding box center [583, 95] width 17 height 17
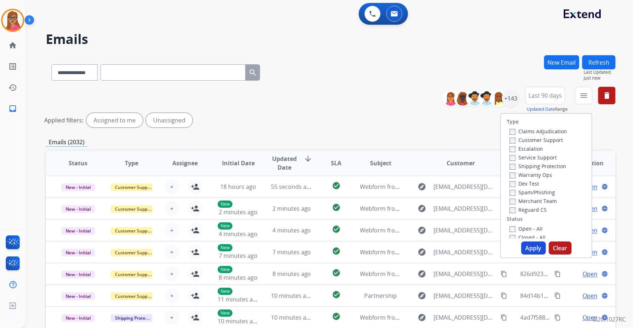
click at [416, 142] on label "Customer Support" at bounding box center [536, 139] width 53 height 7
click at [416, 168] on label "Shipping Protection" at bounding box center [538, 166] width 57 height 7
click at [416, 187] on label "Reguard CS" at bounding box center [528, 209] width 37 height 7
drag, startPoint x: 514, startPoint y: 229, endPoint x: 519, endPoint y: 232, distance: 5.7
click at [416, 187] on label "Open - All" at bounding box center [526, 228] width 33 height 7
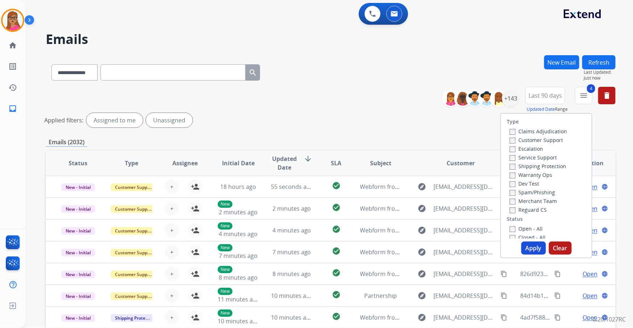
click at [416, 187] on button "Apply" at bounding box center [534, 247] width 25 height 13
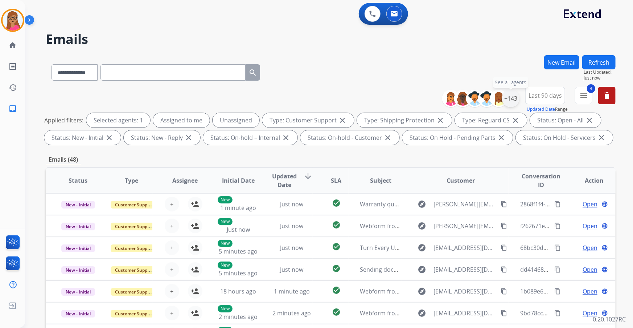
click at [416, 101] on div "+143" at bounding box center [510, 98] width 17 height 17
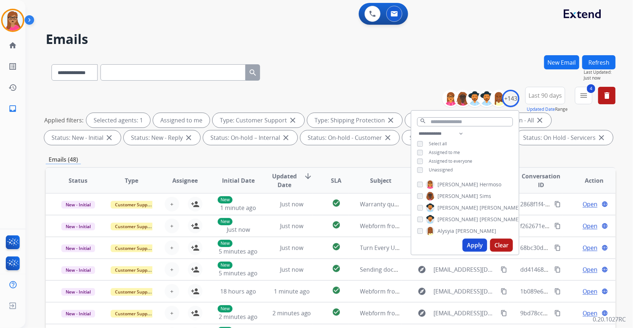
click at [416, 187] on button "Apply" at bounding box center [475, 244] width 25 height 13
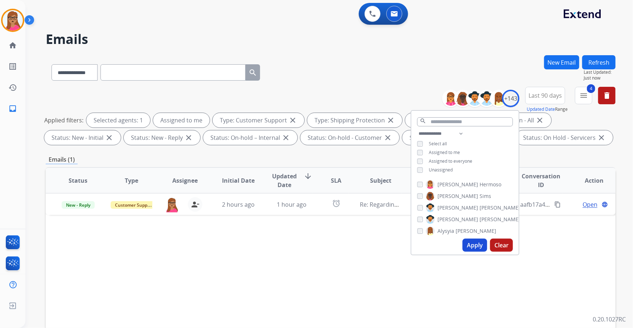
click at [363, 187] on div "Status Type Assignee Initial Date Updated Date arrow_downward SLA Subject Custo…" at bounding box center [331, 288] width 570 height 243
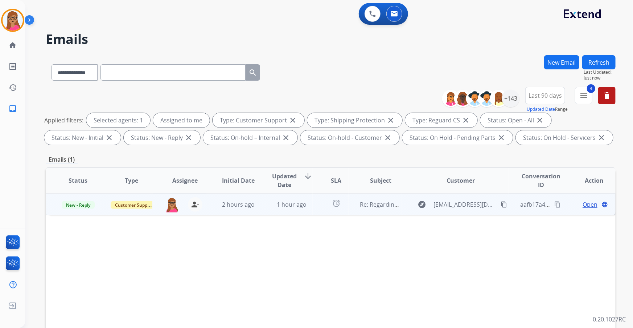
click at [416, 187] on span "Open" at bounding box center [590, 204] width 15 height 9
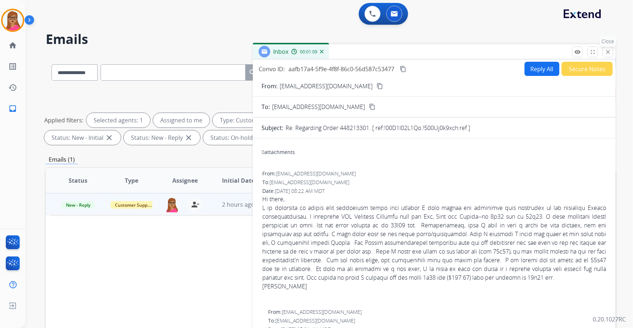
click at [416, 52] on mat-icon "close" at bounding box center [608, 52] width 7 height 7
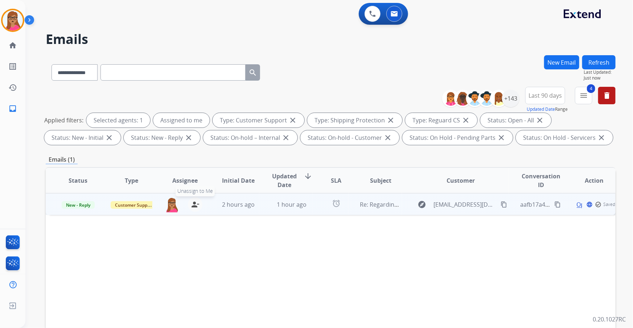
click at [193, 187] on mat-icon "person_remove" at bounding box center [195, 204] width 9 height 9
click at [193, 187] on mat-icon "person_add" at bounding box center [195, 204] width 9 height 9
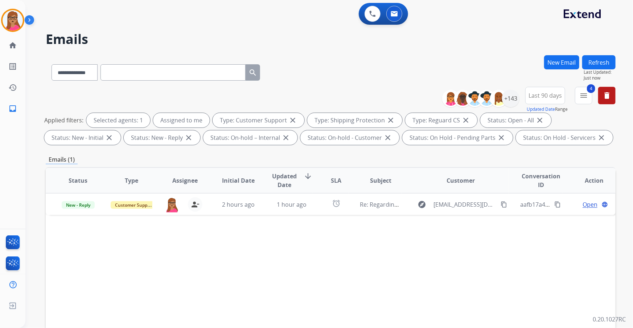
click at [349, 71] on div "**********" at bounding box center [331, 71] width 570 height 32
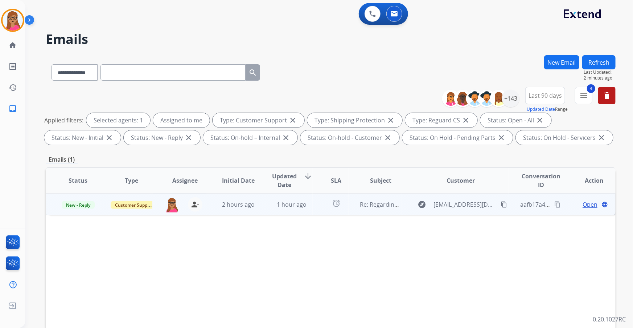
click at [416, 187] on span "Open" at bounding box center [590, 204] width 15 height 9
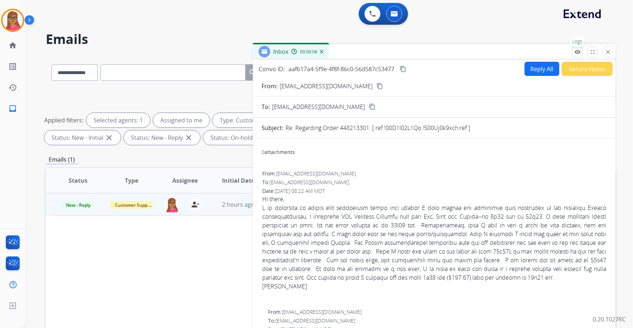
click at [416, 51] on button "remove_red_eye Logs" at bounding box center [577, 51] width 11 height 11
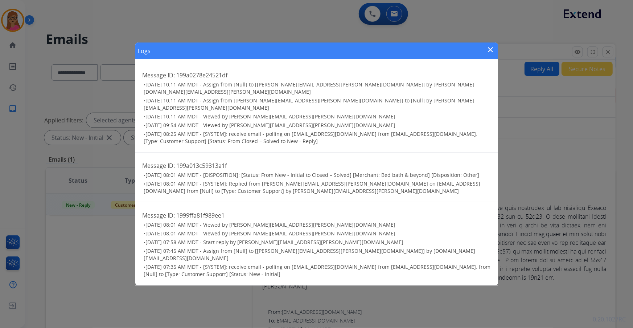
click at [416, 54] on mat-icon "close" at bounding box center [491, 49] width 9 height 9
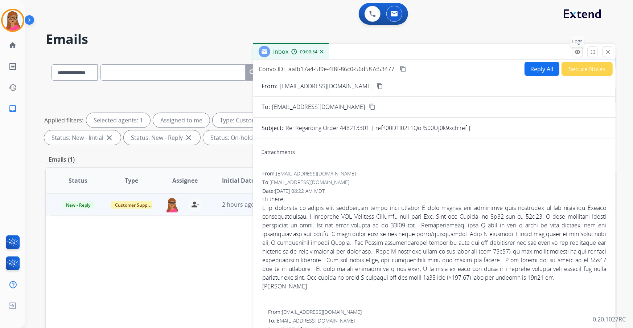
click at [416, 49] on mat-icon "remove_red_eye" at bounding box center [578, 52] width 7 height 7
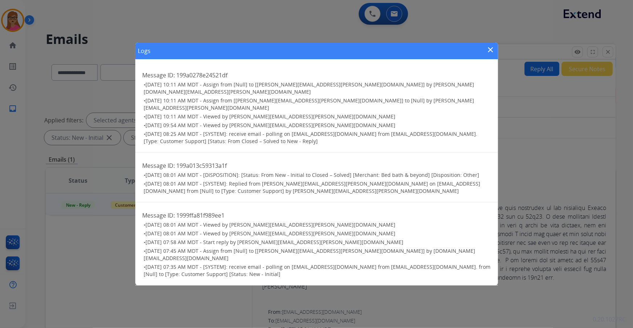
click at [416, 54] on mat-icon "close" at bounding box center [491, 49] width 9 height 9
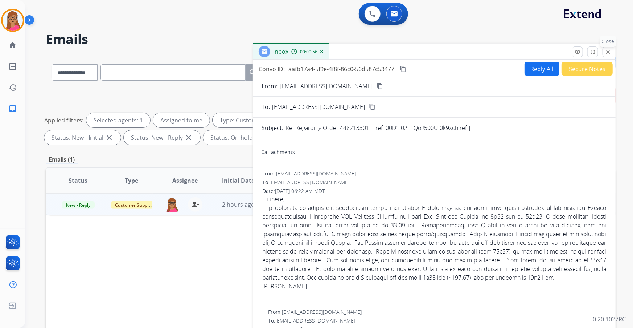
click at [416, 52] on mat-icon "close" at bounding box center [608, 52] width 7 height 7
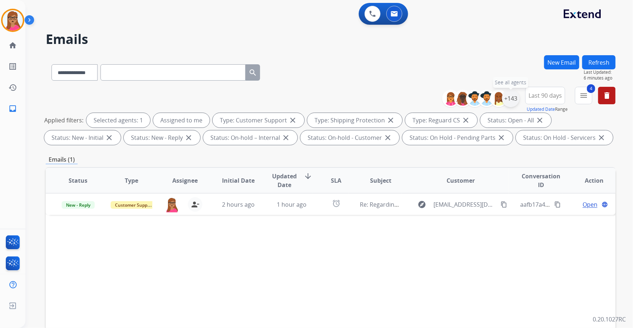
click at [416, 100] on div "+143" at bounding box center [510, 98] width 17 height 17
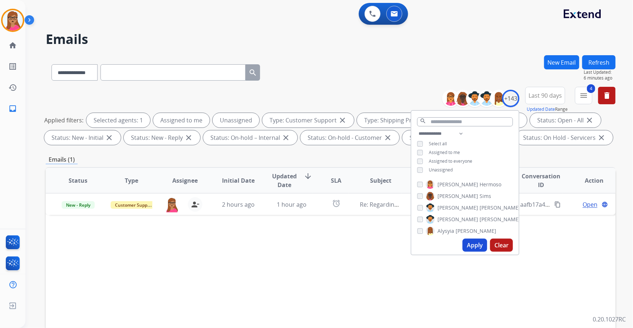
click at [416, 187] on button "Apply" at bounding box center [475, 244] width 25 height 13
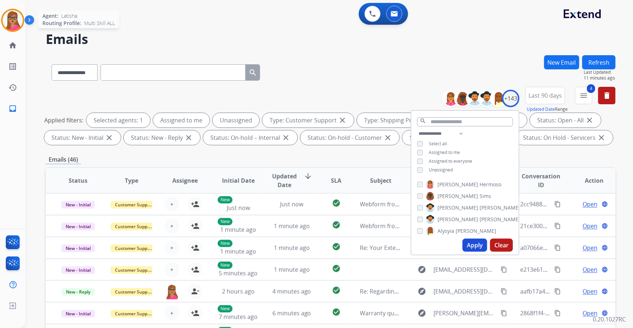
click at [8, 18] on img at bounding box center [13, 20] width 20 height 20
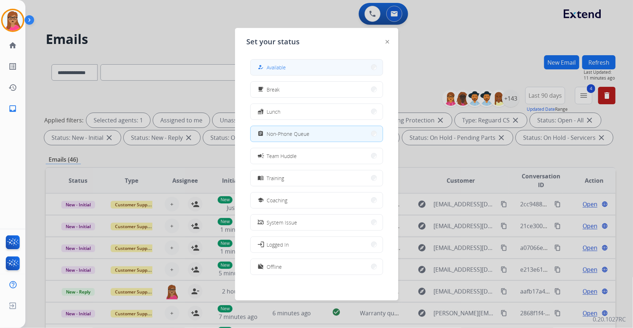
click at [292, 64] on button "how_to_reg Available" at bounding box center [317, 68] width 132 height 16
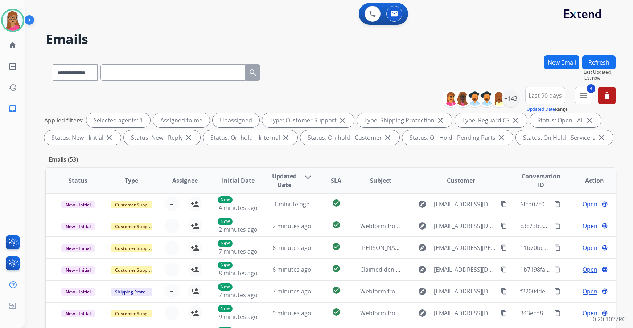
select select "**********"
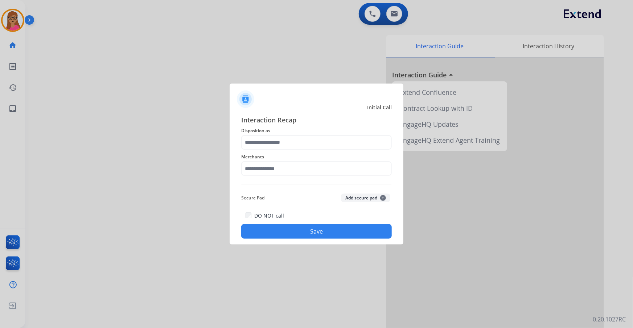
click at [301, 133] on span "Disposition as" at bounding box center [316, 130] width 151 height 9
click at [301, 142] on input "text" at bounding box center [316, 142] width 151 height 15
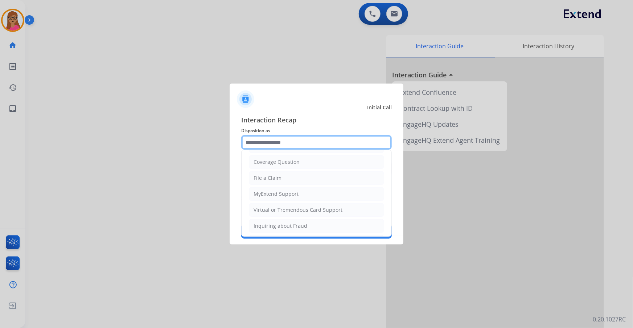
scroll to position [99, 0]
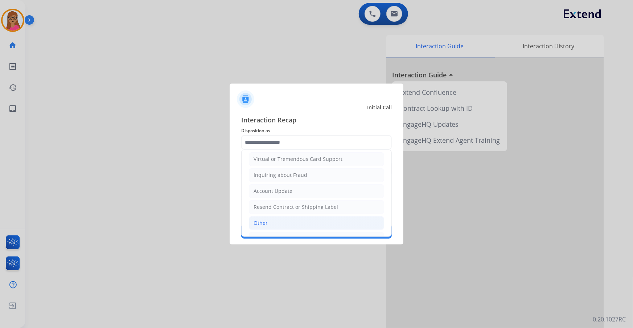
drag, startPoint x: 265, startPoint y: 222, endPoint x: 265, endPoint y: 216, distance: 6.9
click at [265, 222] on div "Other" at bounding box center [261, 222] width 14 height 7
type input "*****"
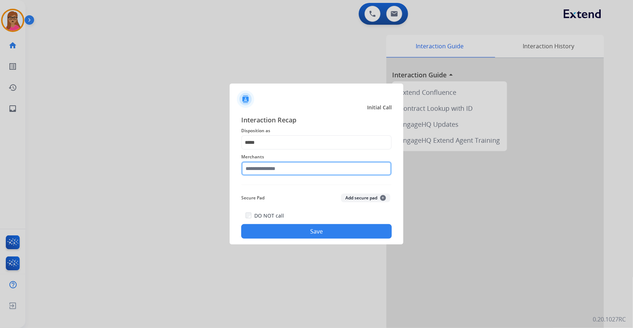
click at [278, 168] on input "text" at bounding box center [316, 168] width 151 height 15
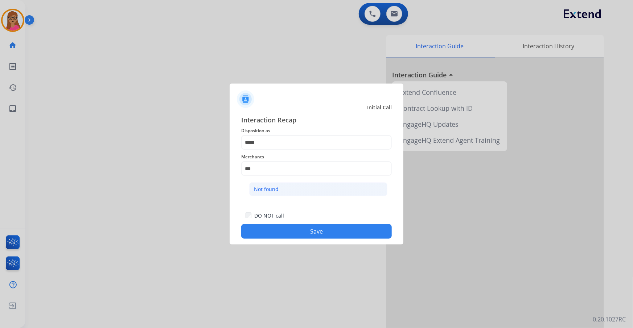
click at [282, 189] on li "Not found" at bounding box center [318, 189] width 138 height 14
type input "*********"
click at [312, 235] on button "Save" at bounding box center [316, 231] width 151 height 15
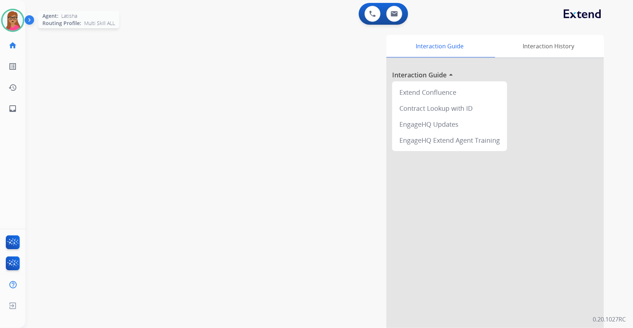
click at [9, 20] on img at bounding box center [13, 20] width 20 height 20
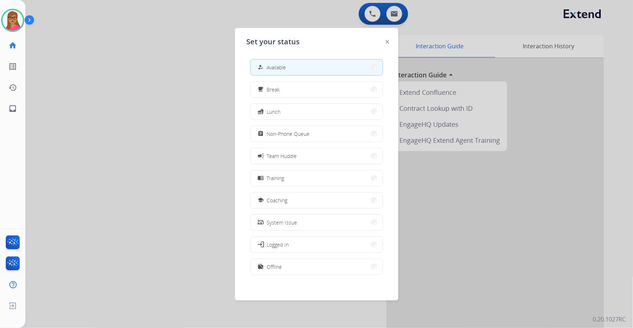
click at [196, 50] on div at bounding box center [316, 164] width 633 height 328
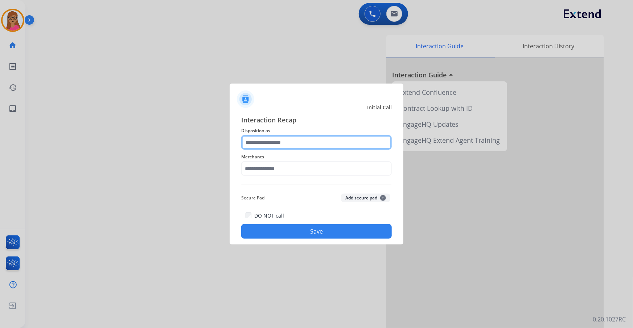
click at [266, 138] on input "text" at bounding box center [316, 142] width 151 height 15
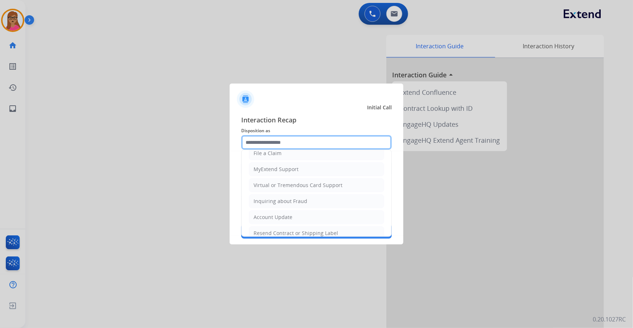
scroll to position [112, 0]
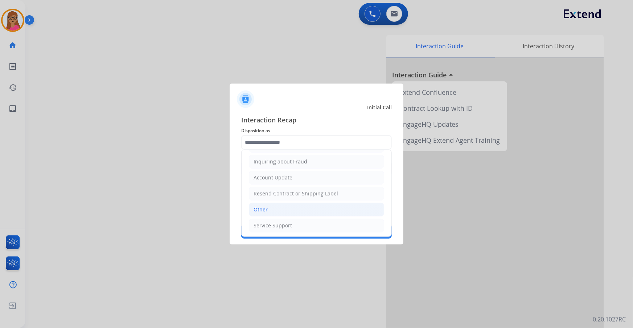
click at [272, 212] on li "Other" at bounding box center [316, 210] width 135 height 14
type input "*****"
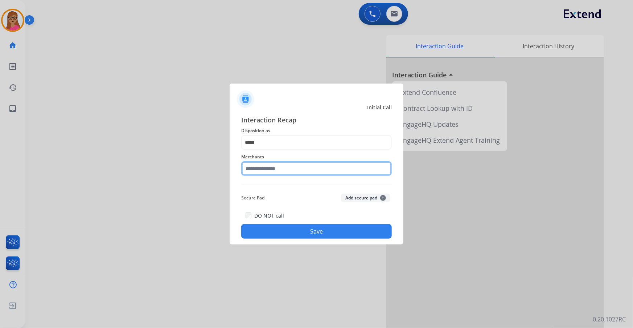
click at [279, 169] on input "text" at bounding box center [316, 168] width 151 height 15
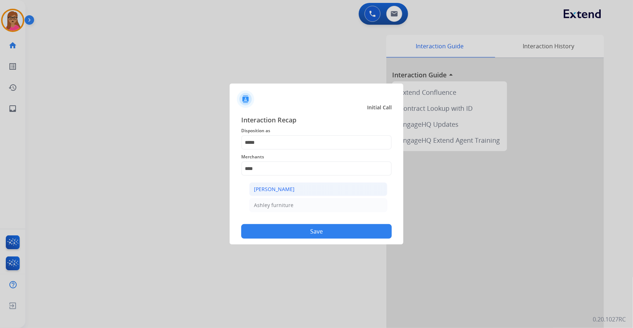
click at [279, 185] on li "[PERSON_NAME]" at bounding box center [318, 189] width 138 height 14
type input "**********"
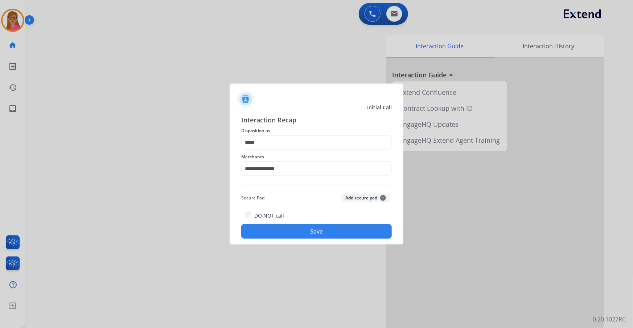
click at [297, 231] on button "Save" at bounding box center [316, 231] width 151 height 15
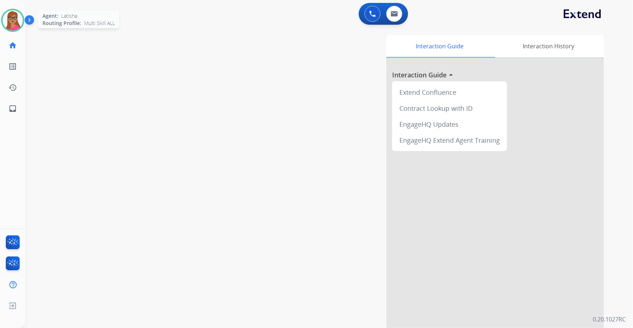
click at [20, 18] on img at bounding box center [13, 20] width 20 height 20
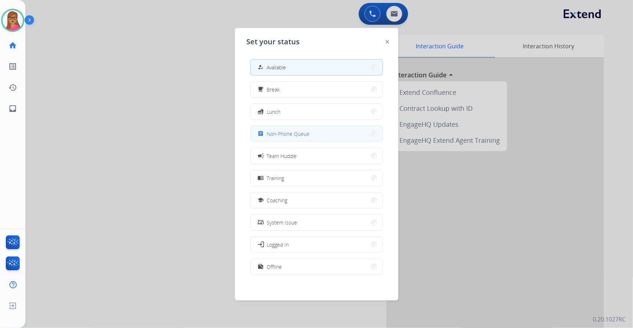
click at [315, 131] on button "assignment Non-Phone Queue" at bounding box center [317, 134] width 132 height 16
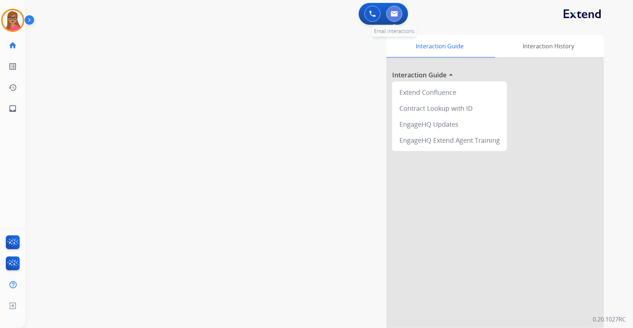
click at [396, 19] on button at bounding box center [395, 14] width 16 height 16
select select "**********"
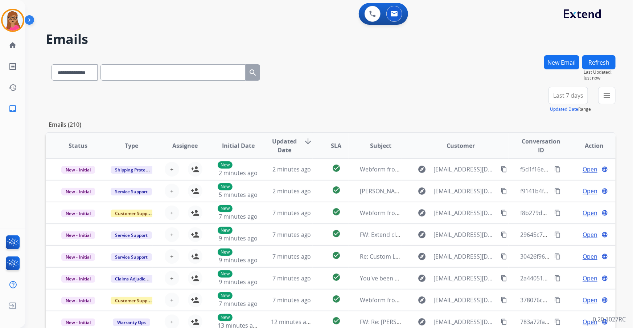
click at [563, 97] on span "Last 7 days" at bounding box center [569, 95] width 30 height 3
click at [554, 184] on div "Last 90 days" at bounding box center [566, 183] width 40 height 11
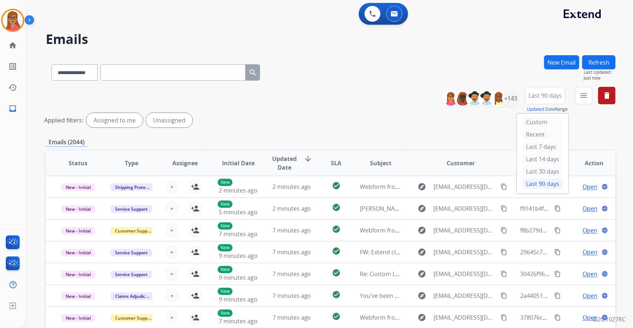
click at [594, 98] on div "**********" at bounding box center [532, 100] width 168 height 26
click at [587, 98] on mat-icon "menu" at bounding box center [584, 95] width 9 height 9
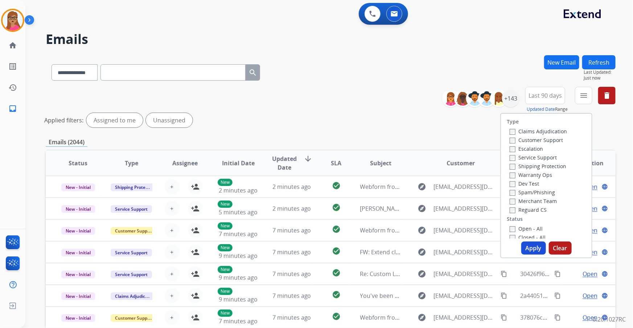
click at [542, 140] on label "Customer Support" at bounding box center [536, 139] width 53 height 7
click at [520, 167] on label "Shipping Protection" at bounding box center [538, 166] width 57 height 7
click at [516, 213] on label "Reguard CS" at bounding box center [528, 209] width 37 height 7
click at [530, 247] on button "Apply" at bounding box center [534, 247] width 25 height 13
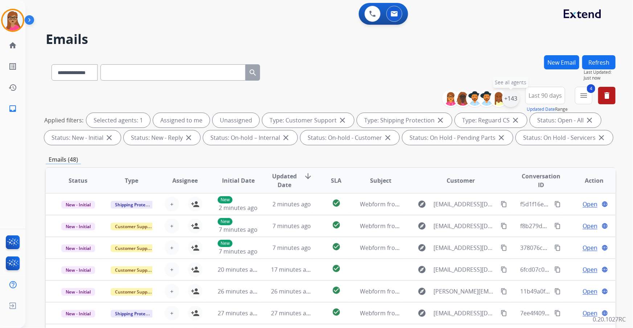
click at [508, 102] on div "+143" at bounding box center [510, 98] width 17 height 17
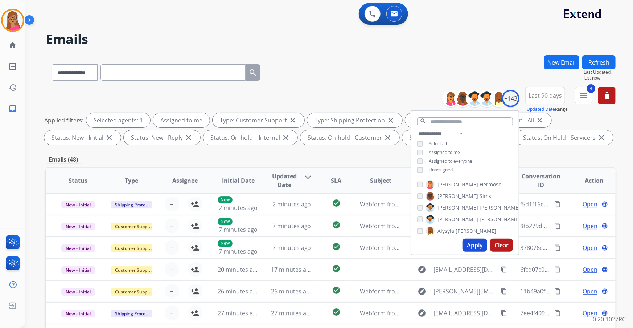
click at [473, 243] on button "Apply" at bounding box center [475, 244] width 25 height 13
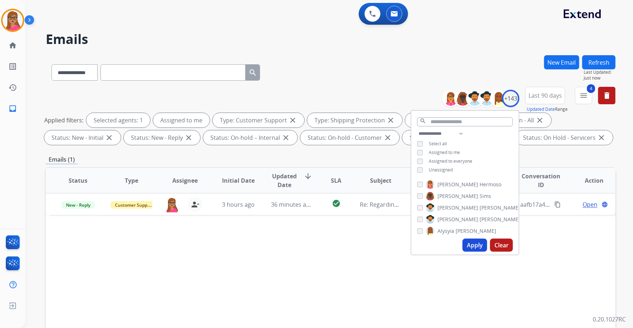
click at [552, 234] on div "Status Type Assignee Initial Date Updated Date arrow_downward SLA Subject Custo…" at bounding box center [331, 288] width 570 height 243
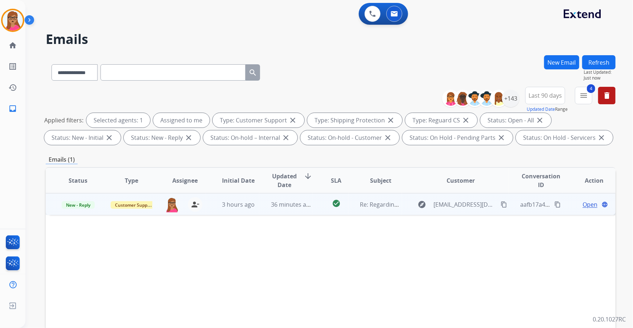
click at [583, 201] on span "Open" at bounding box center [590, 204] width 15 height 9
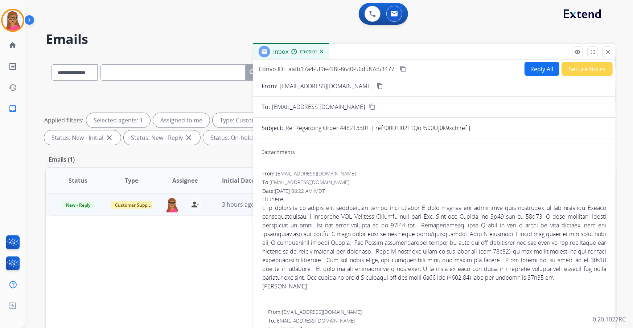
click at [377, 86] on mat-icon "content_copy" at bounding box center [380, 86] width 7 height 7
click at [217, 25] on div "0 Voice Interactions 0 Email Interactions" at bounding box center [325, 14] width 582 height 23
click at [606, 51] on mat-icon "close" at bounding box center [608, 52] width 7 height 7
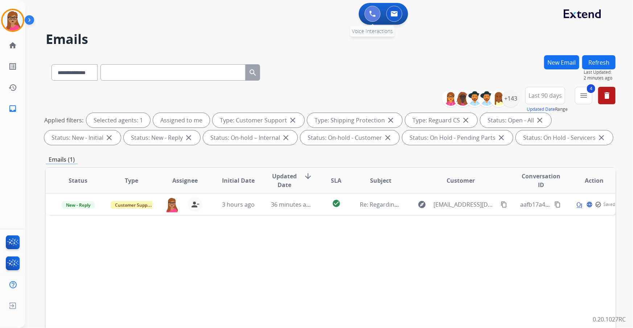
click at [372, 11] on img at bounding box center [372, 14] width 7 height 7
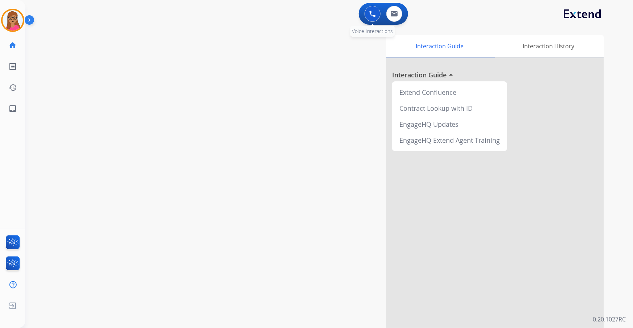
click at [371, 12] on img at bounding box center [372, 14] width 7 height 7
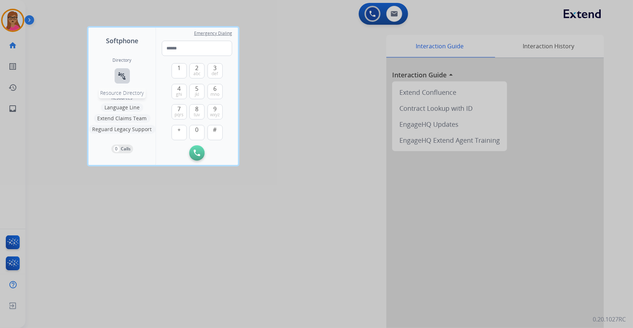
click at [118, 72] on mat-icon "connect_without_contact" at bounding box center [122, 76] width 9 height 9
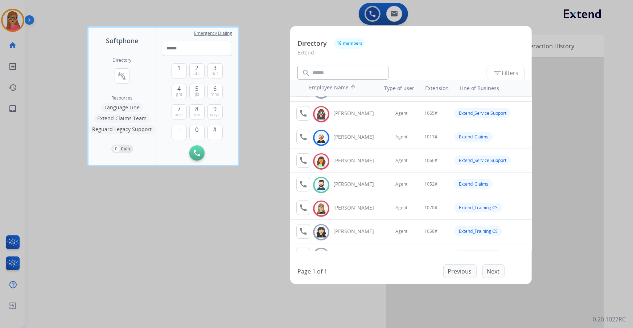
scroll to position [99, 0]
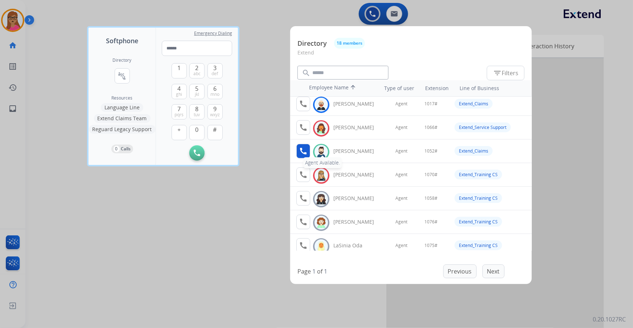
click at [304, 149] on mat-icon "call" at bounding box center [303, 151] width 9 height 9
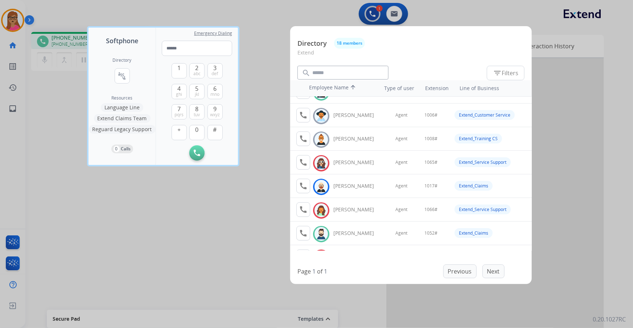
scroll to position [33, 0]
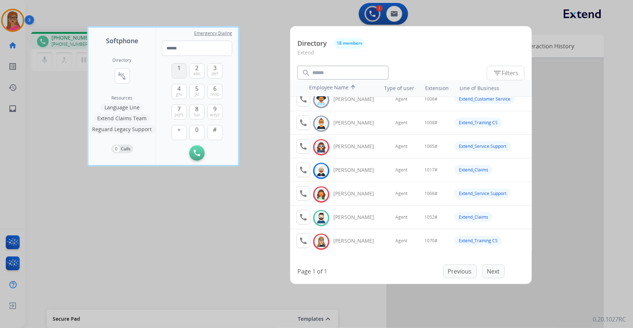
click at [181, 68] on button "1" at bounding box center [179, 70] width 15 height 15
click at [196, 131] on span "0" at bounding box center [197, 129] width 3 height 9
drag, startPoint x: 195, startPoint y: 89, endPoint x: 195, endPoint y: 68, distance: 20.7
click at [195, 88] on button "5 jkl" at bounding box center [196, 91] width 15 height 15
click at [196, 61] on div "1 2 abc 3 def 4 ghi 5 jkl 6 mno 7 pqrs 8 tuv 9 wxyz + 0 #" at bounding box center [197, 100] width 51 height 89
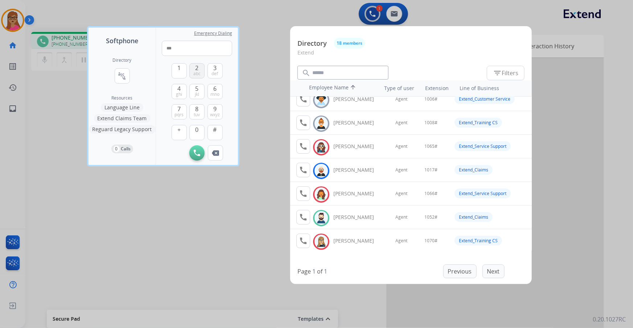
click at [198, 72] on span "abc" at bounding box center [196, 74] width 7 height 6
click at [217, 132] on button "#" at bounding box center [215, 132] width 15 height 15
type input "*****"
click at [258, 66] on div at bounding box center [316, 164] width 633 height 328
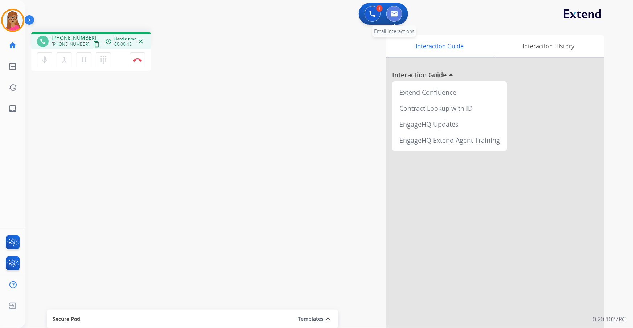
click at [396, 17] on button at bounding box center [395, 14] width 16 height 16
select select "**********"
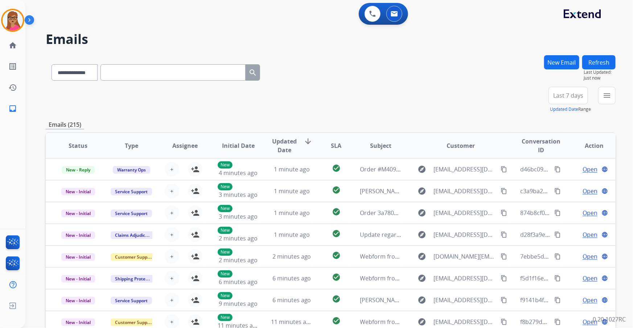
click at [578, 94] on span "Last 7 days" at bounding box center [569, 95] width 30 height 3
click at [551, 181] on div "Last 90 days" at bounding box center [566, 183] width 40 height 11
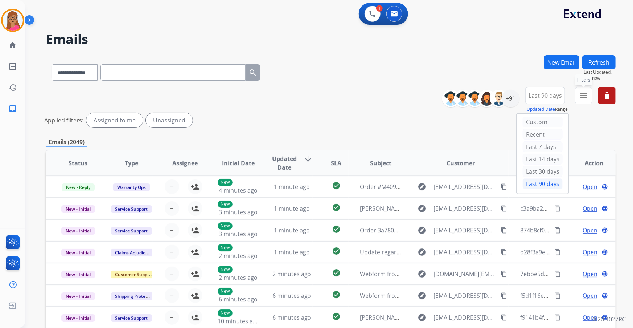
click at [581, 100] on button "menu Filters" at bounding box center [583, 95] width 17 height 17
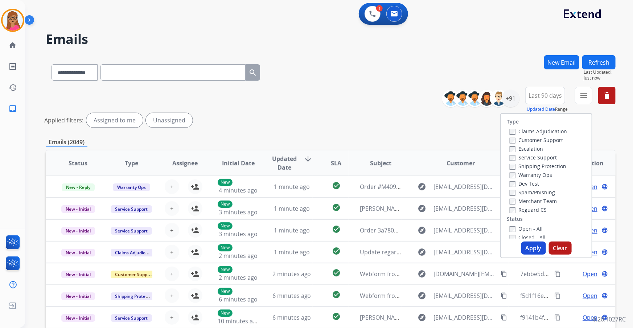
click at [540, 140] on label "Customer Support" at bounding box center [536, 139] width 53 height 7
click at [526, 166] on label "Shipping Protection" at bounding box center [538, 166] width 57 height 7
click at [525, 209] on label "Reguard CS" at bounding box center [528, 209] width 37 height 7
click at [519, 227] on label "Open - All" at bounding box center [526, 228] width 33 height 7
click at [534, 253] on button "Apply" at bounding box center [534, 247] width 25 height 13
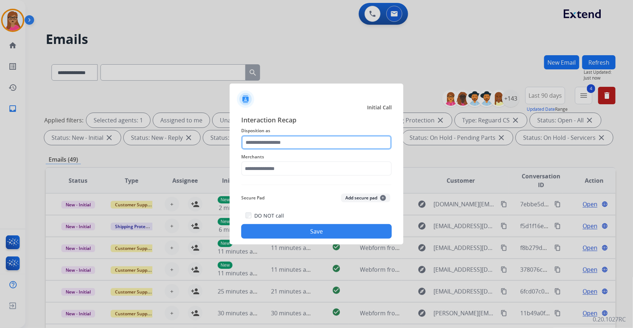
click at [293, 139] on input "text" at bounding box center [316, 142] width 151 height 15
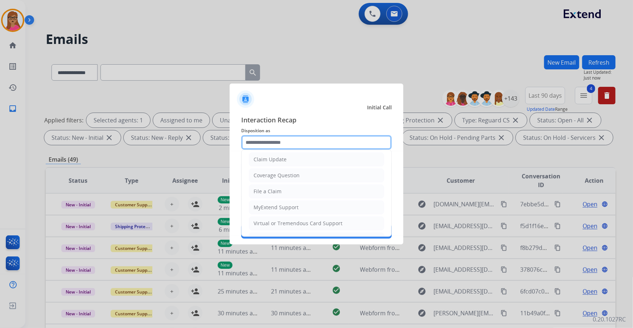
scroll to position [132, 0]
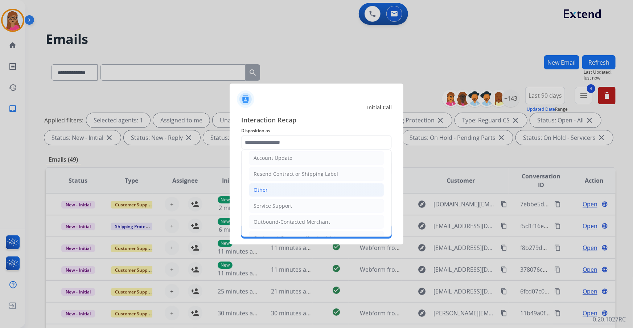
click at [272, 188] on li "Other" at bounding box center [316, 190] width 135 height 14
type input "*****"
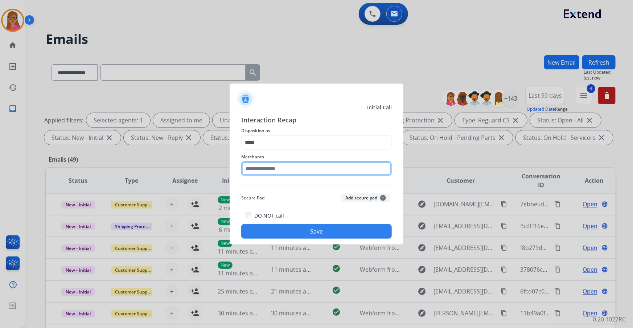
click at [293, 168] on input "text" at bounding box center [316, 168] width 151 height 15
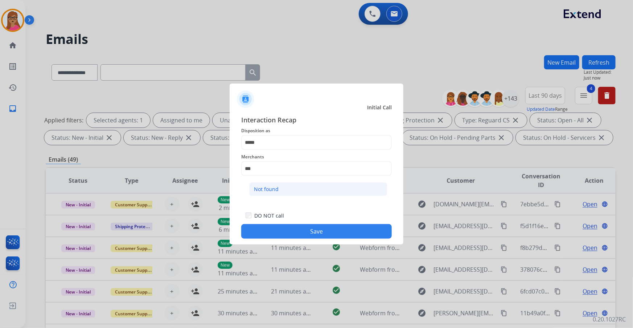
click at [290, 189] on li "Not found" at bounding box center [318, 189] width 138 height 14
type input "*********"
click at [299, 230] on button "Save" at bounding box center [316, 231] width 151 height 15
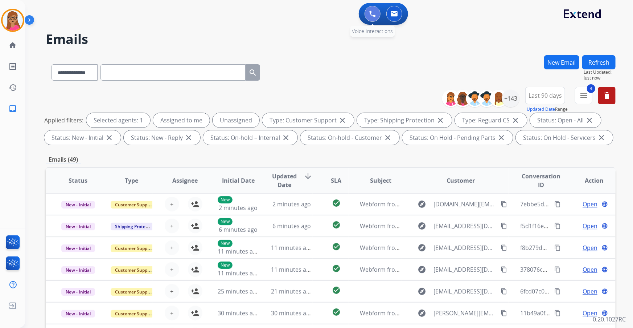
click at [374, 13] on img at bounding box center [372, 14] width 7 height 7
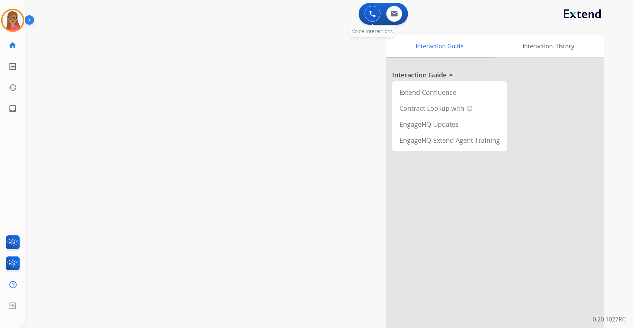
click at [371, 16] on img at bounding box center [372, 14] width 7 height 7
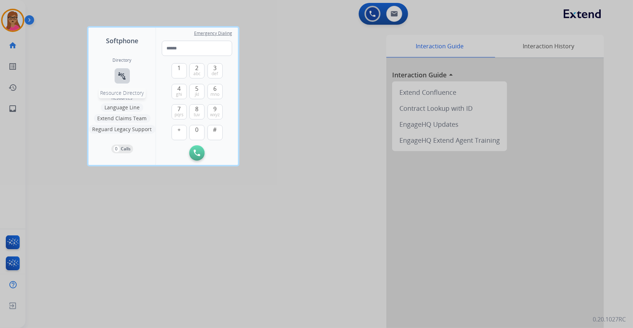
click at [119, 72] on mat-icon "connect_without_contact" at bounding box center [122, 76] width 9 height 9
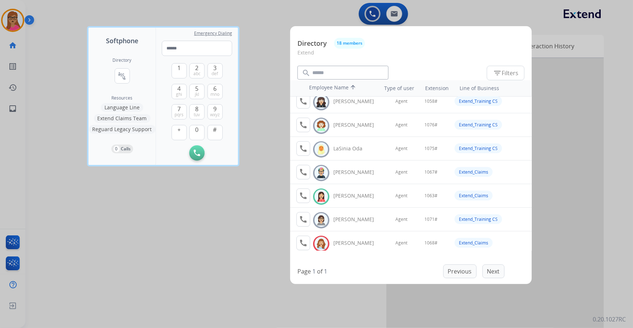
scroll to position [231, 0]
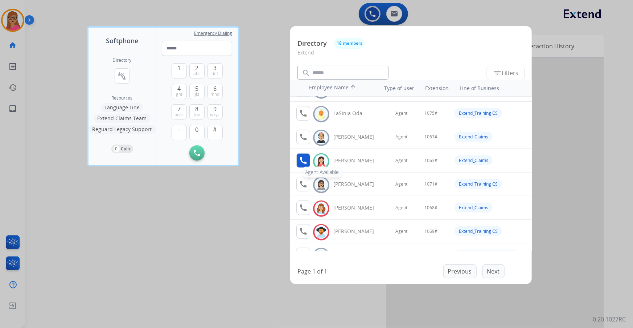
click at [304, 164] on button "call Agent Available." at bounding box center [304, 160] width 14 height 15
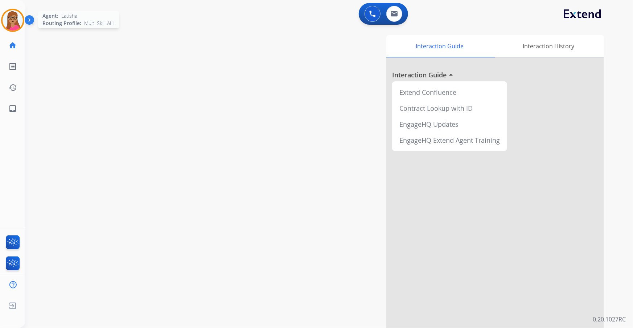
click at [19, 20] on img at bounding box center [13, 20] width 20 height 20
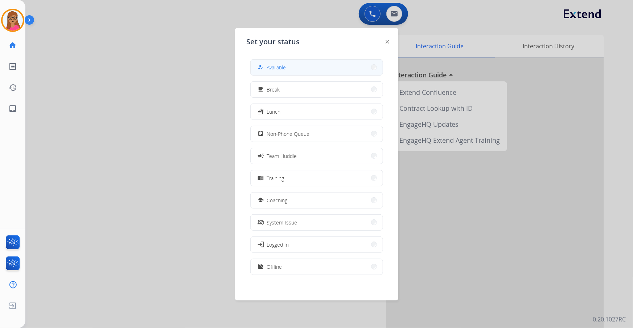
drag, startPoint x: 276, startPoint y: 68, endPoint x: 287, endPoint y: 62, distance: 12.7
click at [277, 67] on span "Available" at bounding box center [276, 68] width 19 height 8
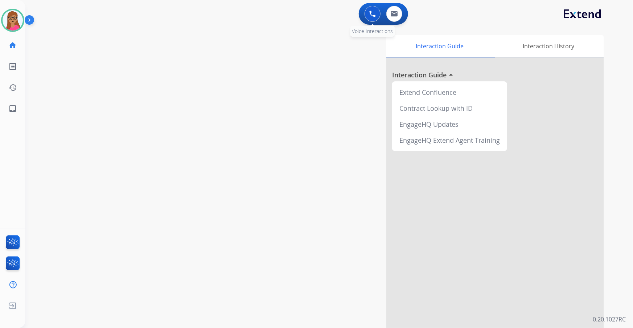
click at [377, 12] on button at bounding box center [373, 14] width 16 height 16
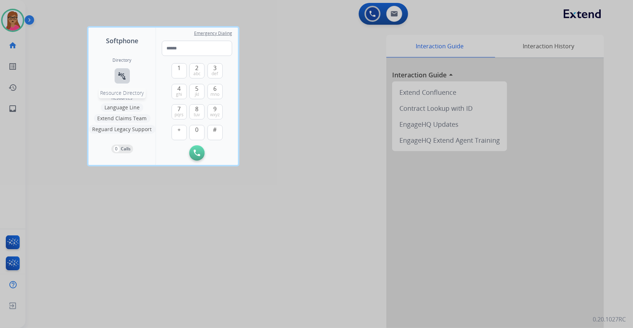
click at [121, 76] on mat-icon "connect_without_contact" at bounding box center [122, 76] width 9 height 9
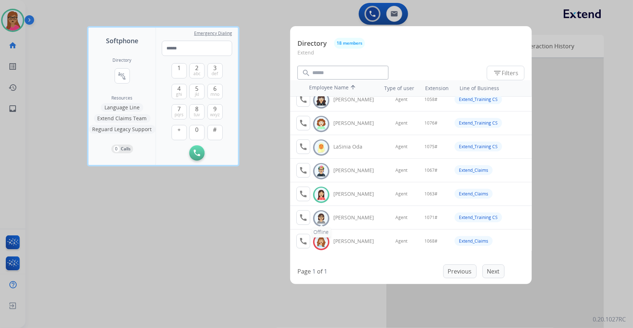
scroll to position [198, 0]
click at [305, 193] on mat-icon "call" at bounding box center [303, 193] width 9 height 9
click at [180, 72] on span "1" at bounding box center [178, 68] width 3 height 9
click at [197, 131] on span "0" at bounding box center [197, 129] width 3 height 9
click at [217, 90] on button "6 mno" at bounding box center [215, 91] width 15 height 15
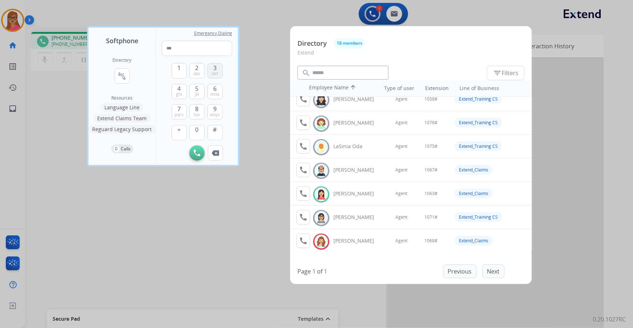
click at [214, 69] on span "3" at bounding box center [214, 68] width 3 height 9
click at [215, 130] on span "#" at bounding box center [215, 129] width 4 height 9
type input "*****"
click at [257, 120] on div at bounding box center [316, 164] width 633 height 328
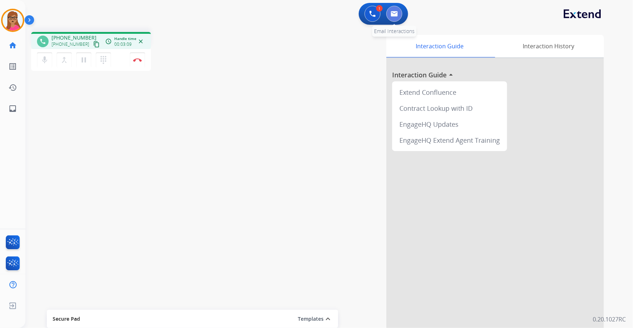
click at [397, 21] on button at bounding box center [395, 14] width 16 height 16
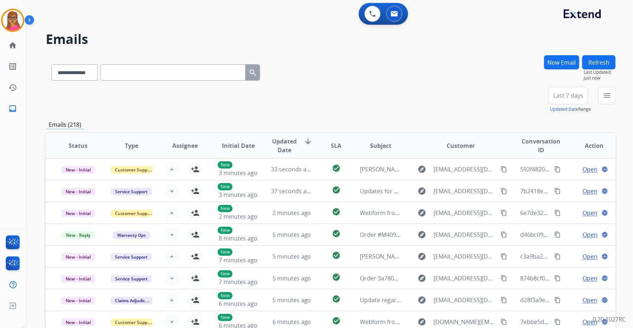
click at [580, 95] on span "Last 7 days" at bounding box center [569, 95] width 30 height 3
click at [554, 182] on div "Last 90 days" at bounding box center [566, 183] width 40 height 11
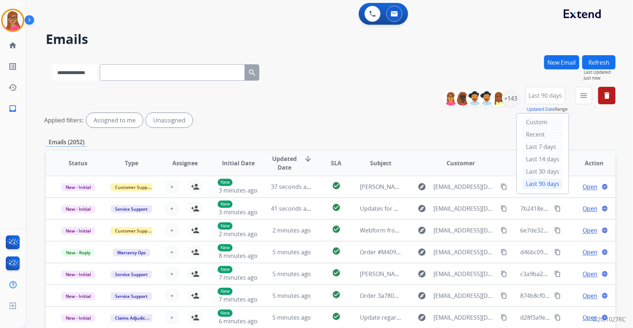
drag, startPoint x: 101, startPoint y: 74, endPoint x: 97, endPoint y: 78, distance: 5.6
click at [97, 74] on select "**********" at bounding box center [74, 72] width 45 height 16
select select "**********"
click at [52, 64] on select "**********" at bounding box center [74, 72] width 45 height 16
paste input "**********"
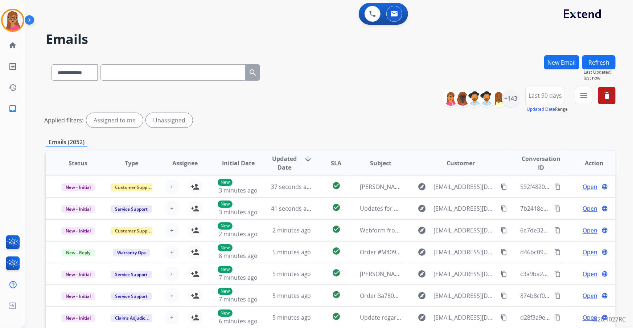
type input "**********"
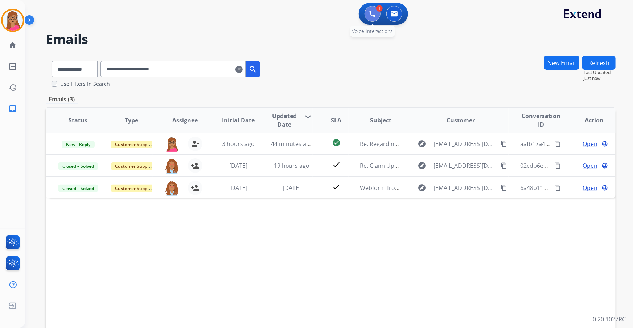
click at [369, 13] on img at bounding box center [372, 14] width 7 height 7
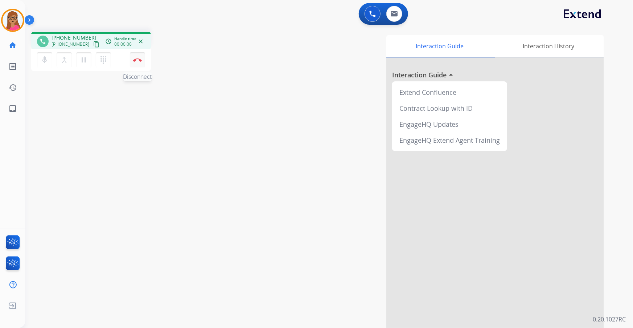
click at [138, 58] on img at bounding box center [137, 60] width 9 height 4
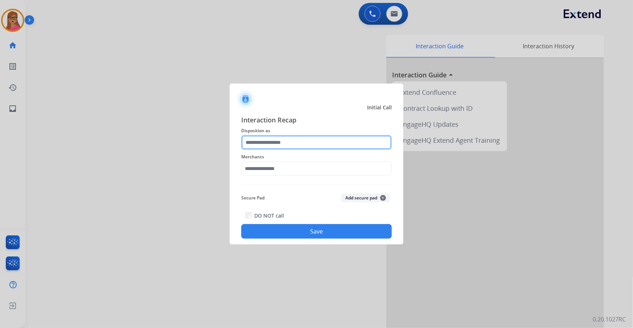
click at [288, 139] on input "text" at bounding box center [316, 142] width 151 height 15
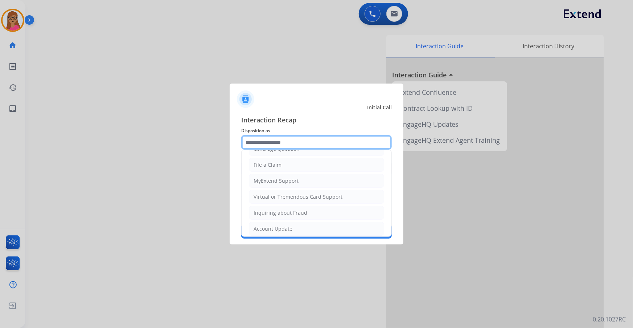
scroll to position [132, 0]
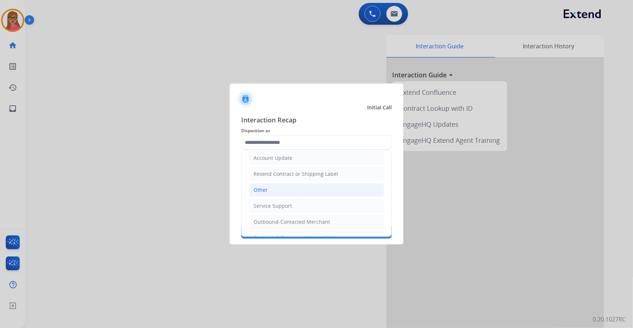
click at [270, 193] on li "Other" at bounding box center [316, 190] width 135 height 14
type input "*****"
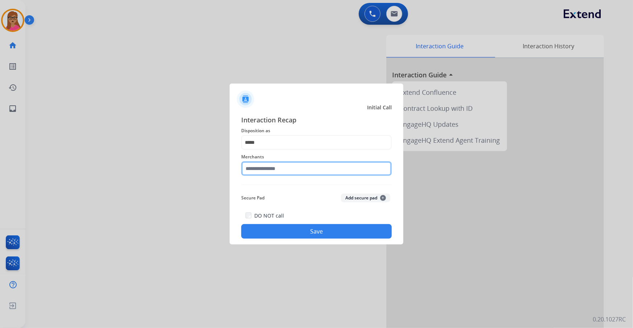
click at [281, 171] on input "text" at bounding box center [316, 168] width 151 height 15
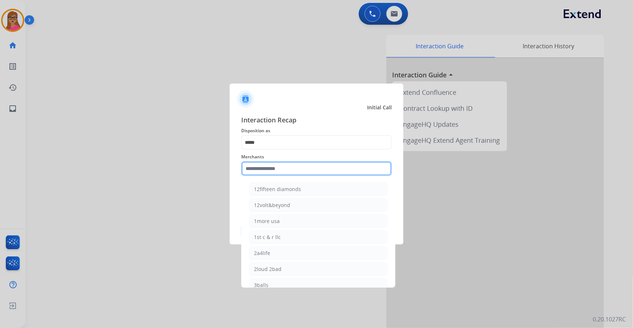
type input "*"
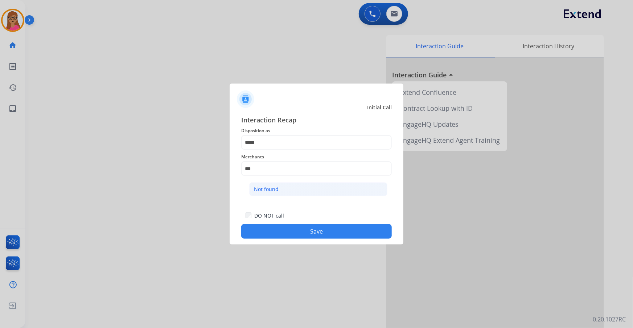
click at [268, 189] on div "Not found" at bounding box center [266, 188] width 25 height 7
type input "*********"
click at [288, 230] on button "Save" at bounding box center [316, 231] width 151 height 15
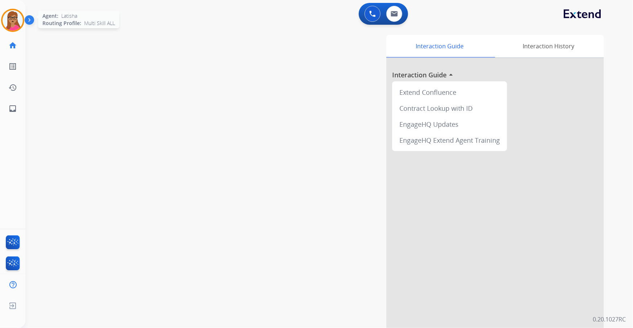
click at [8, 17] on img at bounding box center [13, 20] width 20 height 20
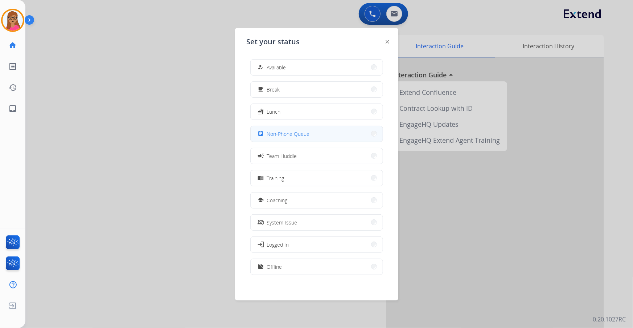
click at [278, 129] on div "assignment Non-Phone Queue" at bounding box center [283, 133] width 53 height 9
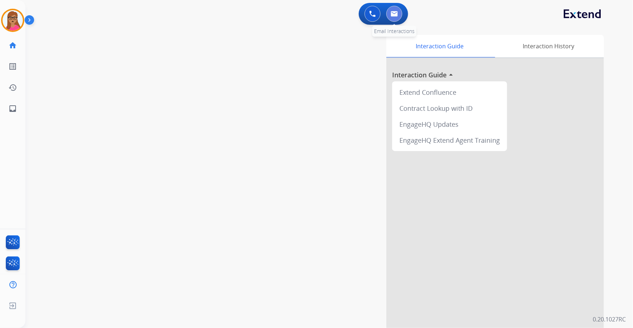
click at [391, 11] on img at bounding box center [394, 14] width 7 height 6
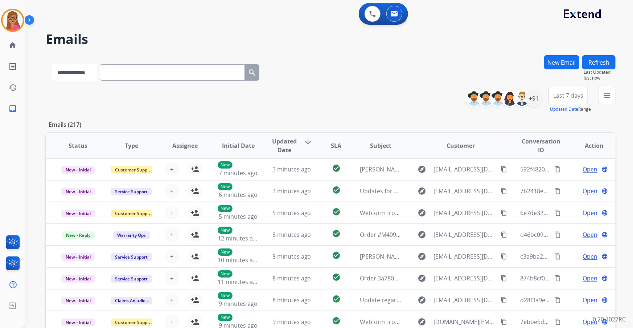
click at [85, 72] on select "**********" at bounding box center [74, 72] width 45 height 16
select select "**********"
click at [52, 64] on select "**********" at bounding box center [74, 72] width 45 height 16
paste input "**********"
type input "**********"
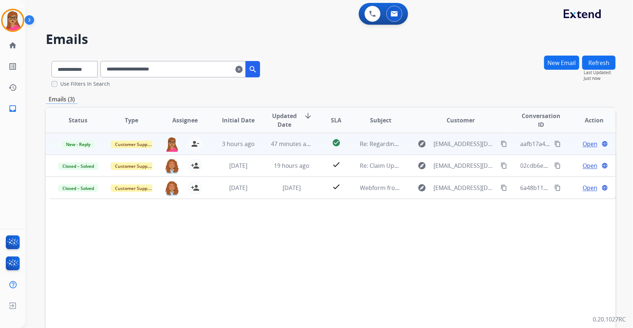
click at [583, 143] on span "Open" at bounding box center [590, 143] width 15 height 9
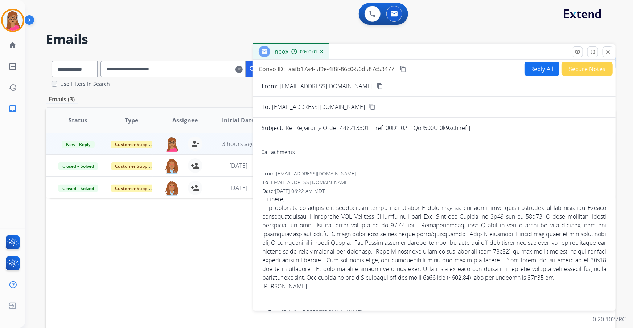
click at [540, 69] on button "Reply All" at bounding box center [542, 69] width 35 height 14
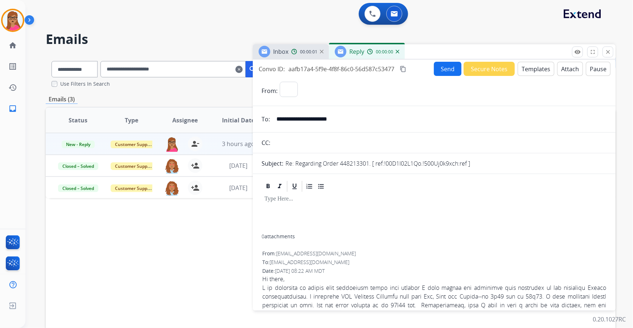
select select "**********"
click at [543, 70] on button "Templates" at bounding box center [536, 69] width 37 height 14
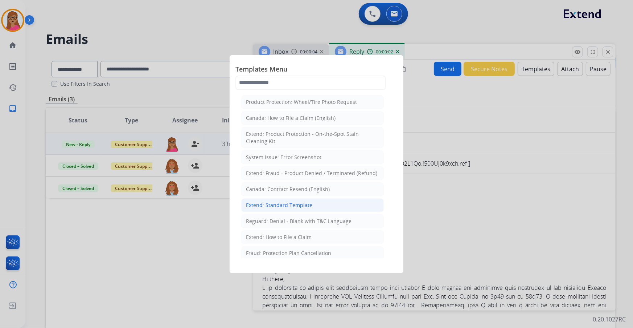
click at [285, 205] on div "Extend: Standard Template" at bounding box center [279, 204] width 66 height 7
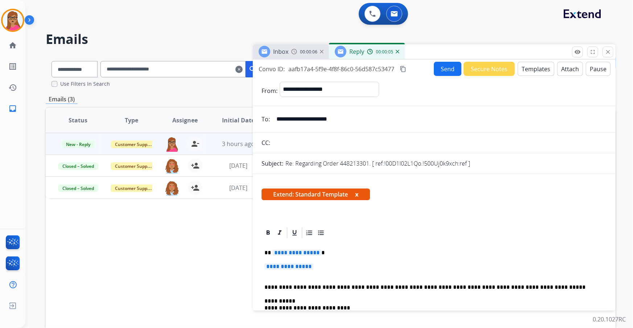
click at [292, 252] on span "**********" at bounding box center [297, 252] width 49 height 6
click at [291, 270] on p "**********" at bounding box center [435, 269] width 340 height 13
click at [299, 264] on span "**********" at bounding box center [289, 266] width 49 height 6
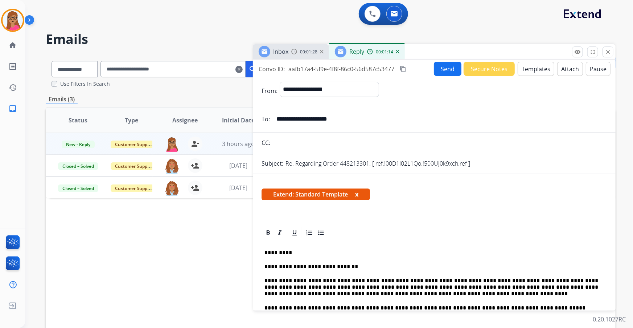
click at [406, 69] on mat-icon "content_copy" at bounding box center [403, 69] width 7 height 7
drag, startPoint x: 442, startPoint y: 66, endPoint x: 428, endPoint y: 0, distance: 66.7
click at [441, 64] on button "Send" at bounding box center [448, 69] width 28 height 14
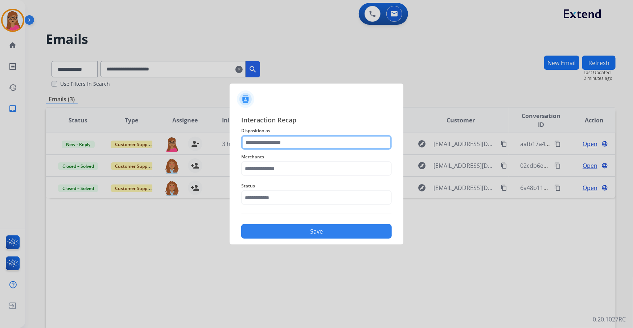
click at [280, 142] on input "text" at bounding box center [316, 142] width 151 height 15
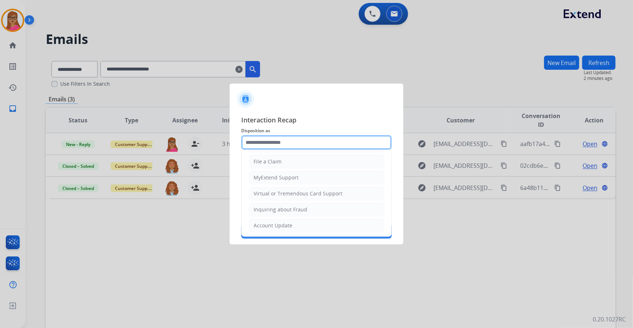
scroll to position [99, 0]
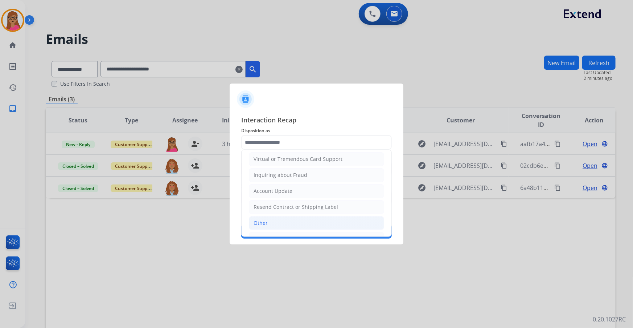
click at [266, 221] on div "Other" at bounding box center [261, 222] width 14 height 7
type input "*****"
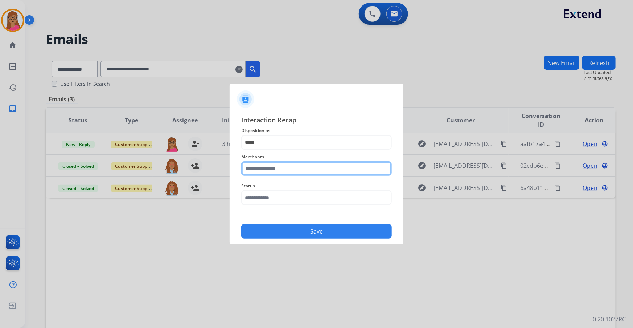
click at [272, 171] on input "text" at bounding box center [316, 168] width 151 height 15
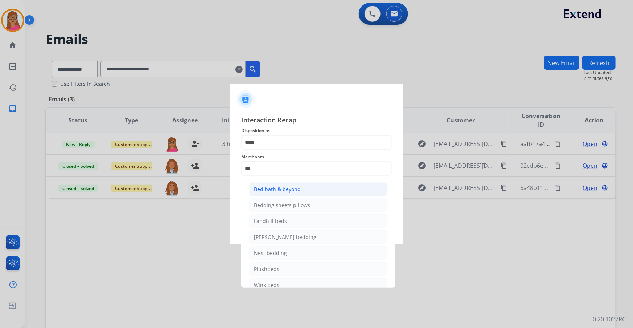
click at [278, 189] on div "Bed bath & beyond" at bounding box center [277, 188] width 47 height 7
type input "**********"
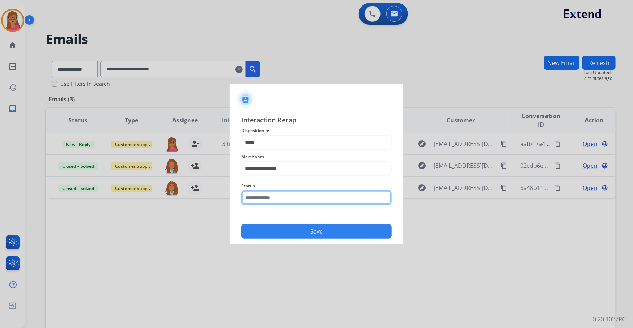
click at [267, 196] on input "text" at bounding box center [316, 197] width 151 height 15
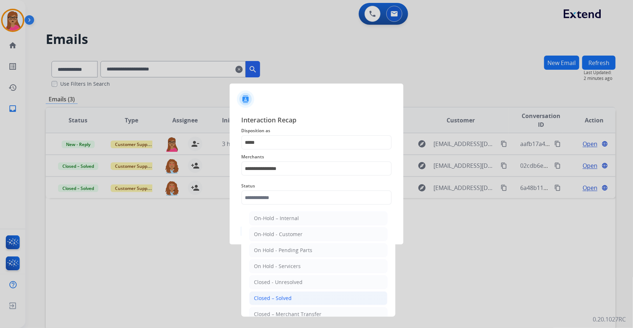
click at [291, 298] on li "Closed – Solved" at bounding box center [318, 298] width 138 height 14
type input "**********"
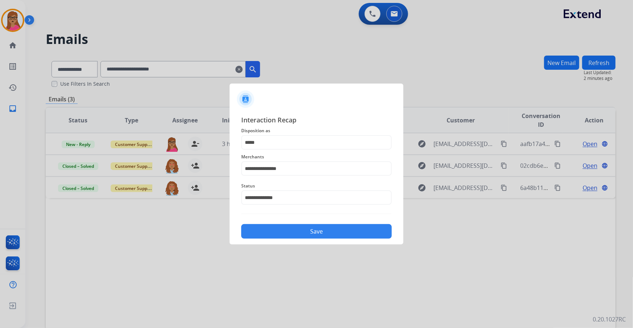
click at [307, 229] on button "Save" at bounding box center [316, 231] width 151 height 15
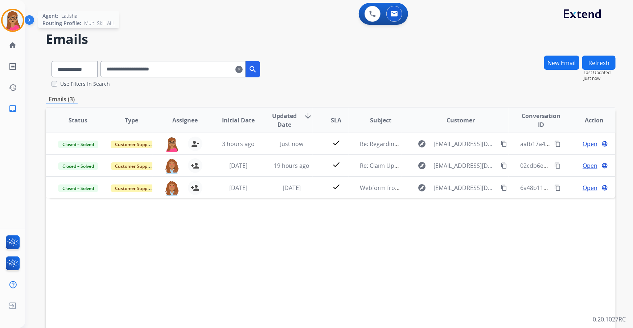
click at [8, 23] on img at bounding box center [13, 20] width 20 height 20
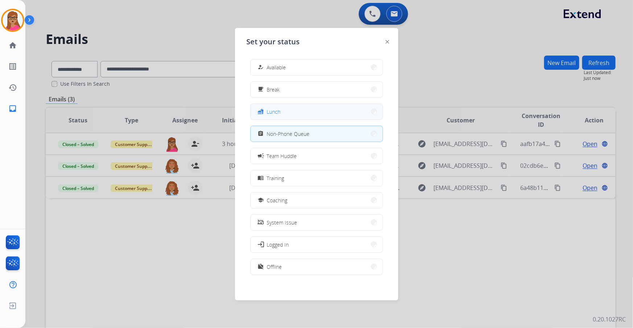
click at [284, 117] on button "fastfood Lunch" at bounding box center [317, 112] width 132 height 16
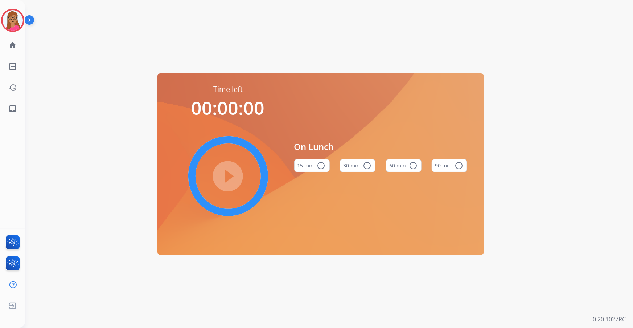
click at [410, 168] on mat-icon "radio_button_unchecked" at bounding box center [413, 165] width 9 height 9
click at [230, 176] on mat-icon "play_circle_filled" at bounding box center [228, 176] width 9 height 9
